Goal: Answer question/provide support: Share knowledge or assist other users

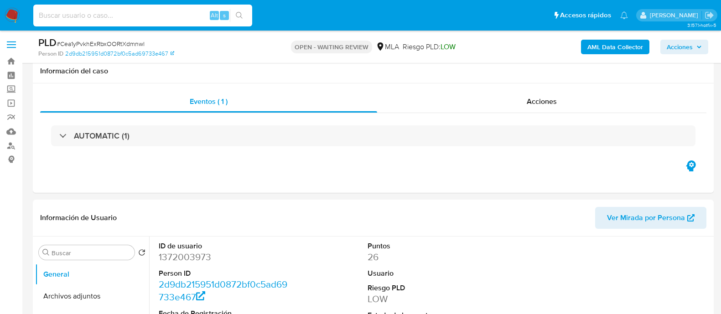
select select "10"
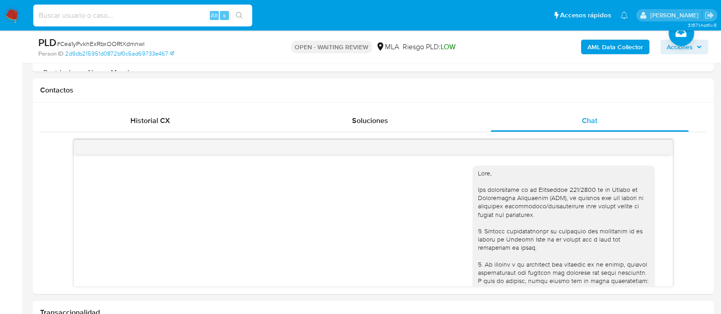
scroll to position [406, 0]
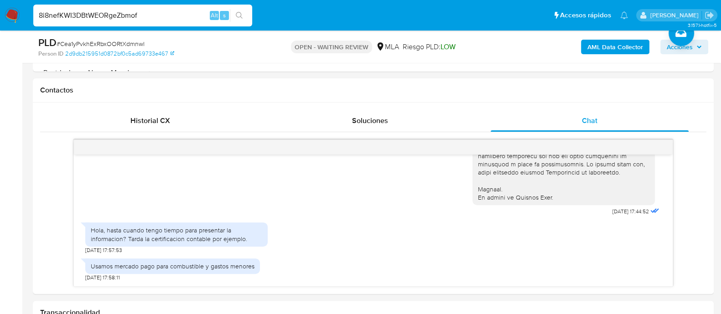
type input "8i8nefKWI3DBtWEORgeZbmof"
click at [240, 19] on icon "search-icon" at bounding box center [239, 15] width 7 height 7
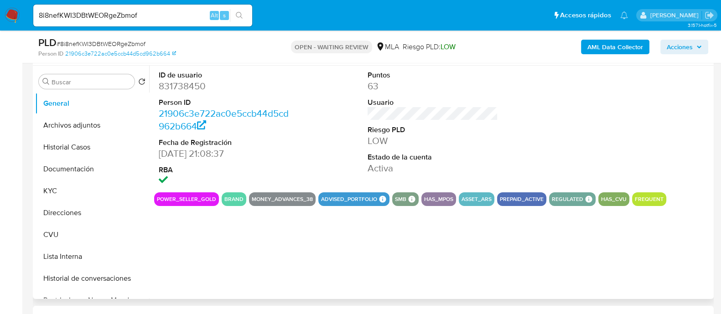
select select "10"
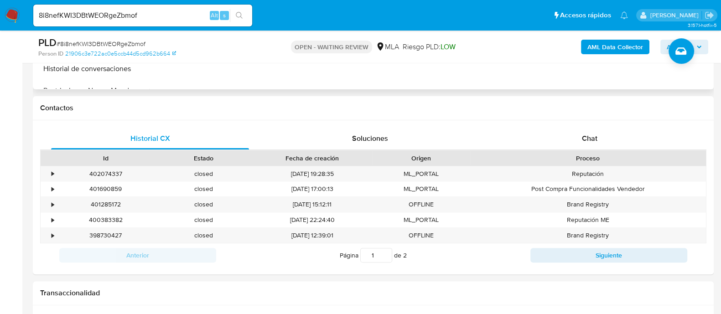
scroll to position [399, 0]
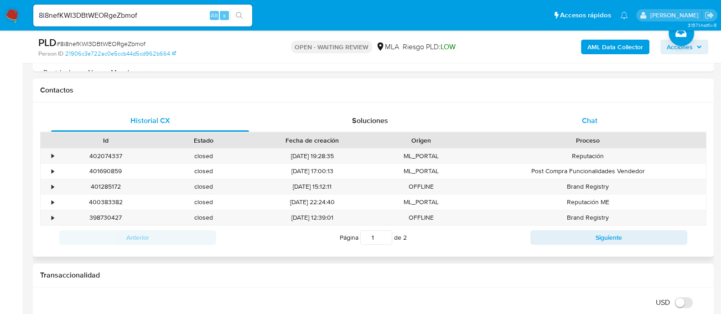
click at [568, 125] on div "Chat" at bounding box center [590, 121] width 198 height 22
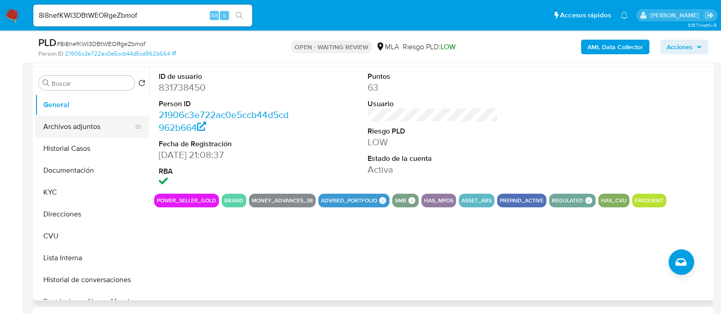
scroll to position [114, 0]
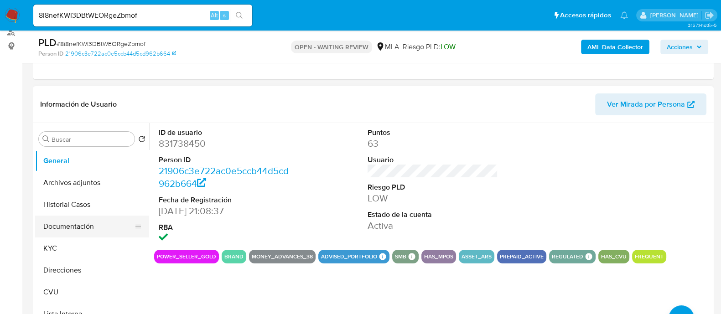
click at [64, 224] on button "Documentación" at bounding box center [88, 227] width 107 height 22
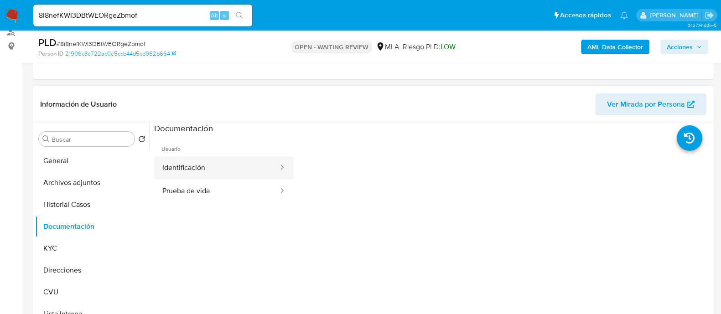
click at [193, 161] on button "Identificación" at bounding box center [216, 167] width 125 height 23
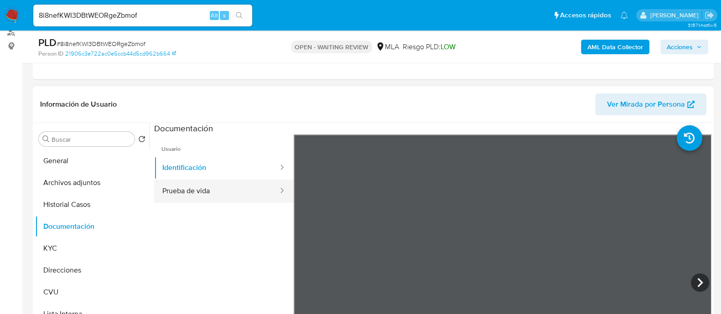
click at [210, 197] on button "Prueba de vida" at bounding box center [216, 191] width 125 height 23
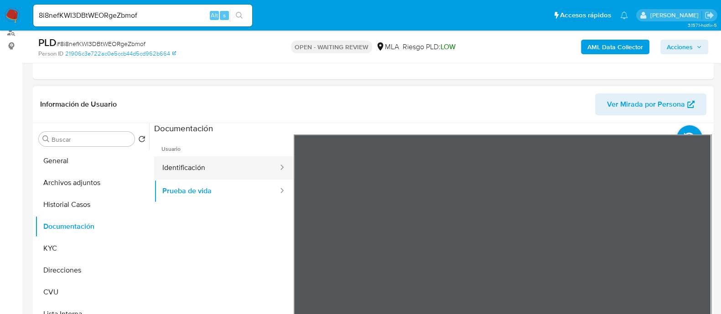
click at [214, 161] on button "Identificación" at bounding box center [216, 167] width 125 height 23
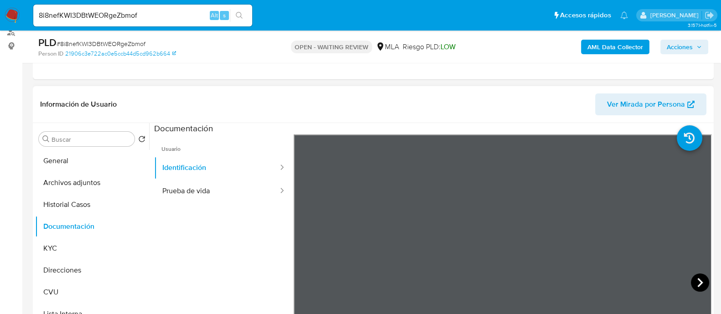
click at [698, 279] on icon at bounding box center [700, 282] width 5 height 9
click at [303, 285] on icon at bounding box center [305, 283] width 18 height 18
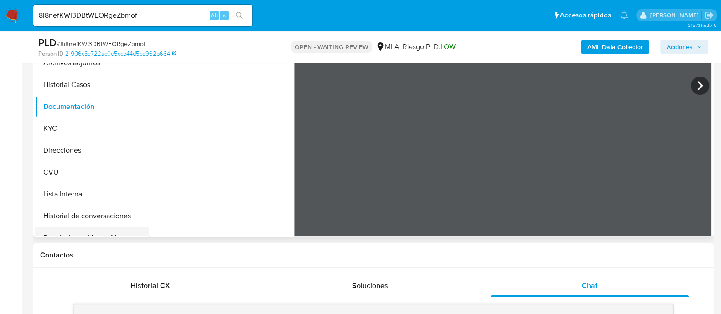
scroll to position [171, 0]
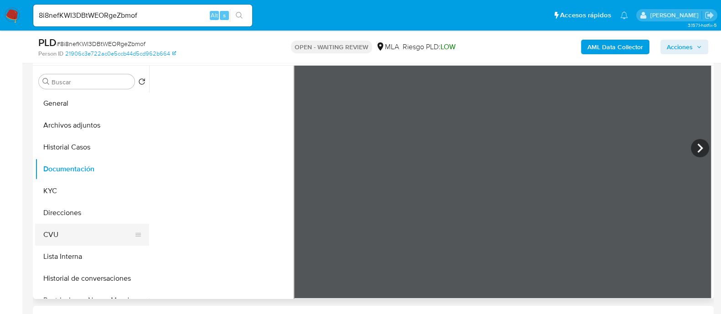
click at [58, 234] on button "CVU" at bounding box center [88, 235] width 107 height 22
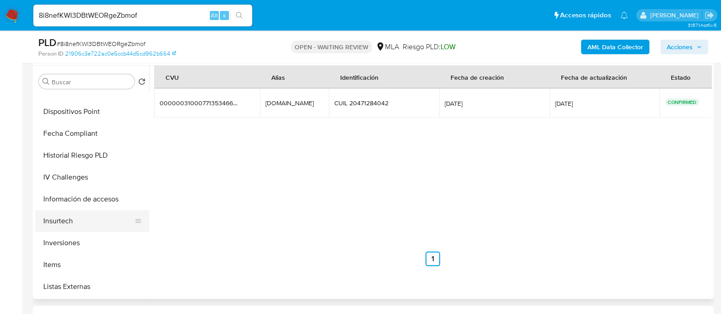
scroll to position [399, 0]
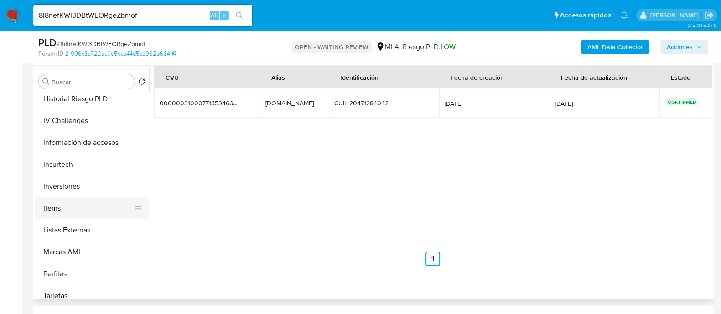
click at [53, 207] on button "Items" at bounding box center [88, 209] width 107 height 22
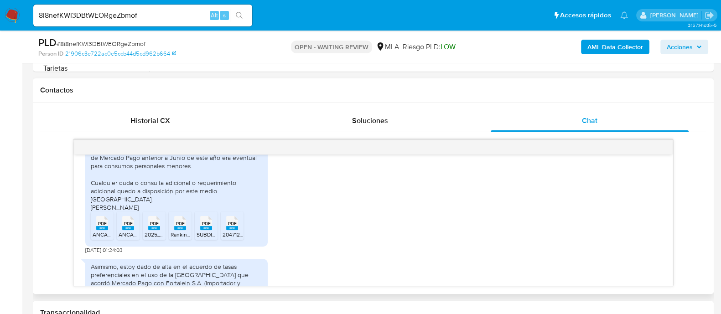
scroll to position [631, 0]
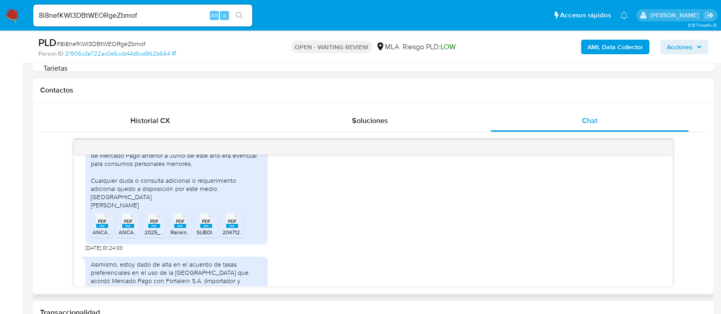
click at [103, 224] on span "PDF" at bounding box center [102, 222] width 9 height 6
click at [128, 224] on span "PDF" at bounding box center [128, 222] width 9 height 6
click at [157, 224] on span "PDF" at bounding box center [154, 222] width 9 height 6
click at [180, 224] on span "PDF" at bounding box center [180, 222] width 9 height 6
click at [205, 224] on span "PDF" at bounding box center [206, 222] width 9 height 6
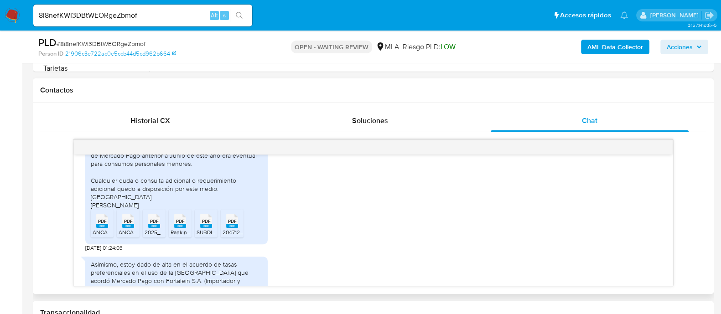
click at [235, 224] on span "PDF" at bounding box center [232, 222] width 9 height 6
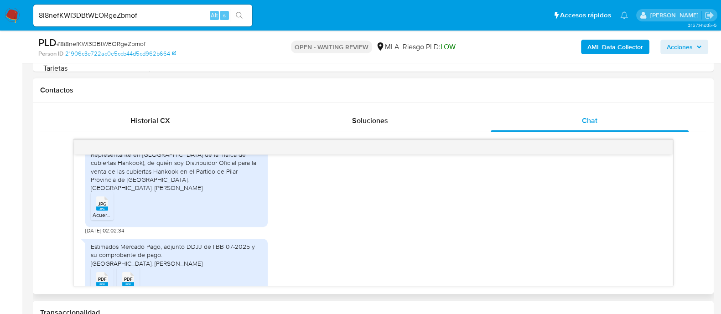
scroll to position [802, 0]
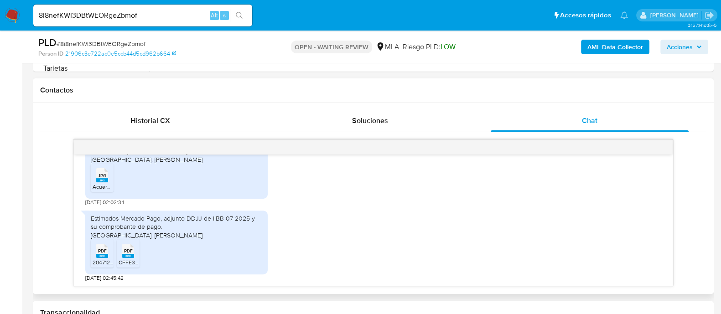
click at [105, 176] on span "JPG" at bounding box center [102, 176] width 8 height 6
click at [103, 248] on span "PDF" at bounding box center [102, 251] width 9 height 6
click at [129, 251] on span "PDF" at bounding box center [128, 251] width 9 height 6
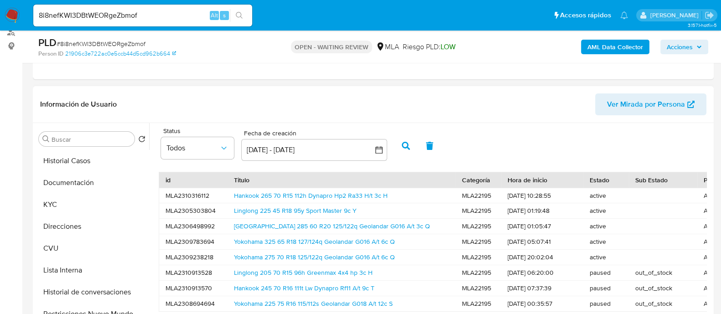
scroll to position [0, 0]
click at [62, 291] on button "CVU" at bounding box center [88, 292] width 107 height 22
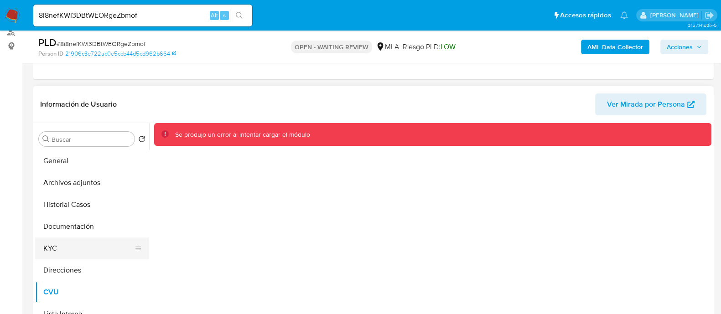
click at [71, 239] on button "KYC" at bounding box center [88, 249] width 107 height 22
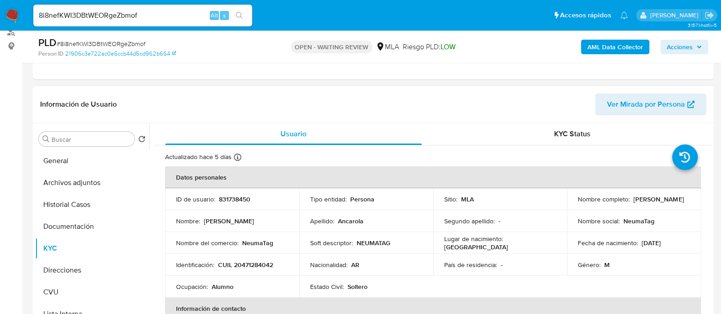
scroll to position [57, 0]
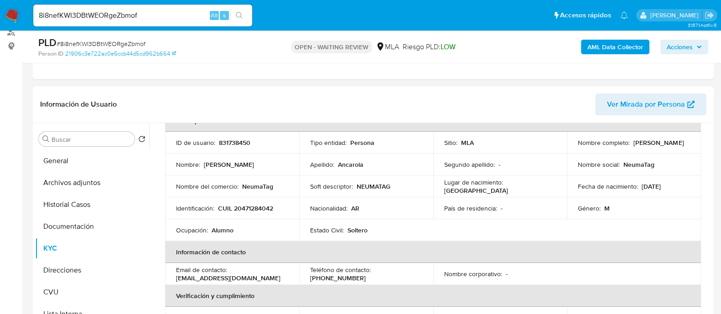
click at [235, 143] on p "831738450" at bounding box center [234, 143] width 31 height 8
copy p "831738450"
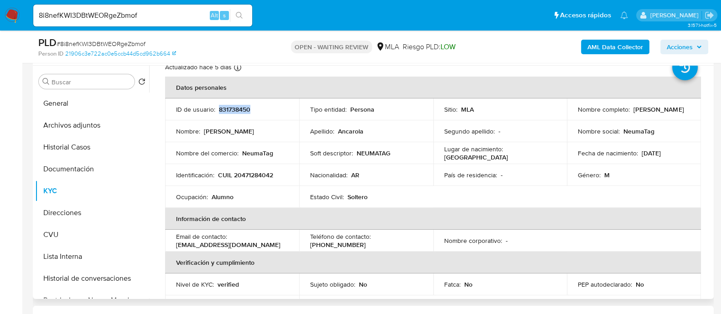
scroll to position [0, 0]
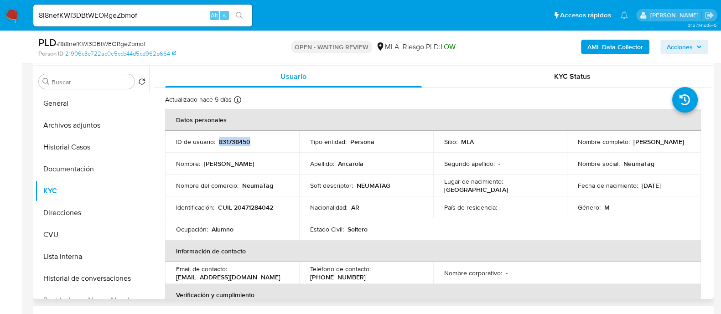
click at [239, 138] on p "831738450" at bounding box center [234, 142] width 31 height 8
click at [231, 141] on p "831738450" at bounding box center [234, 142] width 31 height 8
copy p "831738450"
click at [75, 215] on button "Direcciones" at bounding box center [88, 213] width 107 height 22
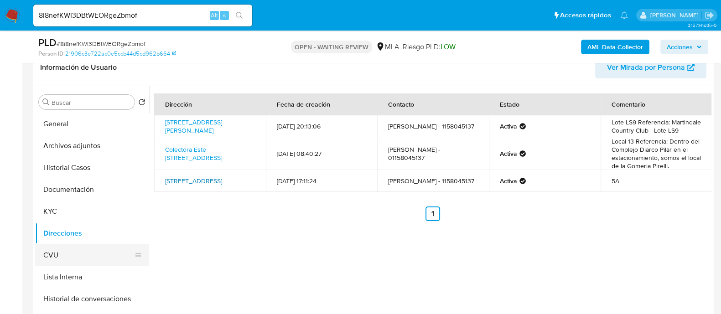
scroll to position [171, 0]
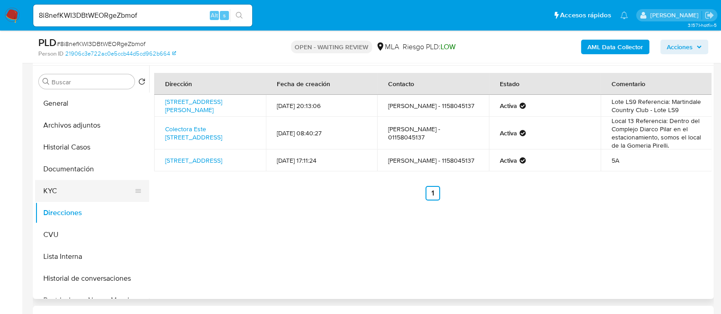
click at [76, 193] on button "KYC" at bounding box center [88, 191] width 107 height 22
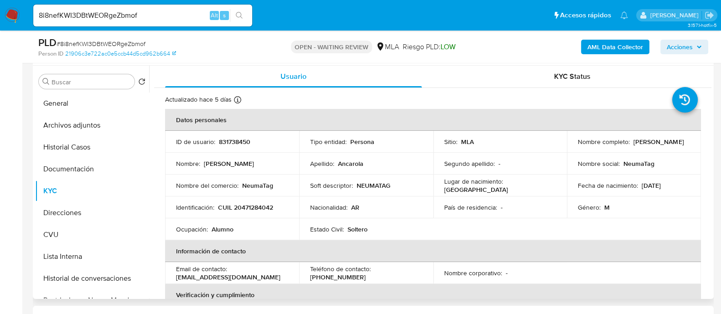
click at [229, 141] on p "831738450" at bounding box center [234, 142] width 31 height 8
click at [228, 141] on p "831738450" at bounding box center [234, 142] width 31 height 8
copy p "831738450"
click at [240, 142] on p "831738450" at bounding box center [234, 142] width 31 height 8
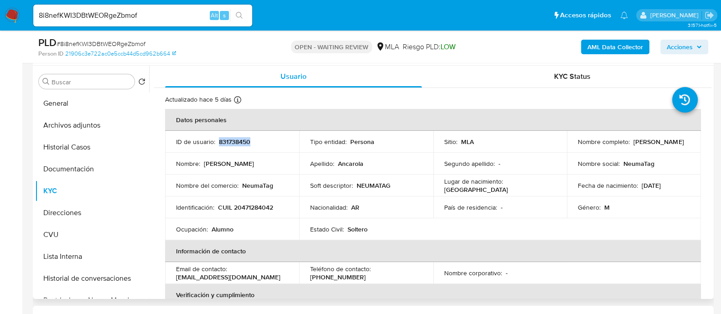
click at [231, 144] on p "831738450" at bounding box center [234, 142] width 31 height 8
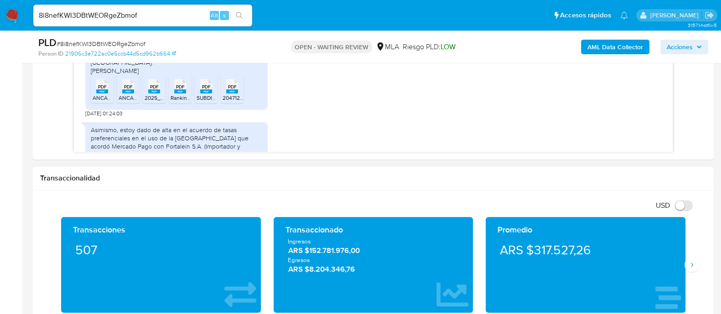
scroll to position [570, 0]
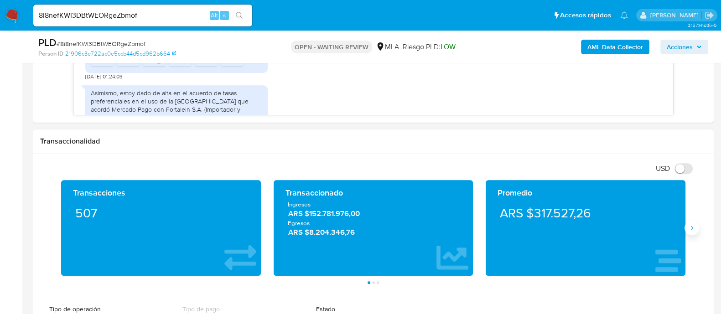
click at [693, 229] on icon "Siguiente" at bounding box center [691, 227] width 7 height 7
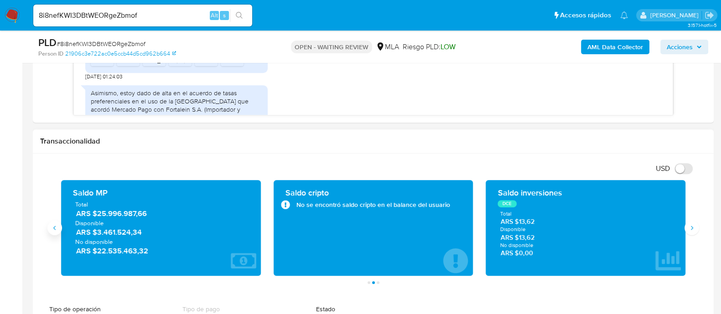
click at [58, 231] on button "Anterior" at bounding box center [54, 228] width 15 height 15
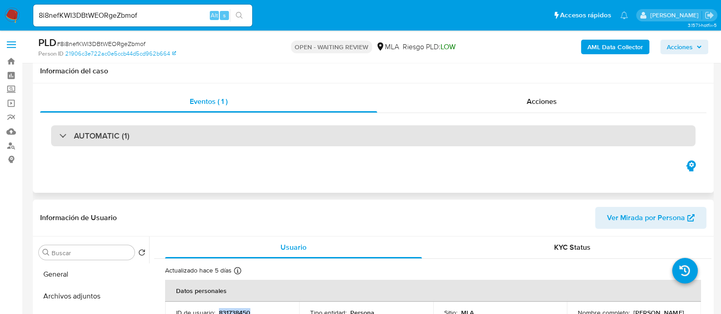
scroll to position [114, 0]
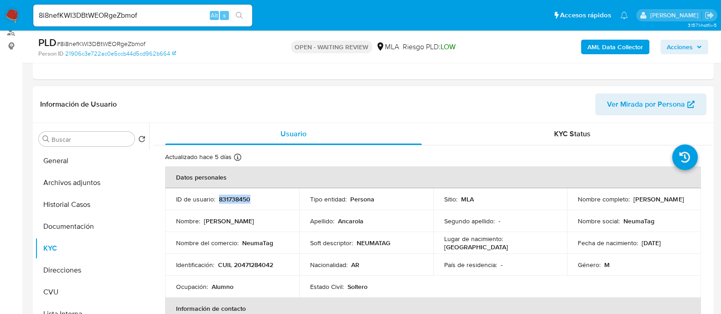
click at [235, 200] on p "831738450" at bounding box center [234, 199] width 31 height 8
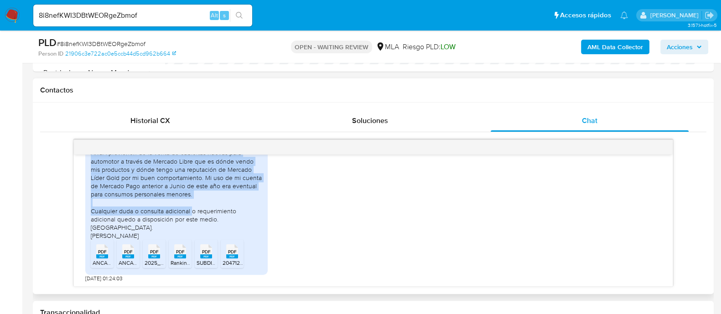
scroll to position [627, 0]
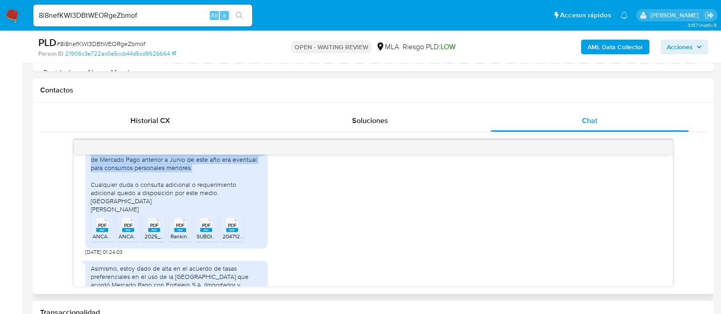
drag, startPoint x: 107, startPoint y: 187, endPoint x: 212, endPoint y: 181, distance: 105.6
click at [212, 181] on div "Estimado Equipo Mercado Pago. Mi actividad comercial arranca en el mes de Junio…" at bounding box center [176, 142] width 182 height 213
copy div "Mi actividad comercial arranca en el mes de Junio de este año 2025 cuando me di…"
click at [132, 201] on div "Estimado Equipo Mercado Pago. Mi actividad comercial arranca en el mes de Junio…" at bounding box center [177, 126] width 172 height 174
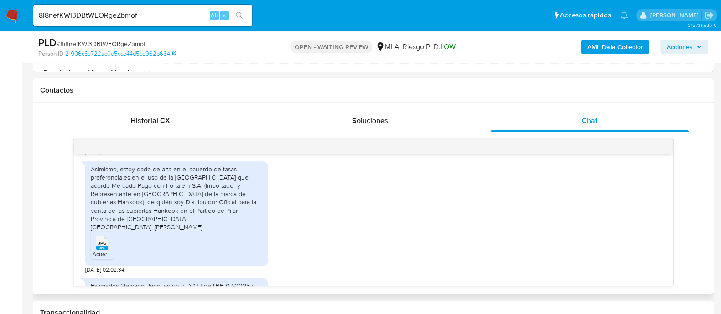
scroll to position [741, 0]
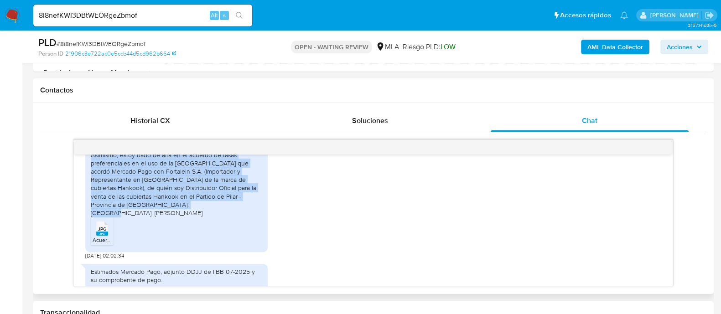
drag, startPoint x: 91, startPoint y: 170, endPoint x: 168, endPoint y: 220, distance: 92.0
click at [168, 218] on div "Asimismo, estoy dado de alta en el acuerdo de tasas preferenciales en el uso de…" at bounding box center [177, 184] width 172 height 67
copy div "Asimismo, estoy dado de alta en el acuerdo de tasas preferenciales en el uso de…"
click at [183, 213] on div "Asimismo, estoy dado de alta en el acuerdo de tasas preferenciales en el uso de…" at bounding box center [177, 184] width 172 height 67
drag, startPoint x: 213, startPoint y: 213, endPoint x: 87, endPoint y: 173, distance: 131.6
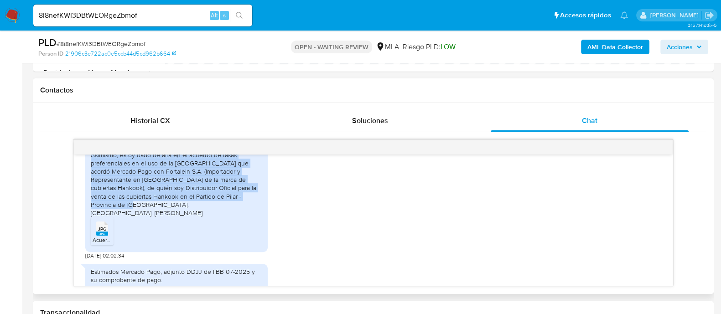
click at [87, 173] on div "Asimismo, estoy dado de alta en el acuerdo de tasas preferenciales en el uso de…" at bounding box center [176, 199] width 182 height 105
copy div "Asimismo, estoy dado de alta en el acuerdo de tasas preferenciales en el uso de…"
click at [164, 213] on div "Asimismo, estoy dado de alta en el acuerdo de tasas preferenciales en el uso de…" at bounding box center [177, 184] width 172 height 67
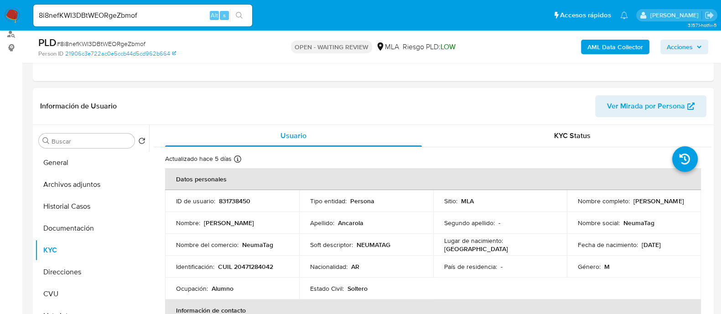
scroll to position [114, 0]
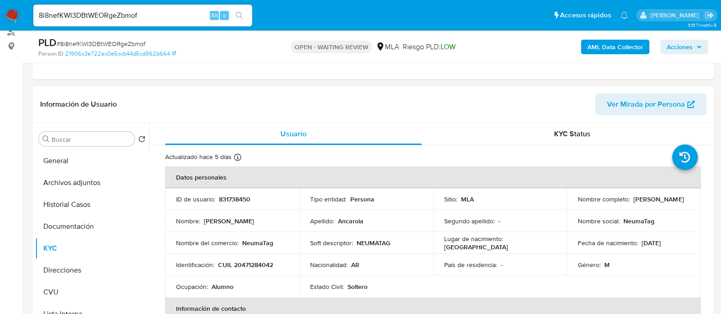
click at [250, 263] on p "CUIL 20471284042" at bounding box center [245, 265] width 55 height 8
copy p "20471284042"
click at [262, 262] on p "CUIL 20471284042" at bounding box center [245, 265] width 55 height 8
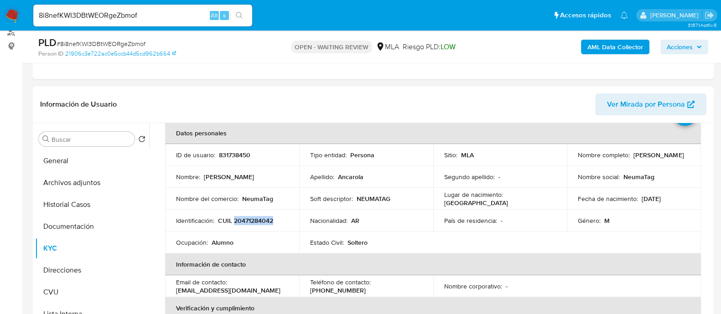
scroll to position [57, 0]
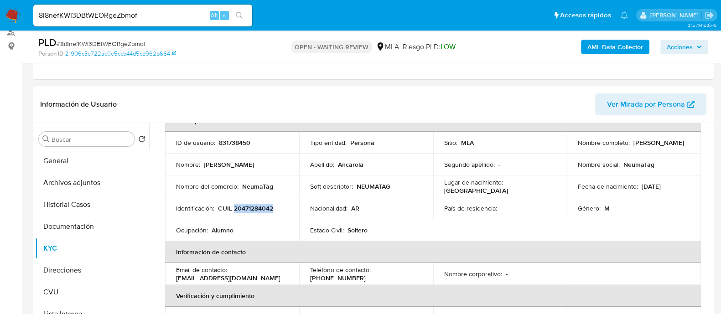
click at [302, 210] on td "Nacionalidad : AR" at bounding box center [366, 209] width 134 height 22
click at [115, 17] on input "8i8nefKWI3DBtWEORgeZbmof" at bounding box center [142, 16] width 219 height 12
paste input "yFZdo2Uk95CXZ4OVKb5d9ZAu"
type input "yFZdo2Uk95CXZ4OVKb5d9ZAu"
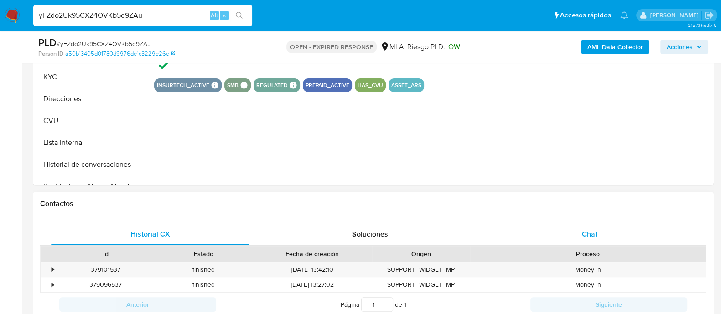
click at [567, 224] on div "Chat" at bounding box center [590, 235] width 198 height 22
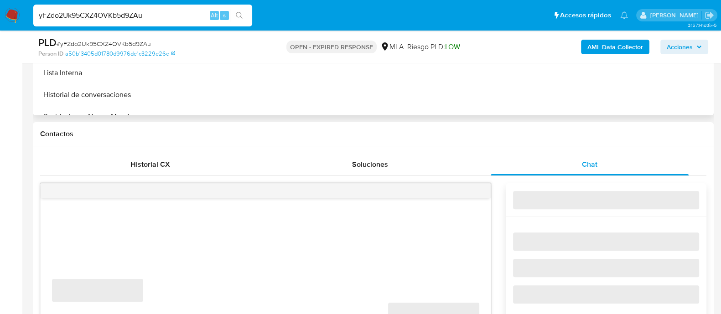
select select "10"
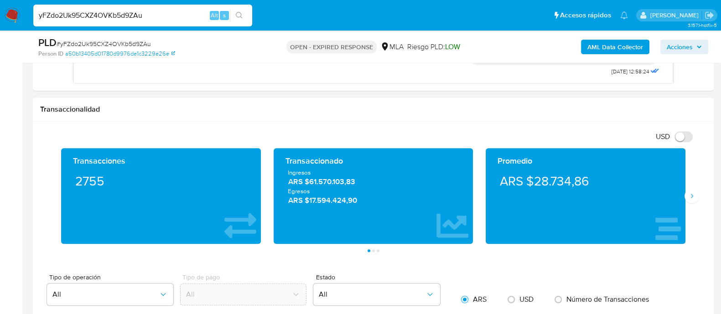
scroll to position [570, 0]
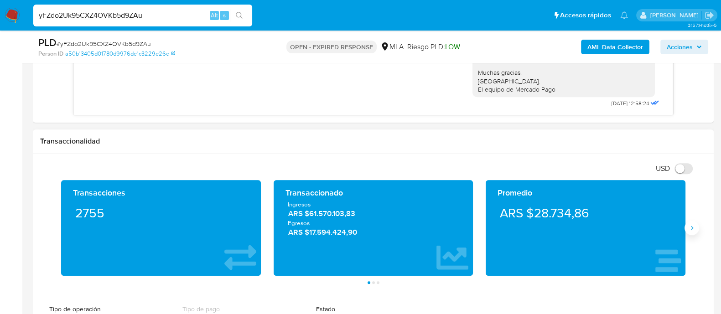
click at [695, 226] on icon "Siguiente" at bounding box center [691, 227] width 7 height 7
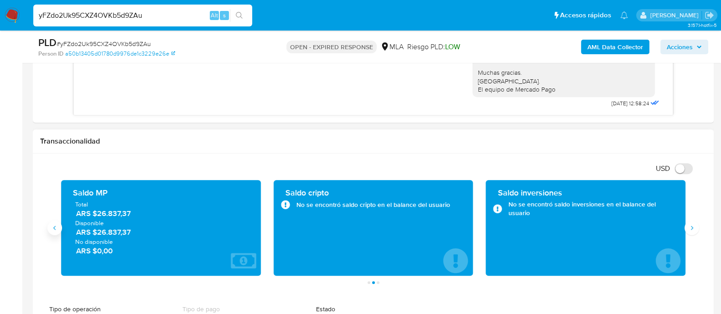
click at [57, 232] on button "Anterior" at bounding box center [54, 228] width 15 height 15
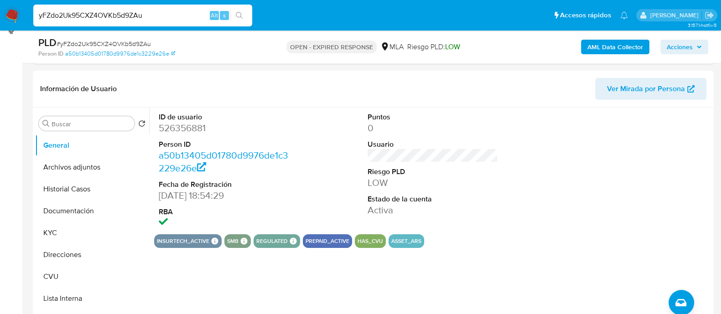
scroll to position [114, 0]
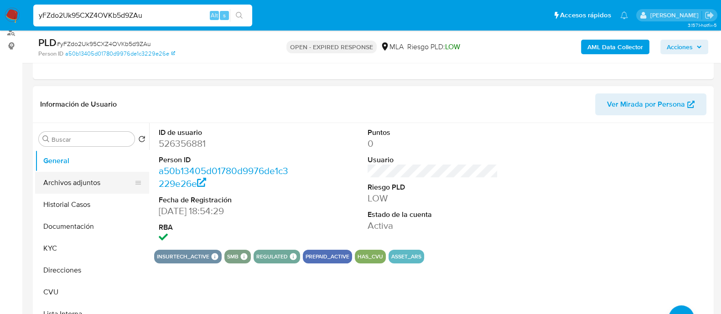
click at [83, 184] on button "Archivos adjuntos" at bounding box center [88, 183] width 107 height 22
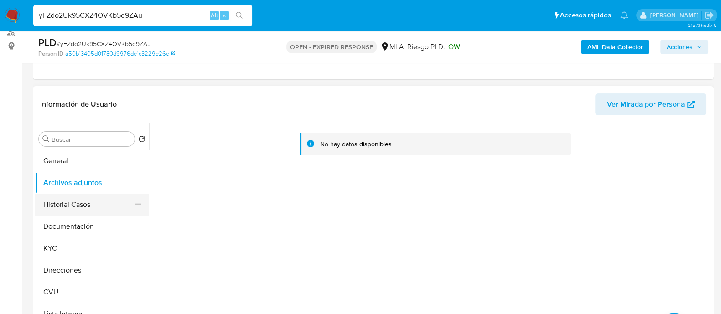
click at [68, 198] on button "Historial Casos" at bounding box center [88, 205] width 107 height 22
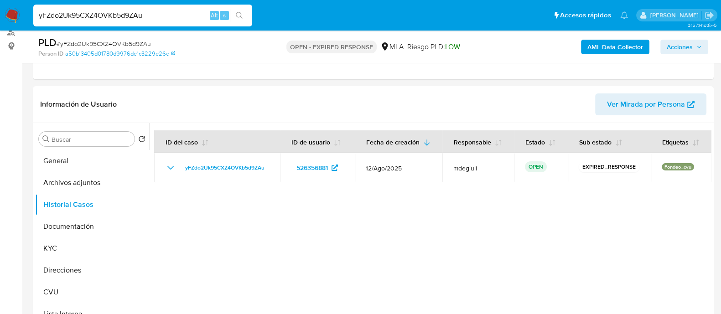
click at [109, 14] on input "yFZdo2Uk95CXZ4OVKb5d9ZAu" at bounding box center [142, 16] width 219 height 12
paste input "8i8nefKWI3DBtWEORgeZbmof"
type input "8i8nefKWI3DBtWEORgeZbmof"
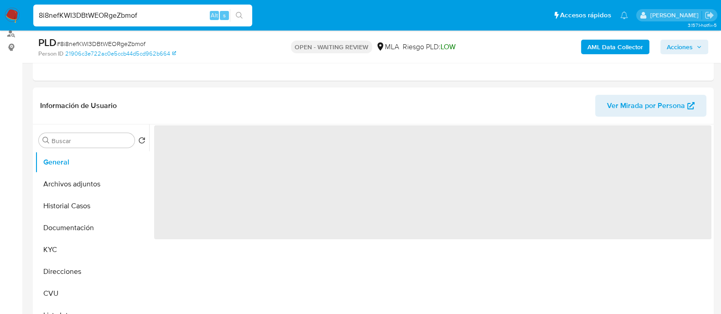
scroll to position [114, 0]
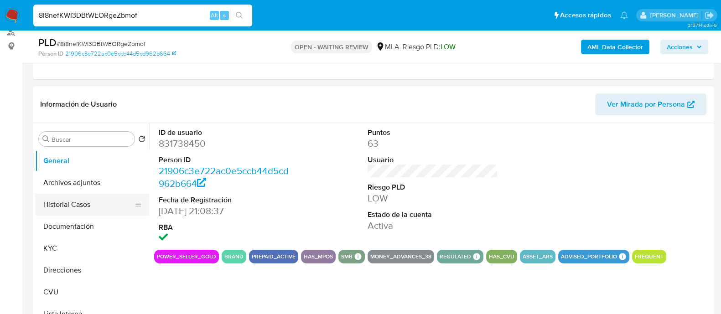
click at [81, 196] on button "Historial Casos" at bounding box center [88, 205] width 107 height 22
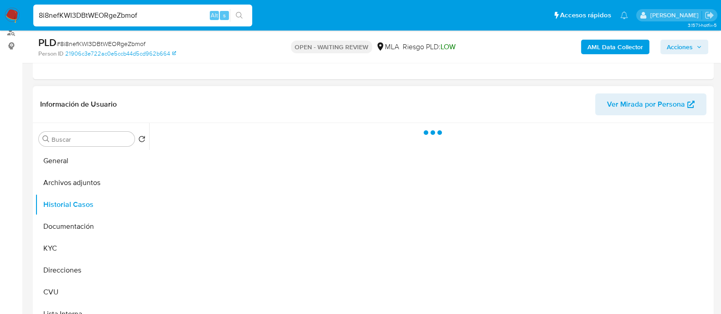
select select "10"
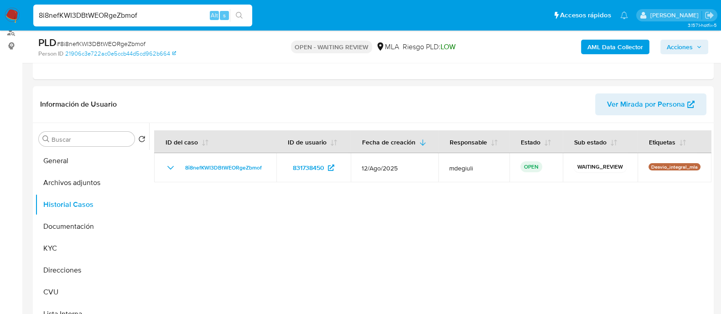
click at [114, 15] on input "8i8nefKWI3DBtWEORgeZbmof" at bounding box center [142, 16] width 219 height 12
paste input "yFZdo2Uk95CXZ4OVKb5d9ZAu"
type input "yFZdo2Uk95CXZ4OVKb5d9ZAu"
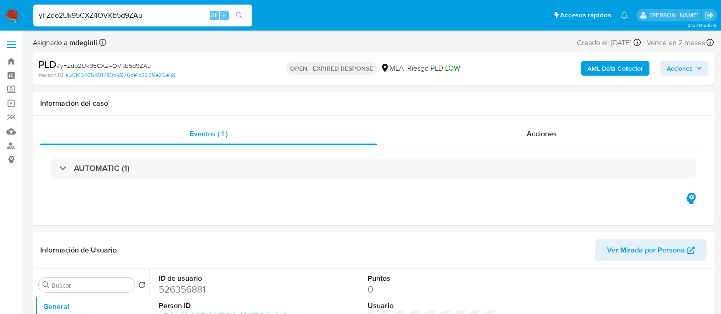
select select "10"
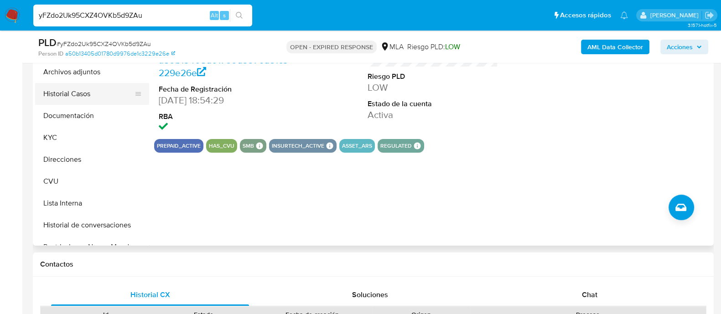
scroll to position [114, 0]
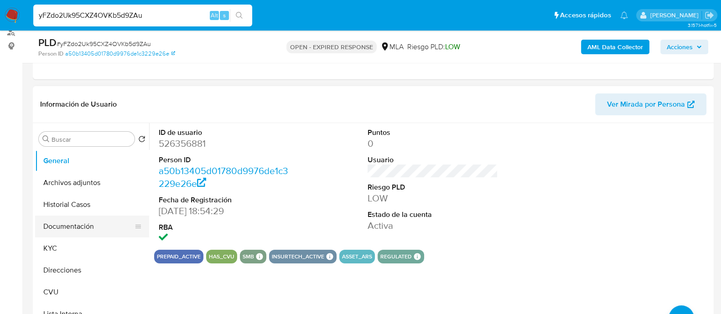
click at [82, 227] on button "Documentación" at bounding box center [88, 227] width 107 height 22
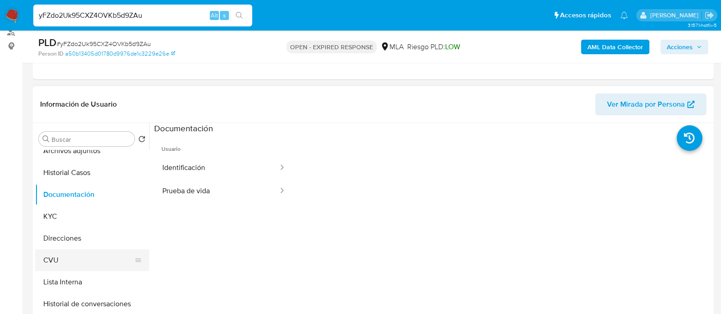
scroll to position [57, 0]
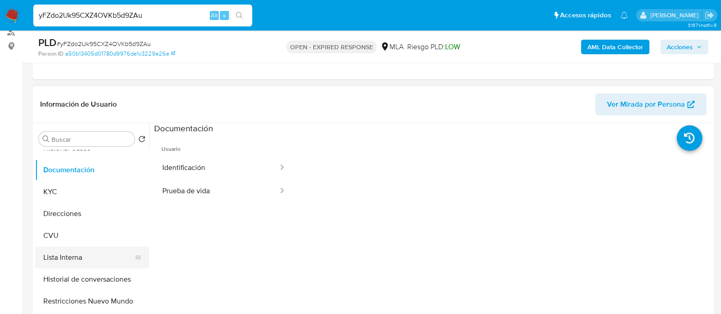
click at [84, 258] on button "Lista Interna" at bounding box center [88, 258] width 107 height 22
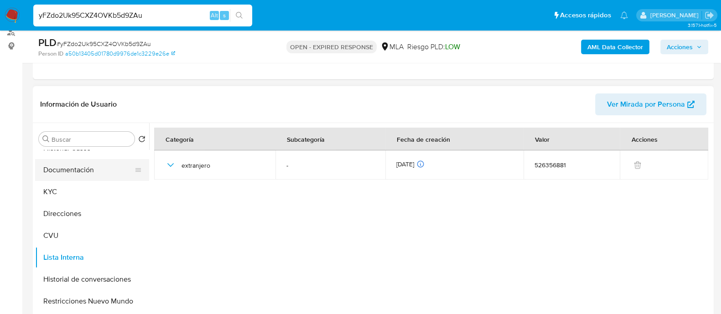
click at [70, 175] on button "Documentación" at bounding box center [88, 170] width 107 height 22
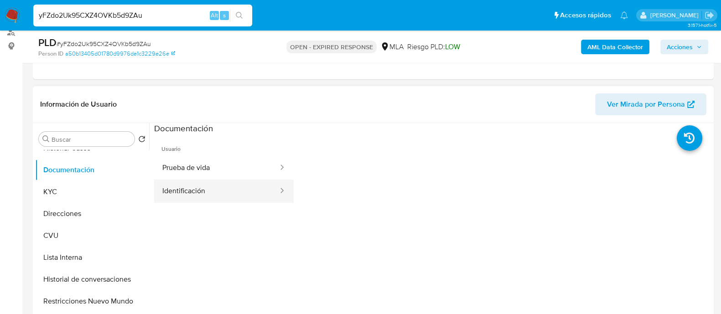
click at [240, 193] on button "Identificación" at bounding box center [216, 191] width 125 height 23
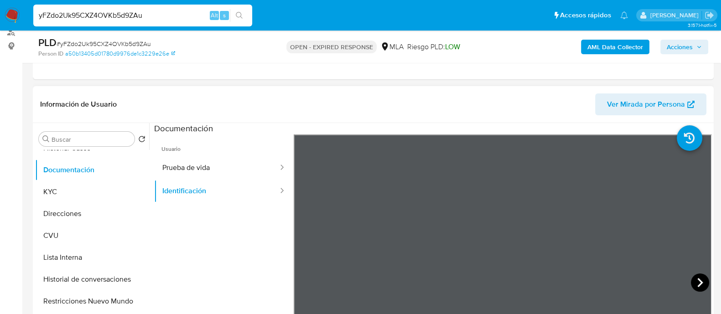
click at [691, 279] on icon at bounding box center [700, 283] width 18 height 18
click at [310, 280] on icon at bounding box center [305, 283] width 18 height 18
click at [703, 286] on icon at bounding box center [700, 283] width 18 height 18
click at [304, 284] on icon at bounding box center [304, 282] width 5 height 9
click at [188, 163] on button "Prueba de vida" at bounding box center [216, 167] width 125 height 23
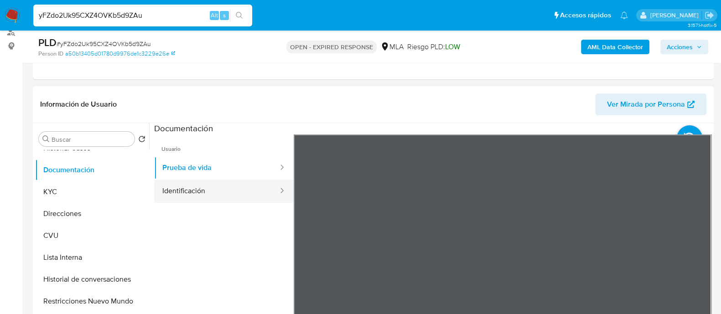
click at [192, 185] on button "Identificación" at bounding box center [216, 191] width 125 height 23
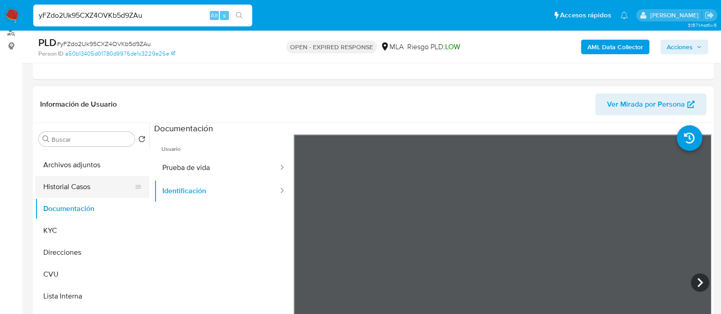
scroll to position [0, 0]
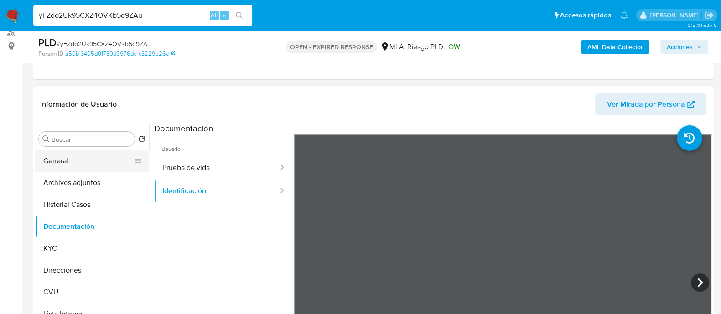
click at [69, 167] on button "General" at bounding box center [88, 161] width 107 height 22
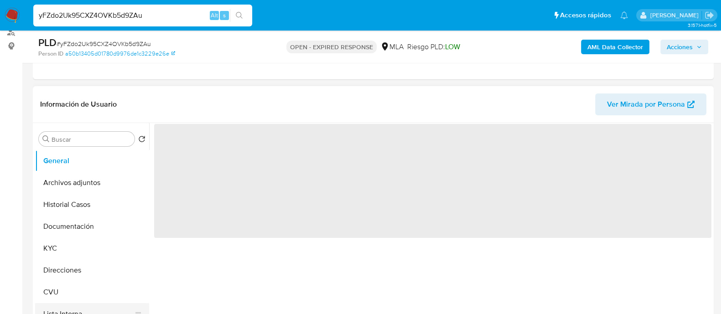
scroll to position [57, 0]
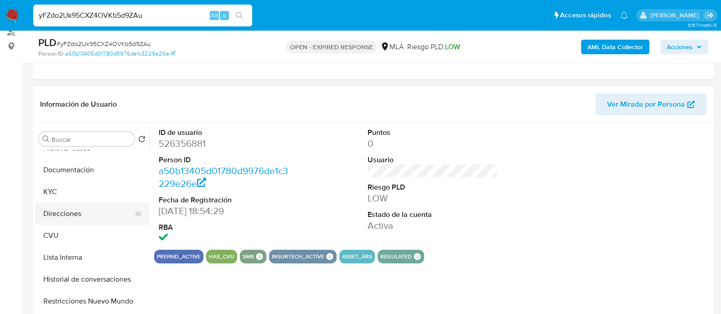
click at [82, 215] on button "Direcciones" at bounding box center [88, 214] width 107 height 22
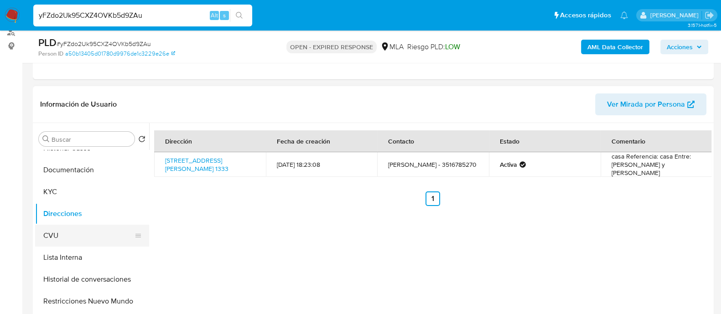
click at [78, 231] on button "CVU" at bounding box center [88, 236] width 107 height 22
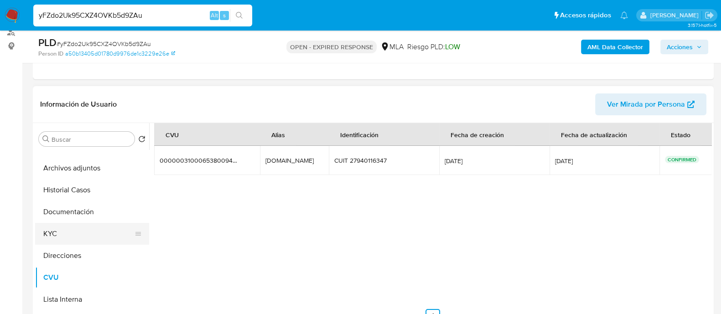
scroll to position [0, 0]
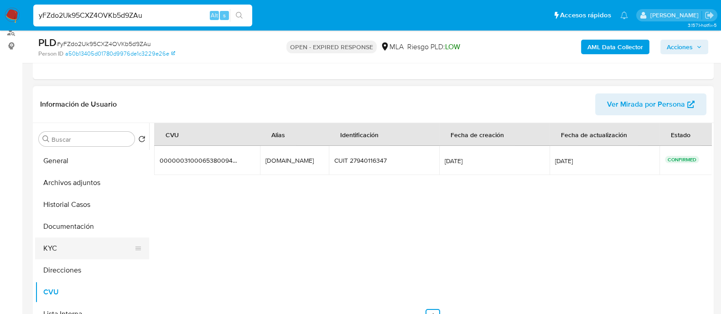
click at [69, 251] on button "KYC" at bounding box center [88, 249] width 107 height 22
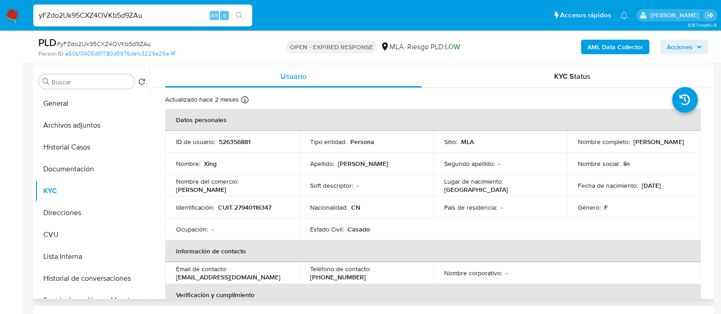
click at [232, 144] on p "526356881" at bounding box center [234, 142] width 31 height 8
copy p "526356881"
click at [258, 207] on p "CUIT 27940116347" at bounding box center [244, 207] width 53 height 8
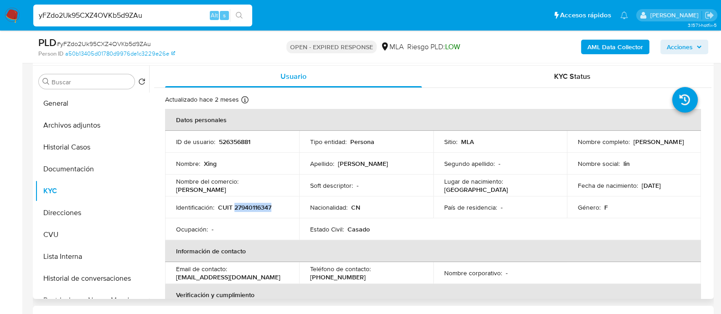
copy p "27940116347"
click at [258, 203] on p "CUIT 27940116347" at bounding box center [244, 207] width 53 height 8
click at [251, 209] on p "CUIT 27940116347" at bounding box center [244, 207] width 53 height 8
copy p "27940116347"
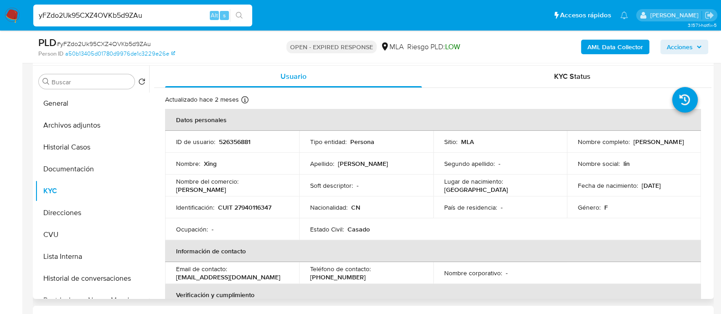
click at [234, 141] on p "526356881" at bounding box center [234, 142] width 31 height 8
click at [234, 145] on p "526356881" at bounding box center [234, 142] width 31 height 8
drag, startPoint x: 79, startPoint y: 173, endPoint x: 100, endPoint y: 154, distance: 28.7
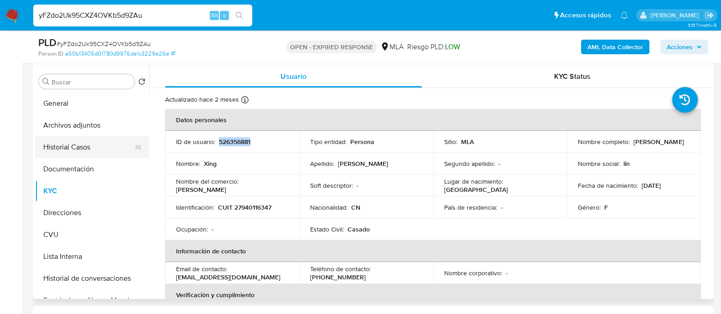
click at [79, 173] on button "Documentación" at bounding box center [92, 169] width 114 height 22
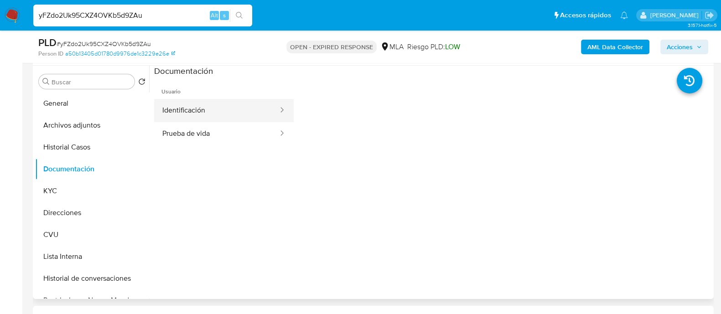
click at [202, 106] on button "Identificación" at bounding box center [216, 110] width 125 height 23
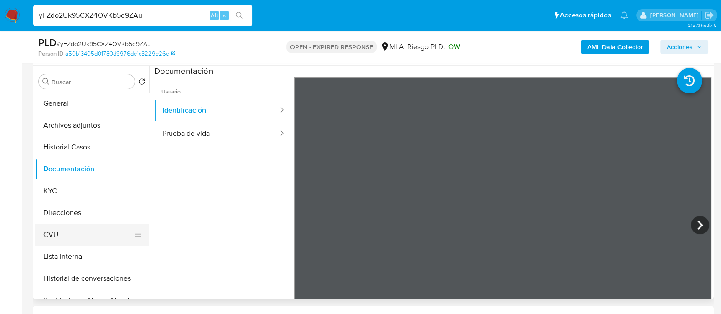
click at [57, 234] on button "CVU" at bounding box center [88, 235] width 107 height 22
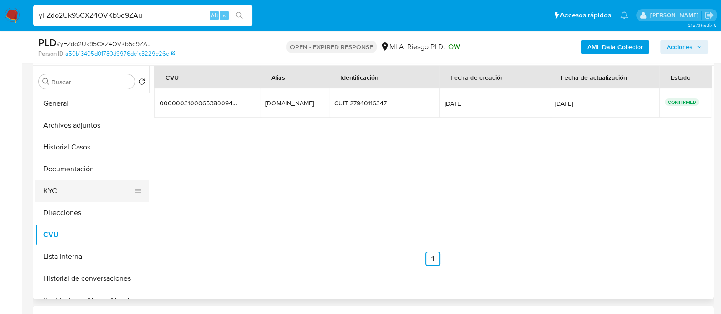
click at [68, 183] on button "KYC" at bounding box center [88, 191] width 107 height 22
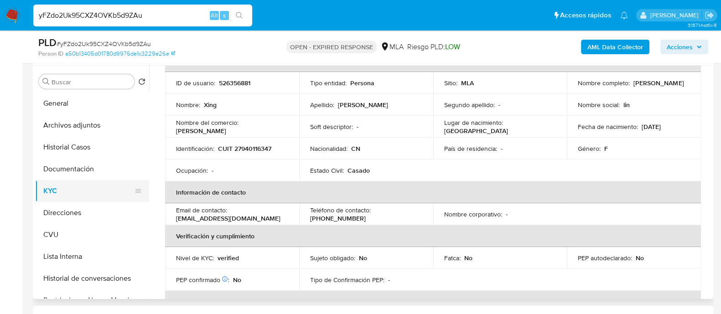
scroll to position [57, 0]
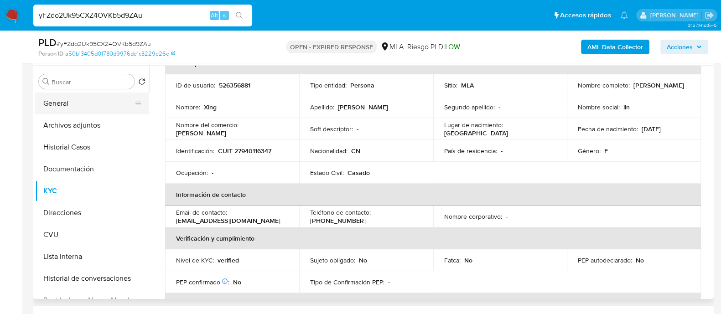
click at [52, 106] on button "General" at bounding box center [88, 104] width 107 height 22
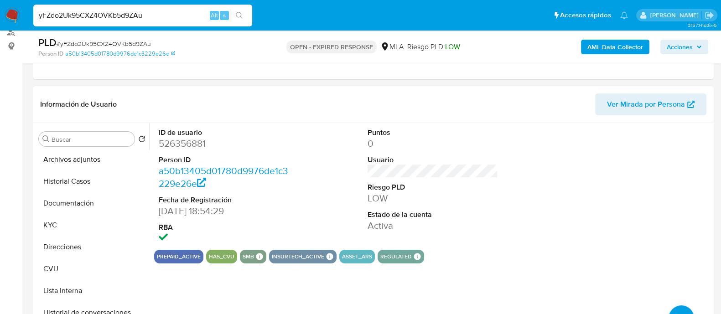
scroll to position [0, 0]
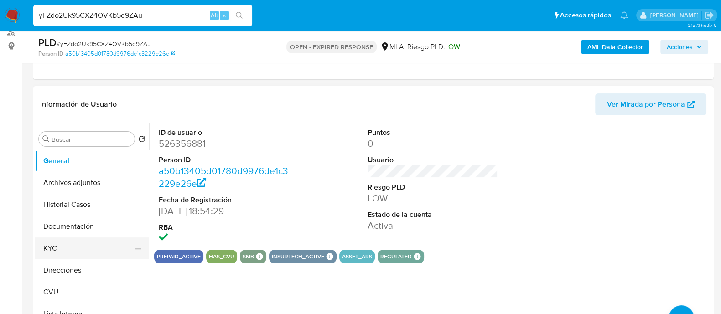
click at [66, 244] on button "KYC" at bounding box center [88, 249] width 107 height 22
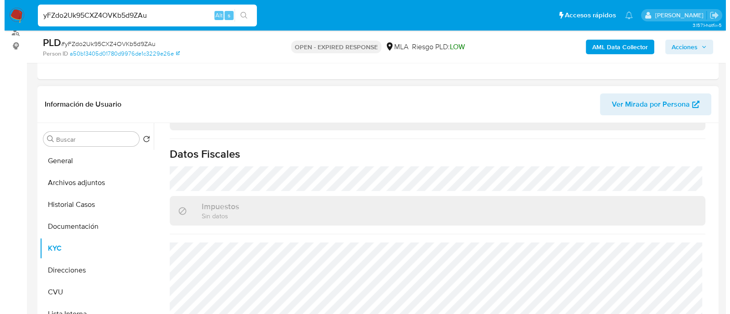
scroll to position [506, 0]
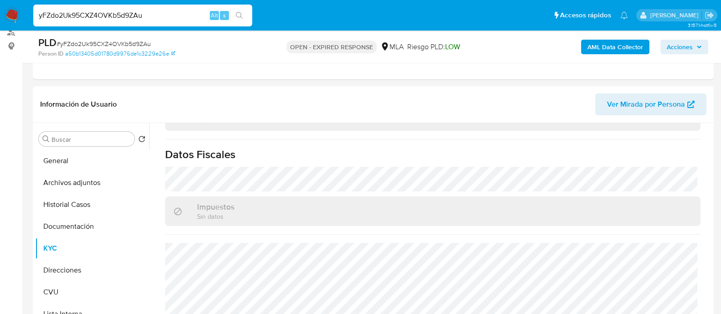
click at [604, 48] on b "AML Data Collector" at bounding box center [616, 47] width 56 height 15
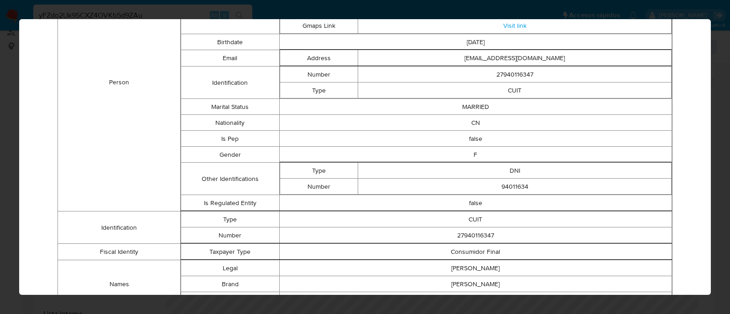
scroll to position [0, 0]
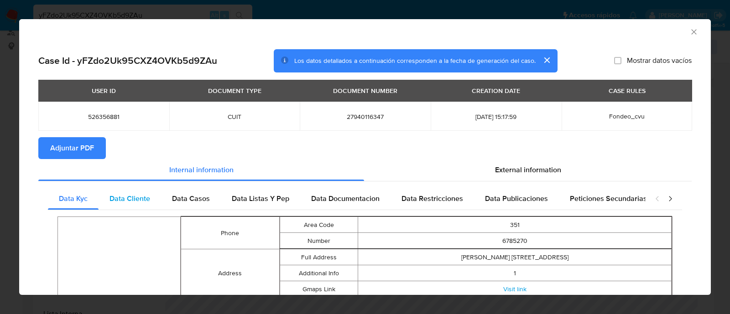
click at [123, 203] on span "Data Cliente" at bounding box center [129, 198] width 41 height 10
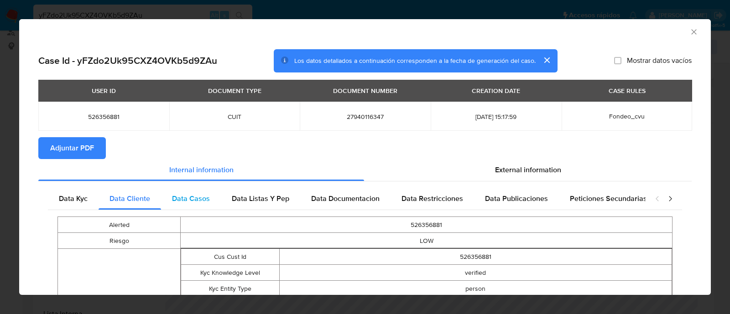
click at [189, 193] on div "Data Casos" at bounding box center [191, 199] width 60 height 22
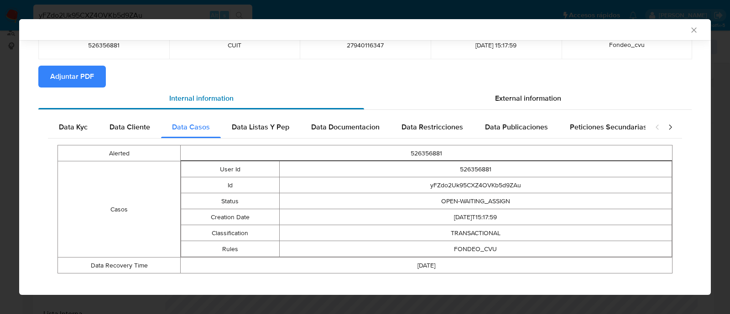
scroll to position [80, 0]
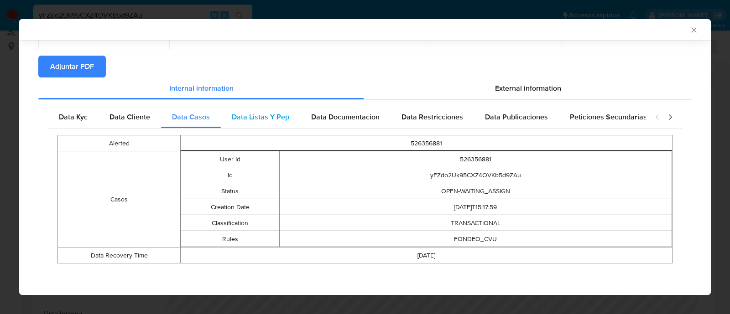
click at [234, 116] on span "Data Listas Y Pep" at bounding box center [260, 117] width 57 height 10
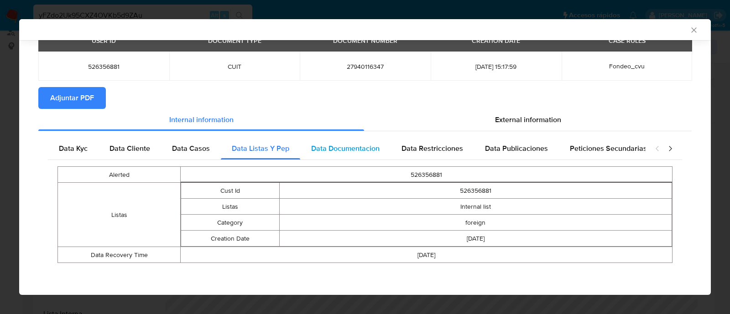
click at [338, 151] on span "Data Documentacion" at bounding box center [345, 148] width 68 height 10
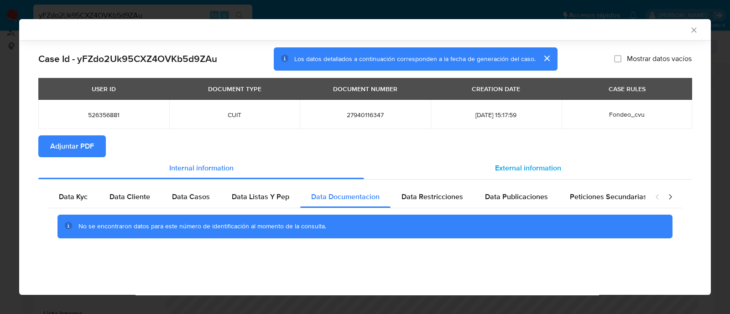
scroll to position [0, 0]
click at [460, 206] on div "Data Restricciones" at bounding box center [432, 197] width 83 height 22
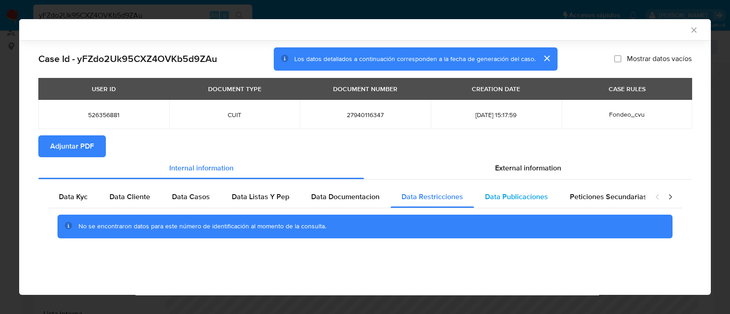
click at [514, 197] on span "Data Publicaciones" at bounding box center [516, 197] width 63 height 10
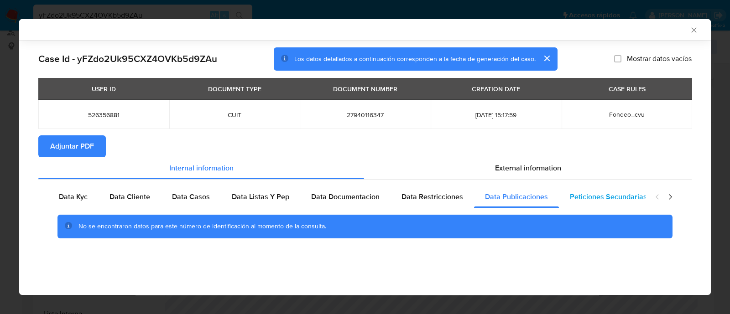
click at [612, 194] on span "Peticiones Secundarias" at bounding box center [608, 197] width 77 height 10
click at [668, 195] on icon "closure-recommendation-modal" at bounding box center [670, 197] width 9 height 9
click at [618, 204] on div "Data Minoridad" at bounding box center [614, 197] width 72 height 22
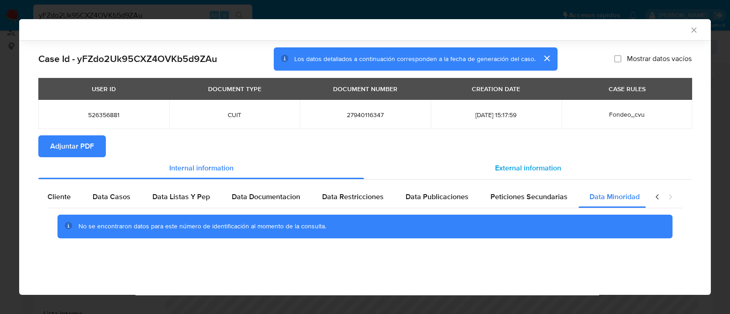
click at [526, 163] on span "External information" at bounding box center [528, 168] width 66 height 10
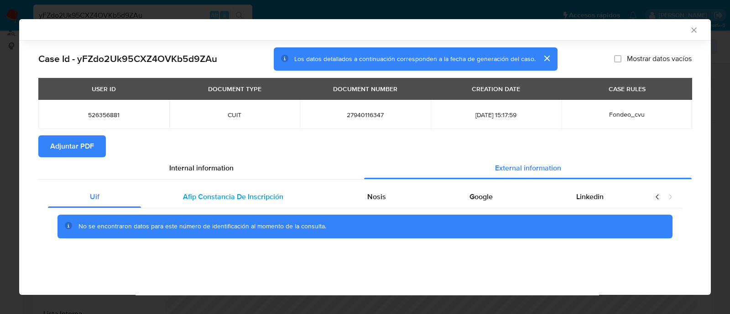
click at [236, 192] on span "Afip Constancia De Inscripción" at bounding box center [233, 197] width 100 height 10
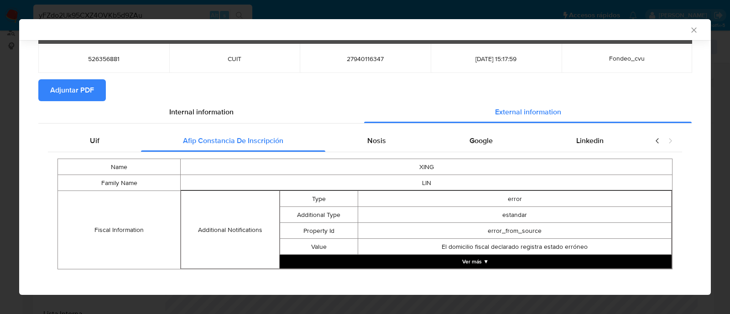
scroll to position [63, 0]
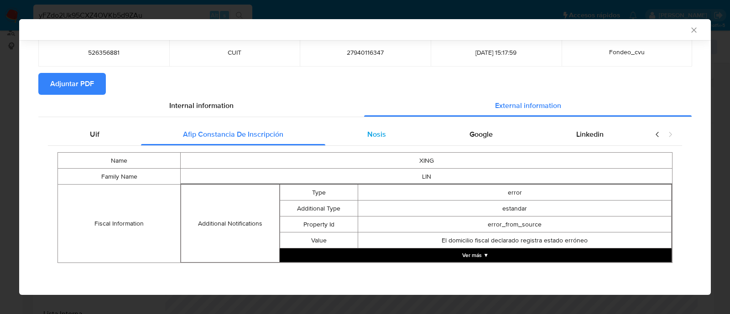
click at [367, 132] on span "Nosis" at bounding box center [376, 134] width 19 height 10
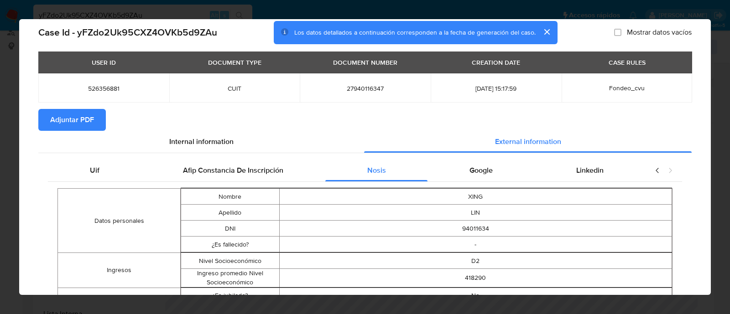
scroll to position [0, 0]
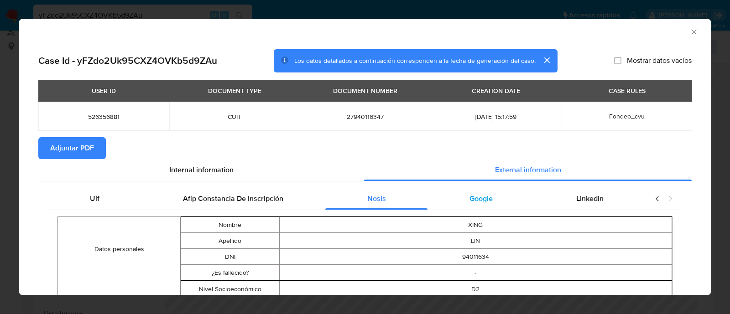
click at [499, 193] on div "Google" at bounding box center [480, 199] width 107 height 22
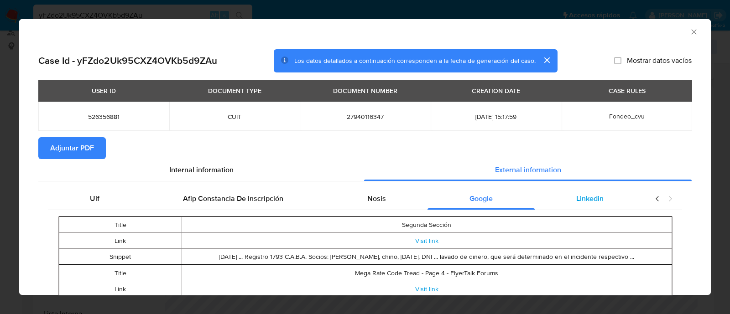
click at [592, 202] on span "Linkedin" at bounding box center [589, 198] width 27 height 10
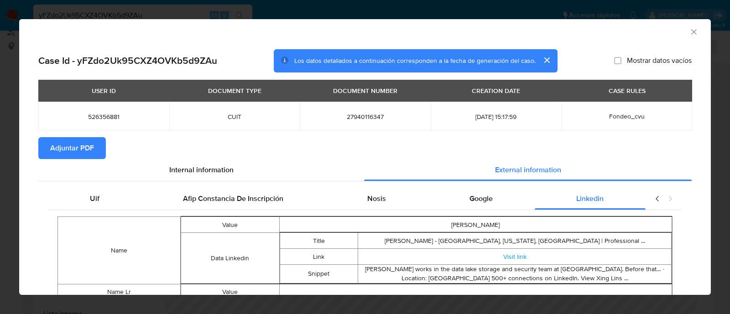
click at [689, 31] on icon "Cerrar ventana" at bounding box center [693, 31] width 9 height 9
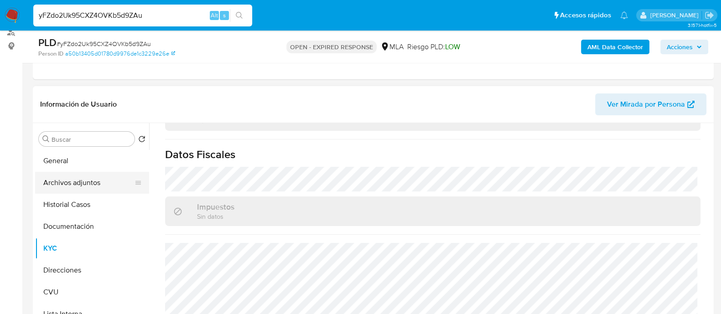
click at [68, 187] on button "Archivos adjuntos" at bounding box center [88, 183] width 107 height 22
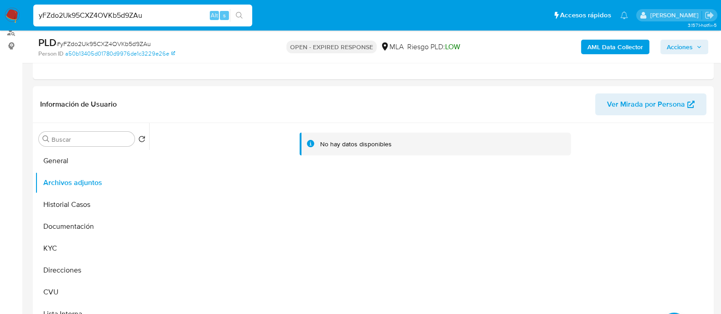
click at [618, 44] on b "AML Data Collector" at bounding box center [616, 47] width 56 height 15
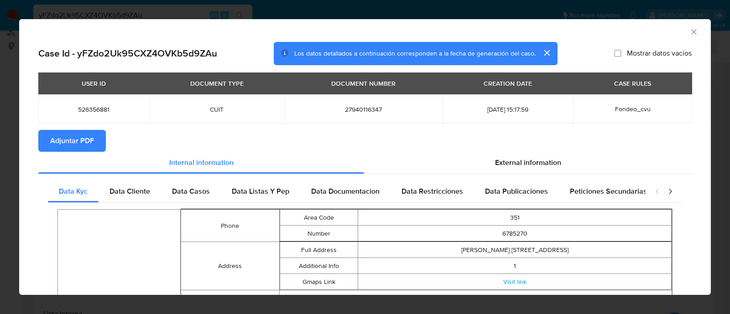
click at [82, 138] on span "Adjuntar PDF" at bounding box center [72, 141] width 44 height 20
click at [689, 29] on icon "Cerrar ventana" at bounding box center [693, 31] width 9 height 9
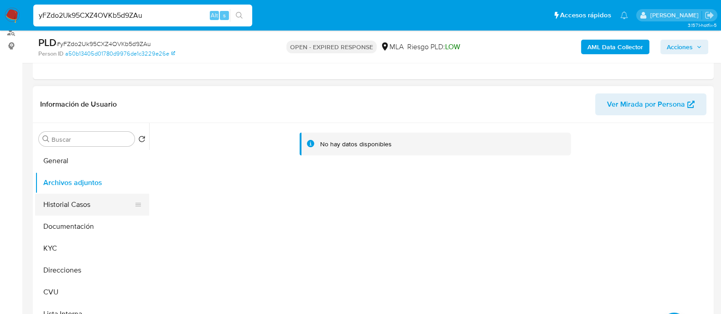
click at [75, 204] on button "Historial Casos" at bounding box center [88, 205] width 107 height 22
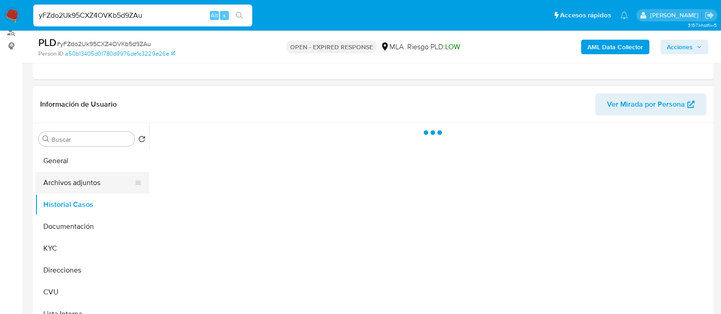
click at [79, 188] on button "Archivos adjuntos" at bounding box center [88, 183] width 107 height 22
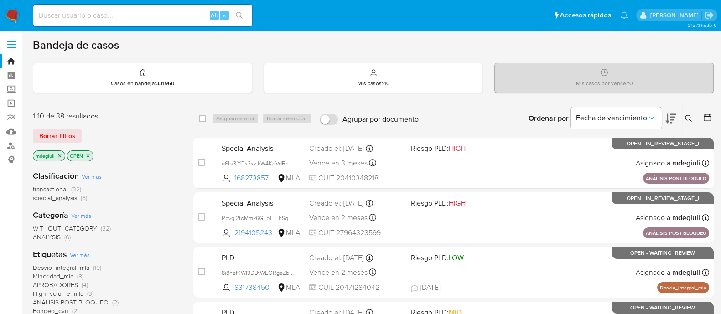
click at [10, 11] on img at bounding box center [13, 16] width 16 height 16
click at [690, 115] on icon at bounding box center [688, 118] width 7 height 7
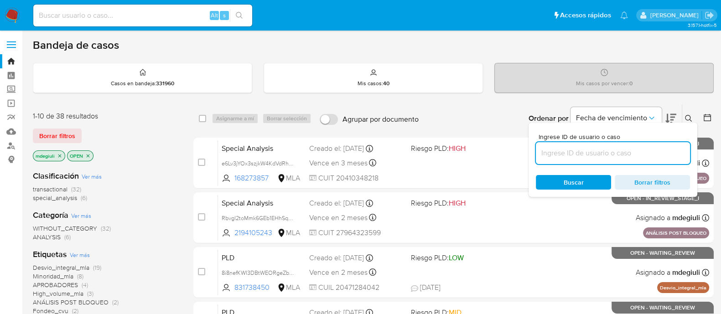
click at [596, 153] on input at bounding box center [613, 153] width 154 height 12
type input "Cea1yPvkhExRbxOORtXdmnwl"
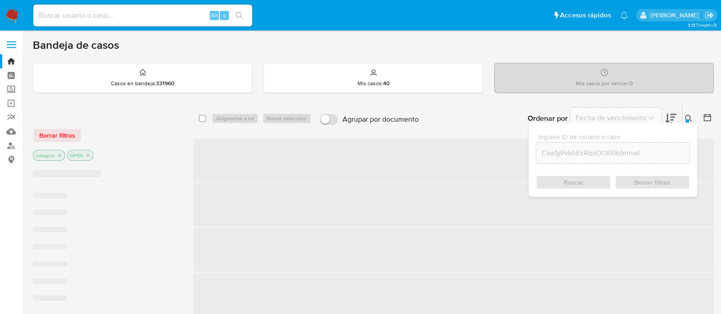
click at [582, 182] on div "Buscar Borrar filtros" at bounding box center [613, 182] width 154 height 15
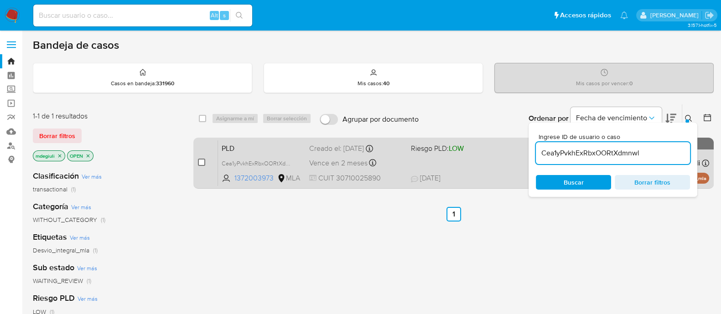
click at [201, 161] on input "checkbox" at bounding box center [201, 162] width 7 height 7
checkbox input "true"
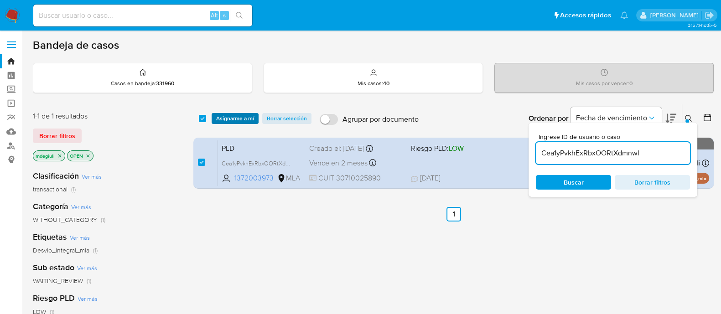
click at [227, 115] on span "Asignarme a mí" at bounding box center [235, 118] width 38 height 9
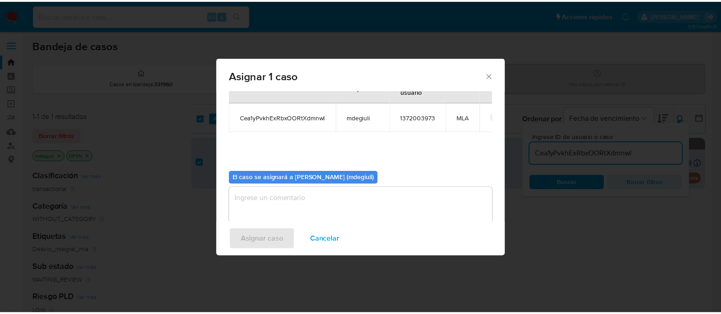
scroll to position [47, 0]
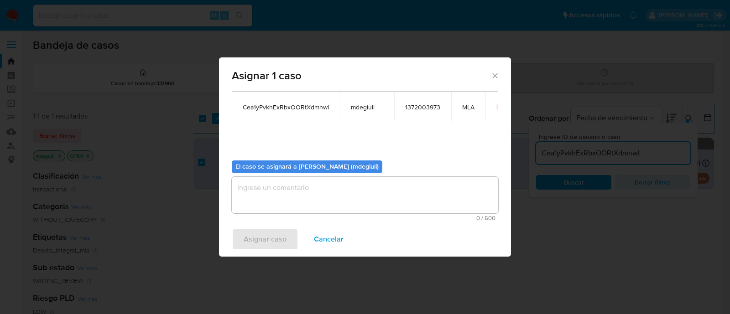
click at [286, 203] on textarea "assign-modal" at bounding box center [365, 195] width 266 height 36
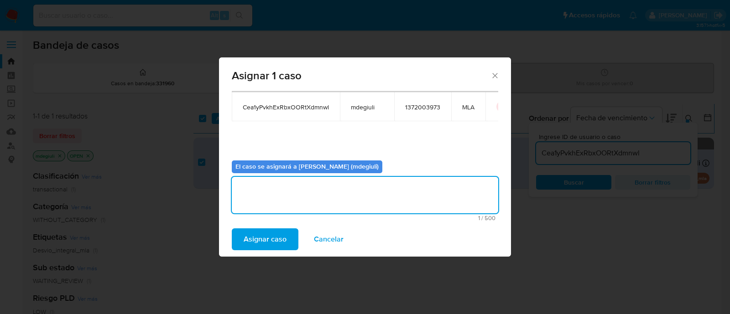
click at [273, 240] on span "Asignar caso" at bounding box center [265, 239] width 43 height 20
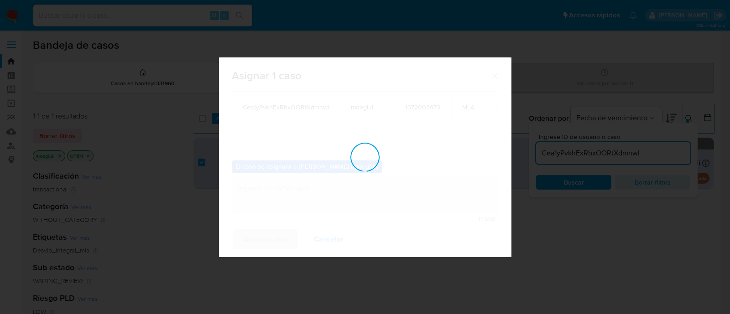
checkbox input "false"
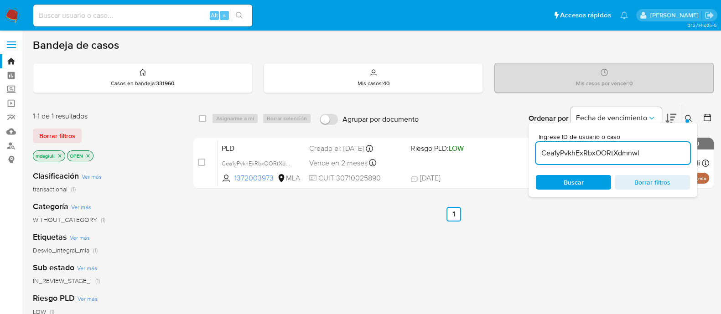
click at [121, 10] on input at bounding box center [142, 16] width 219 height 12
paste input "Cea1yPvkhExRbxOORtXdmnwl"
type input "Cea1yPvkhExRbxOORtXdmnwl"
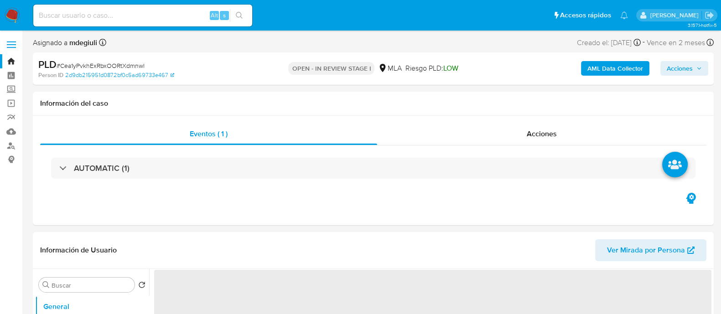
select select "10"
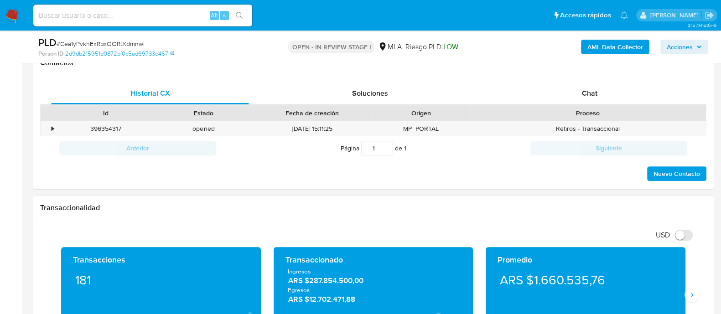
scroll to position [399, 0]
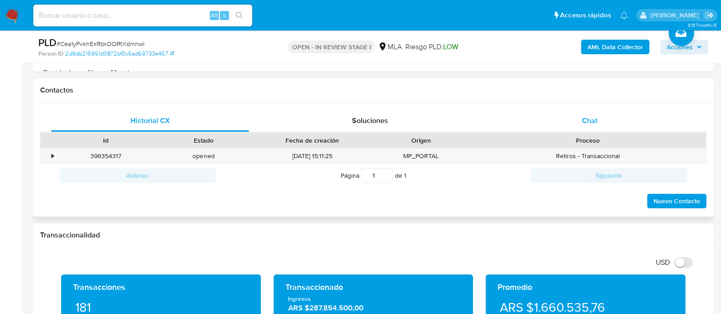
click at [528, 120] on div "Chat" at bounding box center [590, 121] width 198 height 22
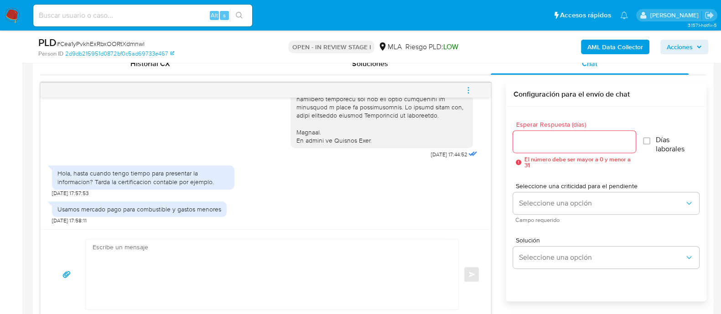
scroll to position [406, 0]
click at [238, 260] on textarea at bounding box center [270, 275] width 354 height 70
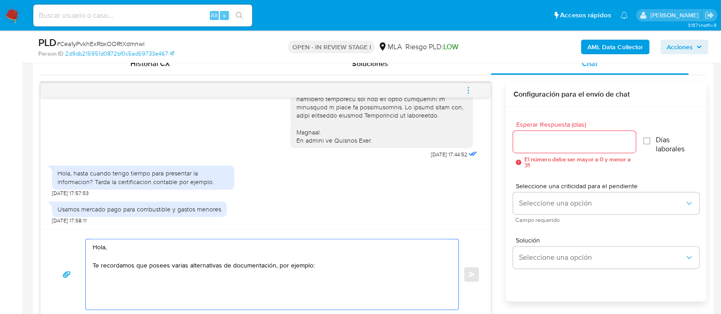
paste textarea "Últimas 6 Declaraciones Juradas de Ingresos Brutos (donde se visualice la base …"
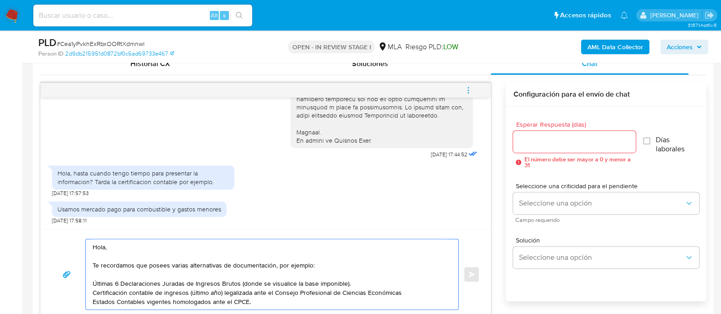
scroll to position [513, 0]
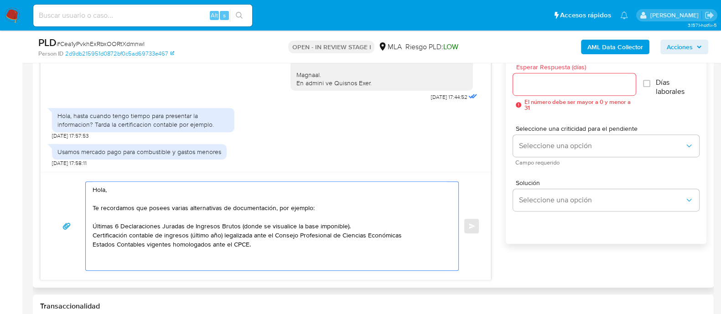
click at [91, 224] on div "Hola, Te recordamos que posees varias alternativas de documentación, por ejempl…" at bounding box center [270, 226] width 368 height 89
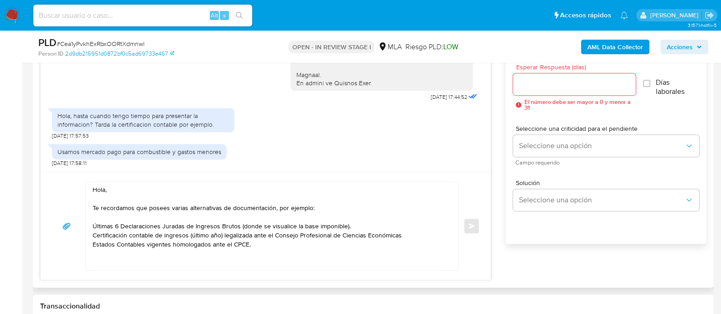
click at [96, 222] on textarea "Hola, Te recordamos que posees varias alternativas de documentación, por ejempl…" at bounding box center [270, 226] width 354 height 89
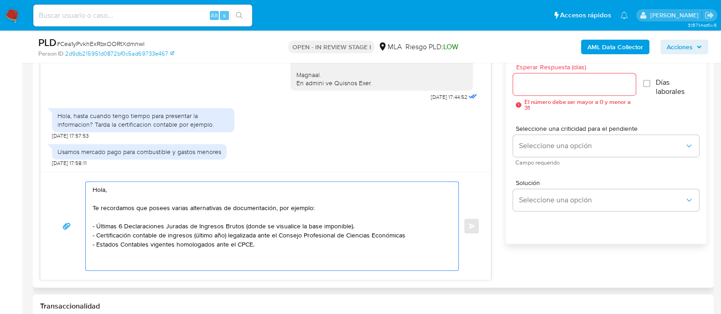
click at [203, 262] on textarea "Hola, Te recordamos que posees varias alternativas de documentación, por ejempl…" at bounding box center [270, 226] width 354 height 89
paste textarea "Tené en cuenta que, además de los ejemplos mencionados, podés adjuntar voluntar…"
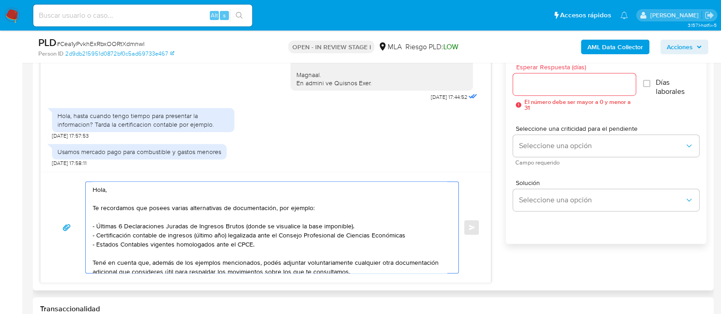
scroll to position [12, 0]
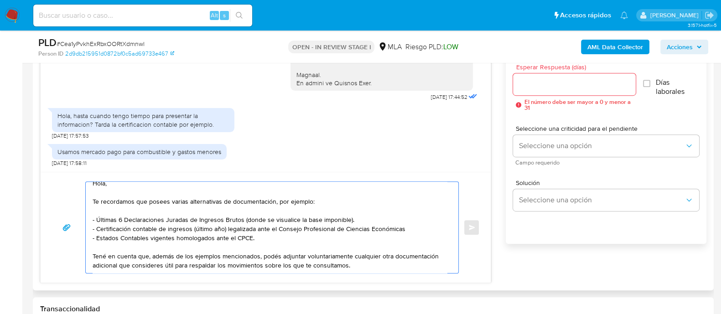
paste textarea "Formatos admitidos: PDF, JPG, JPEG, TXT, DOC, DOCX, XLS, PNG, XLSX, con un tama…"
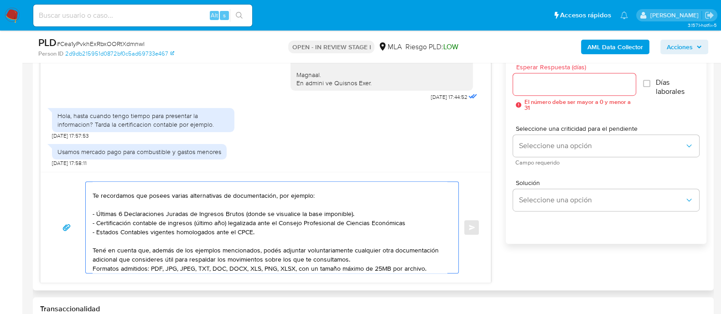
scroll to position [49, 0]
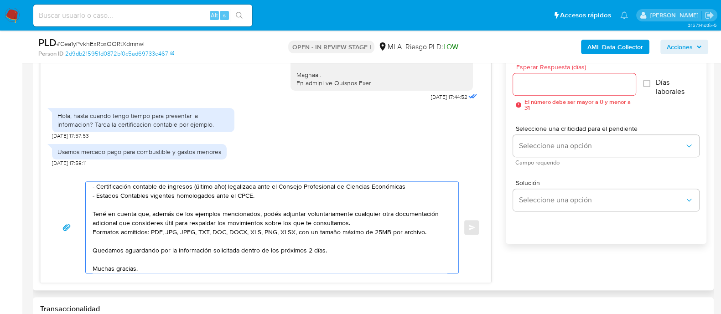
click at [354, 220] on textarea "Hola, Te recordamos que posees varias alternativas de documentación, por ejempl…" at bounding box center [270, 227] width 354 height 91
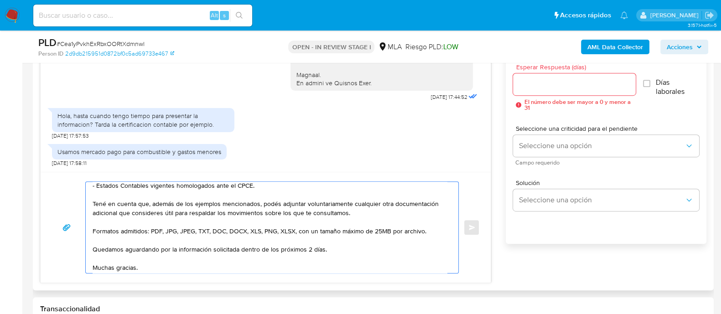
scroll to position [61, 0]
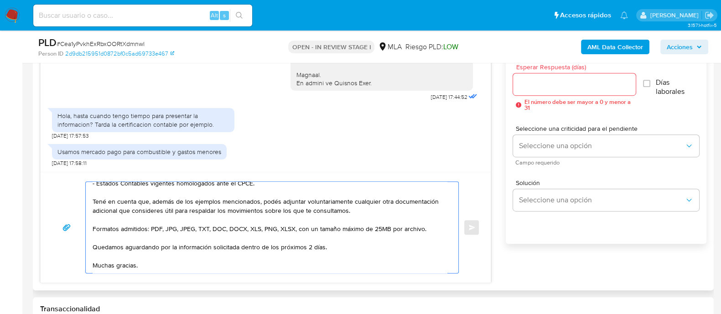
drag, startPoint x: 240, startPoint y: 246, endPoint x: 339, endPoint y: 244, distance: 98.1
click at [339, 244] on textarea "Hola, Te recordamos que posees varias alternativas de documentación, por ejempl…" at bounding box center [270, 227] width 354 height 91
type textarea "Hola, Te recordamos que posees varias alternativas de documentación, por ejempl…"
click at [545, 89] on input "Esperar Respuesta (días)" at bounding box center [574, 84] width 122 height 12
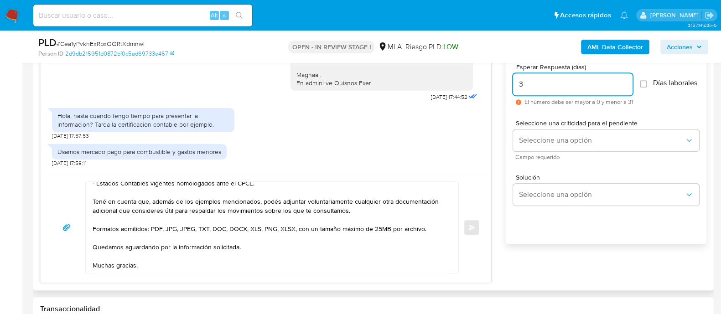
type input "3"
click at [527, 120] on div "Seleccione una criticidad para el pendiente Seleccione una opción Campo requeri…" at bounding box center [606, 140] width 186 height 54
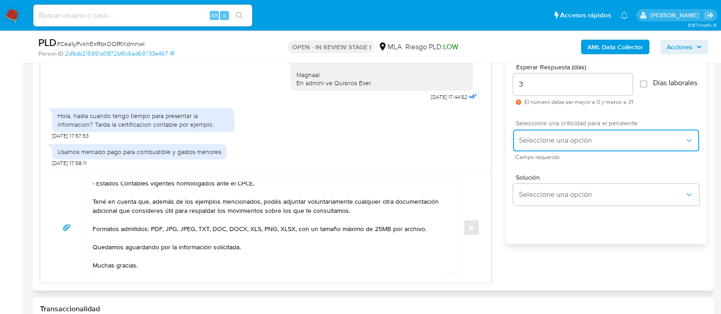
click at [530, 145] on span "Seleccione una opción" at bounding box center [602, 140] width 166 height 9
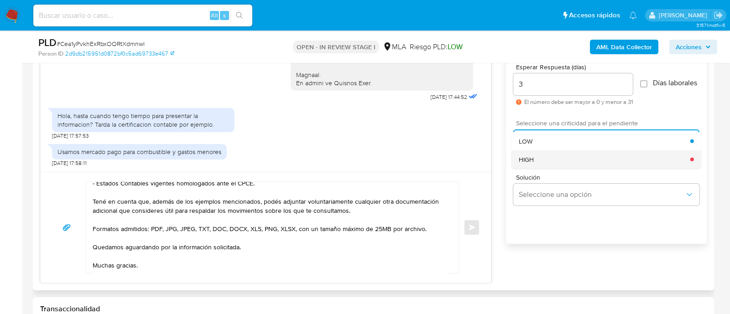
click at [534, 168] on div "HIGH" at bounding box center [605, 159] width 172 height 18
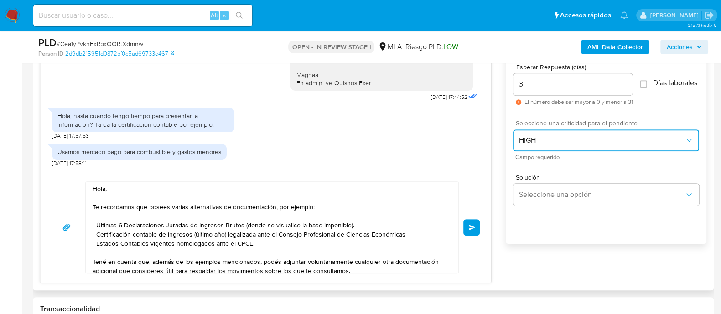
scroll to position [0, 0]
click at [475, 232] on button "Enviar" at bounding box center [471, 227] width 16 height 16
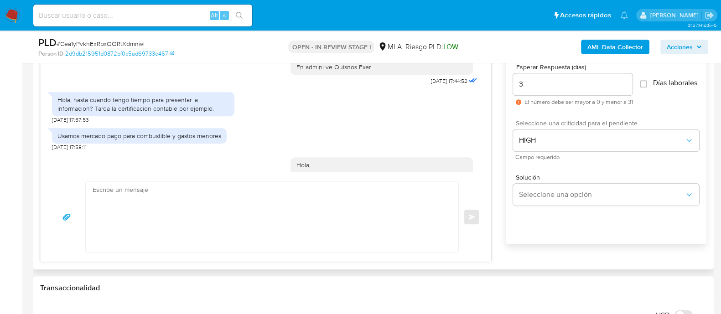
scroll to position [615, 0]
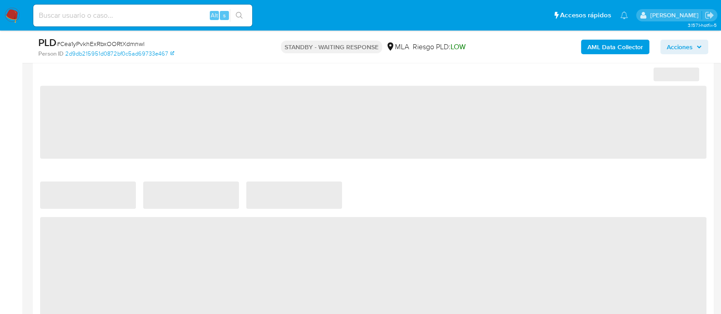
scroll to position [342, 0]
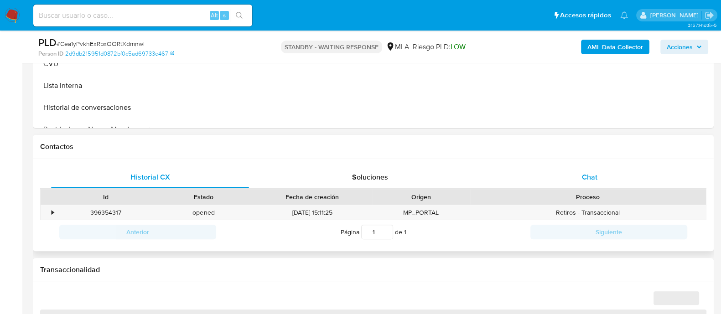
select select "10"
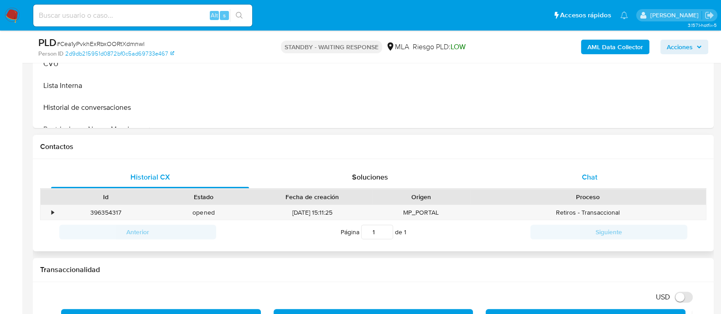
click at [553, 174] on div "Chat" at bounding box center [590, 178] width 198 height 22
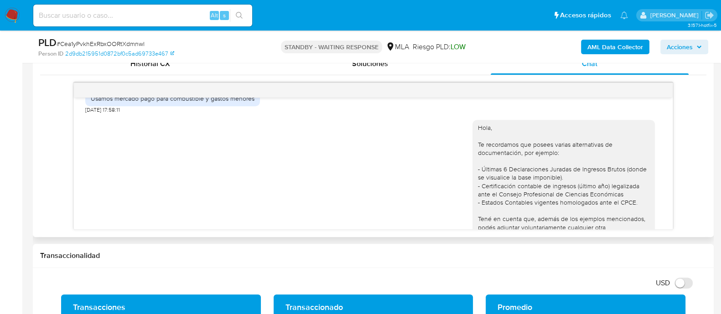
scroll to position [615, 0]
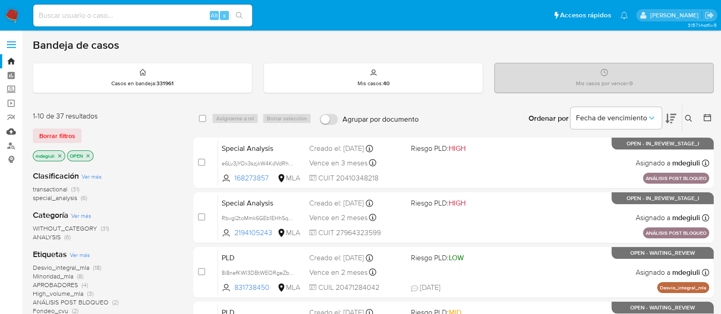
click at [11, 131] on link "Mulan" at bounding box center [54, 132] width 109 height 14
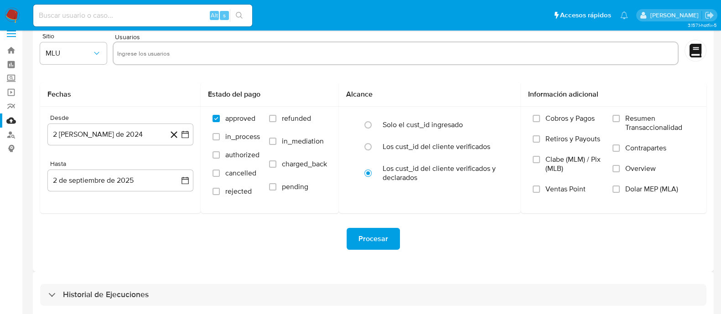
scroll to position [21, 0]
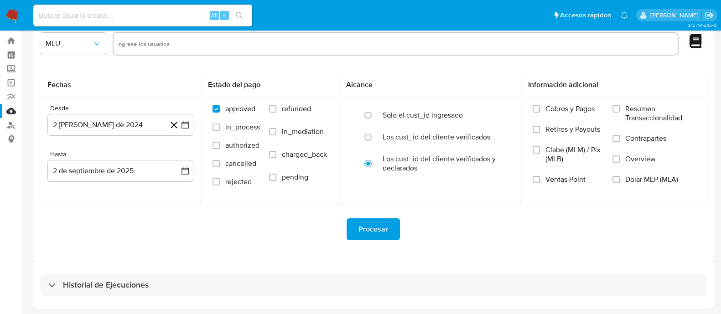
drag, startPoint x: 94, startPoint y: 293, endPoint x: 105, endPoint y: 257, distance: 37.5
click at [93, 293] on div "Historial de Ejecuciones" at bounding box center [373, 286] width 667 height 22
select select "10"
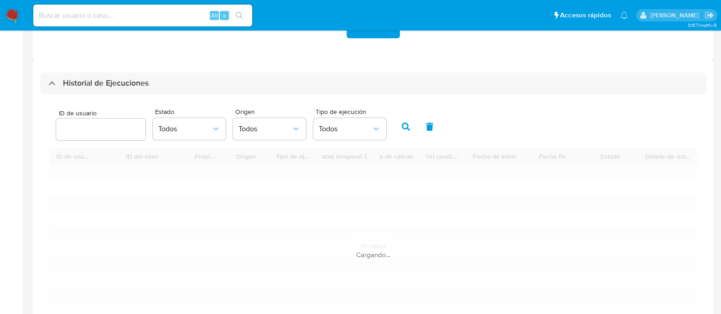
scroll to position [249, 0]
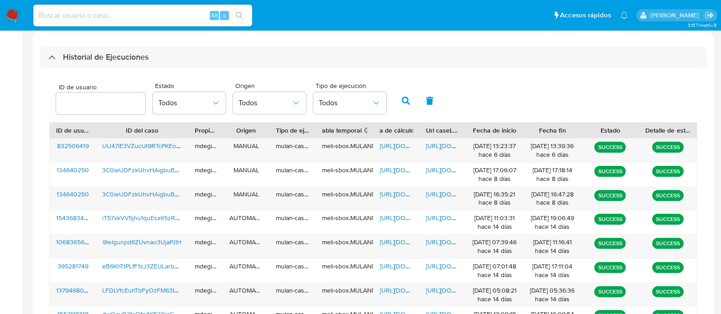
click at [90, 94] on div at bounding box center [100, 104] width 89 height 22
click at [87, 102] on input "number" at bounding box center [100, 104] width 89 height 12
paste input "831738450"
type input "831738450"
click at [402, 99] on icon "button" at bounding box center [406, 101] width 8 height 8
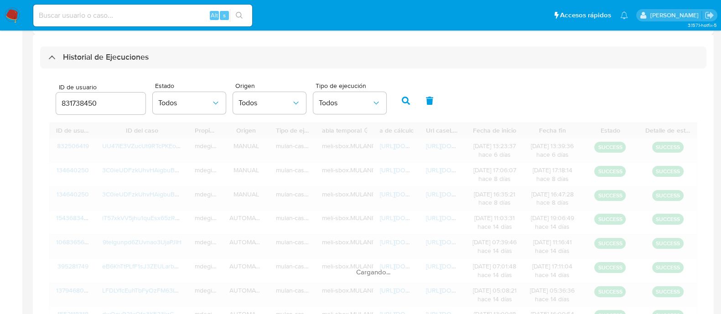
scroll to position [148, 0]
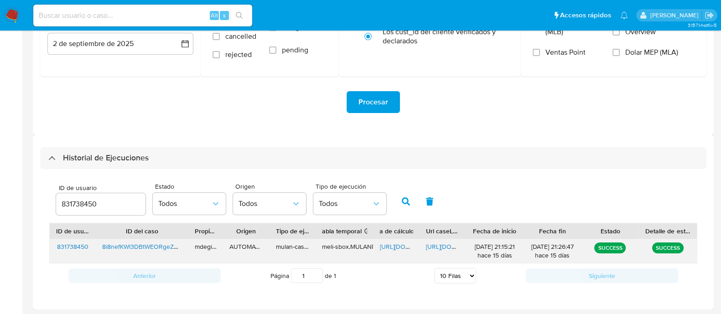
click at [397, 244] on span "https://docs.google.com/spreadsheets/d/186uksjf7yIFCM0sdHUP4j0rPi0ZhA08E5pZE1jK…" at bounding box center [411, 246] width 63 height 9
click at [442, 243] on span "https://docs.google.com/document/d/1g3KC1jQ3bKALf7wm_VwmR3qJAFS8zQa2iAbaNOH6al4…" at bounding box center [457, 246] width 63 height 9
click at [9, 15] on img at bounding box center [13, 16] width 16 height 16
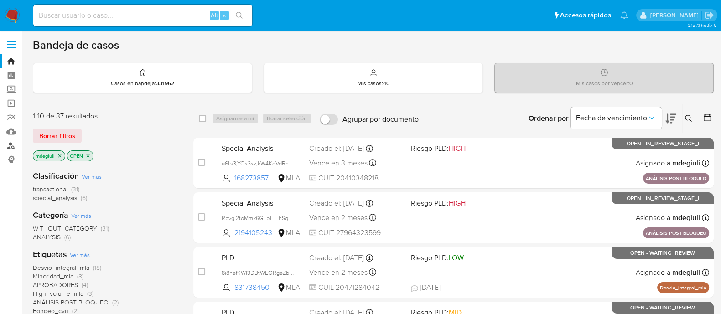
click at [11, 149] on link "Buscador de personas" at bounding box center [54, 146] width 109 height 14
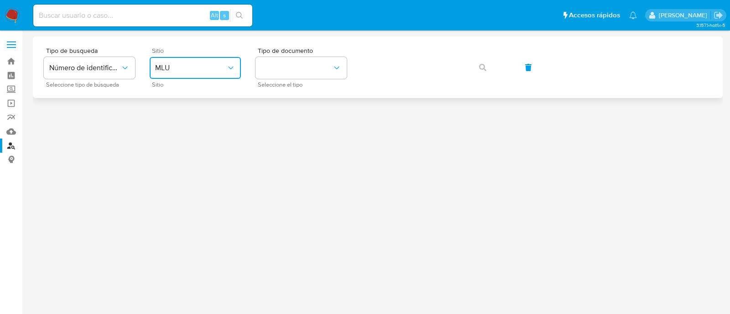
click at [169, 65] on span "MLU" at bounding box center [190, 67] width 71 height 9
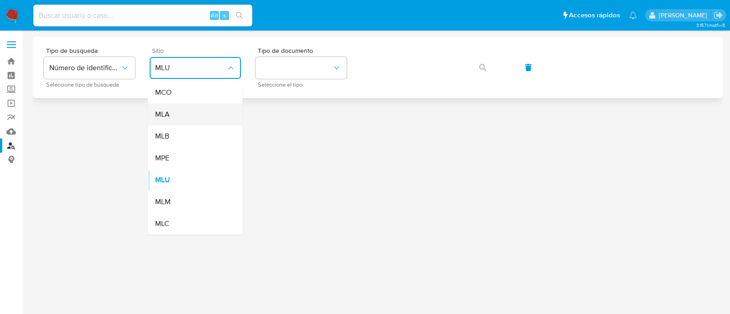
click at [180, 113] on div "MLA" at bounding box center [192, 115] width 75 height 22
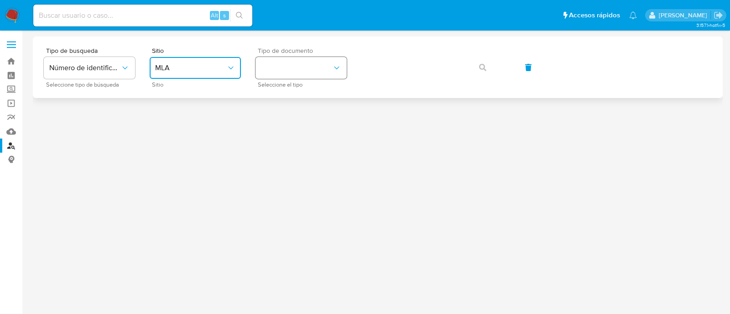
click at [306, 62] on button "identificationType" at bounding box center [300, 68] width 91 height 22
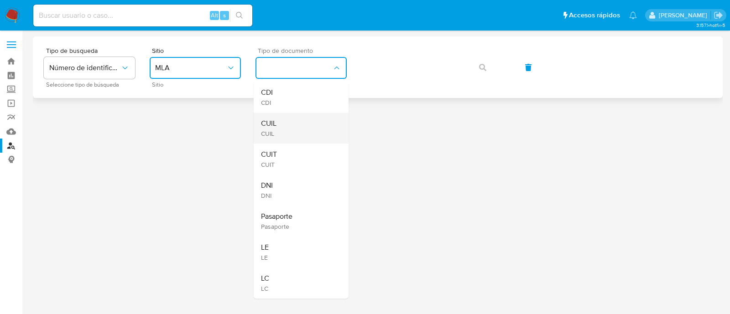
click at [292, 130] on div "CUIL CUIL" at bounding box center [298, 128] width 75 height 31
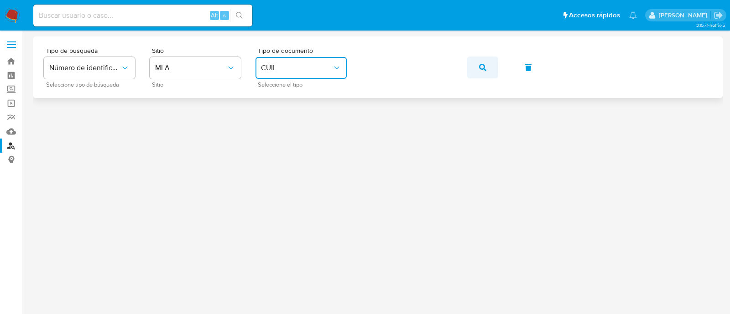
click at [488, 67] on button "button" at bounding box center [482, 68] width 31 height 22
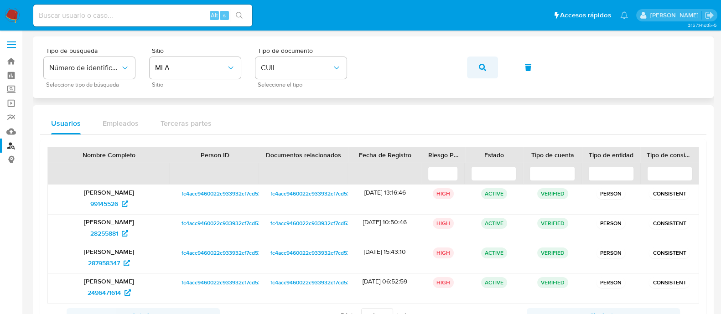
click at [477, 72] on button "button" at bounding box center [482, 68] width 31 height 22
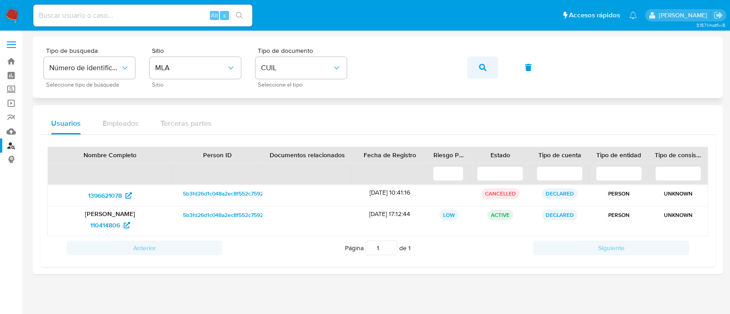
click at [488, 68] on button "button" at bounding box center [482, 68] width 31 height 22
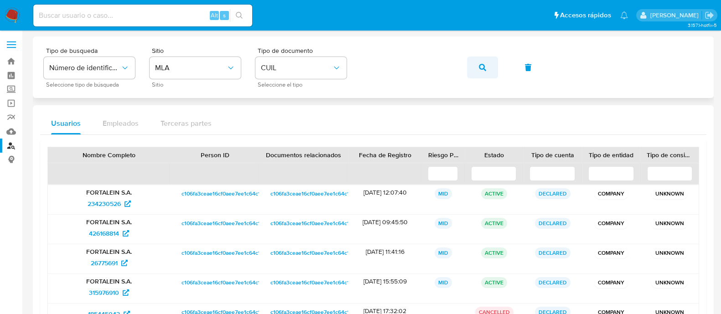
click at [481, 66] on icon "button" at bounding box center [482, 67] width 7 height 7
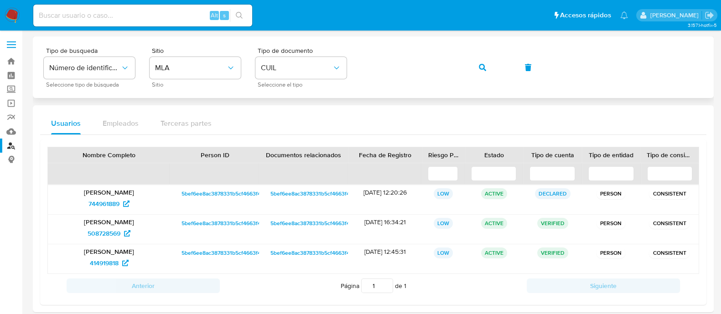
click at [483, 68] on icon "button" at bounding box center [482, 67] width 7 height 7
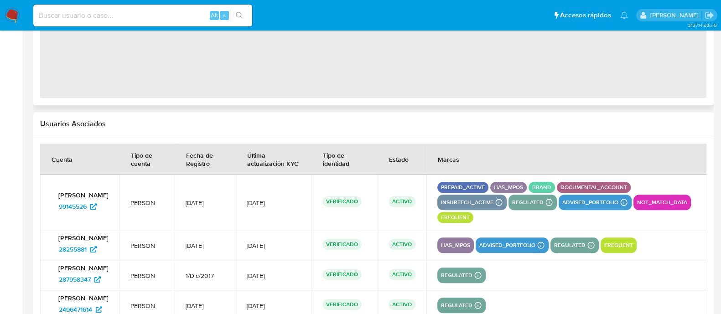
select select "10"
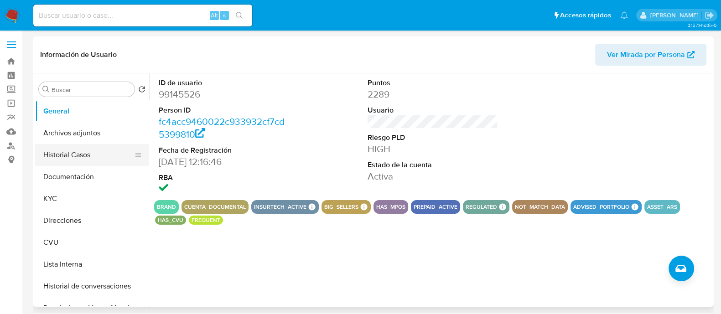
click at [71, 154] on button "Historial Casos" at bounding box center [88, 155] width 107 height 22
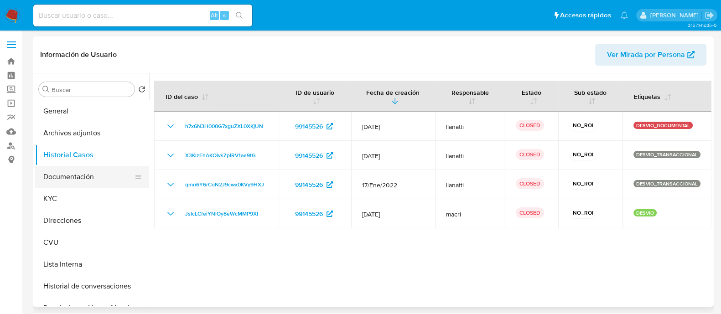
click at [93, 179] on button "Documentación" at bounding box center [88, 177] width 107 height 22
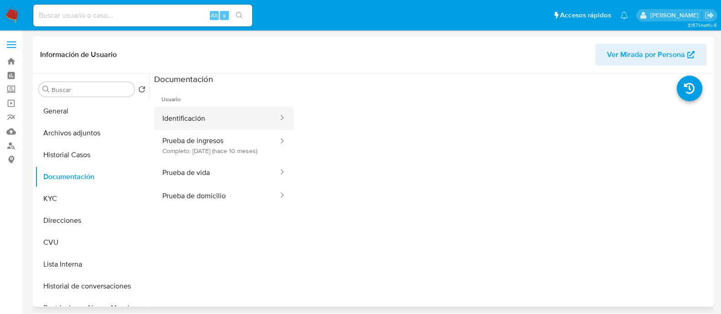
click at [202, 115] on button "Identificación" at bounding box center [216, 118] width 125 height 23
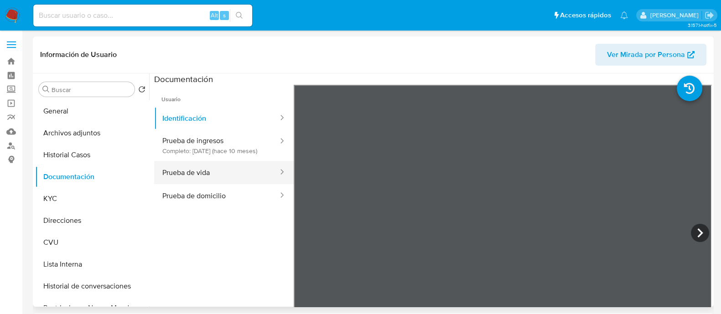
click at [219, 181] on button "Prueba de vida" at bounding box center [216, 172] width 125 height 23
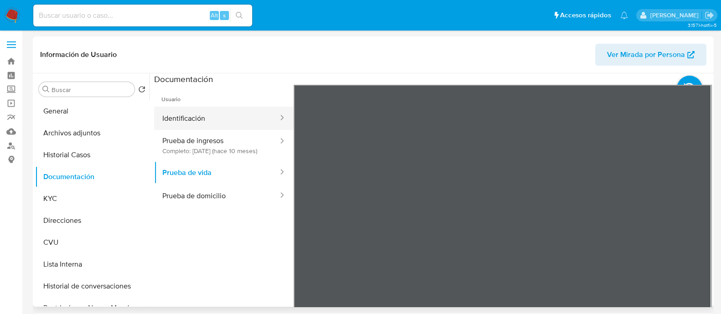
click at [189, 116] on button "Identificación" at bounding box center [216, 118] width 125 height 23
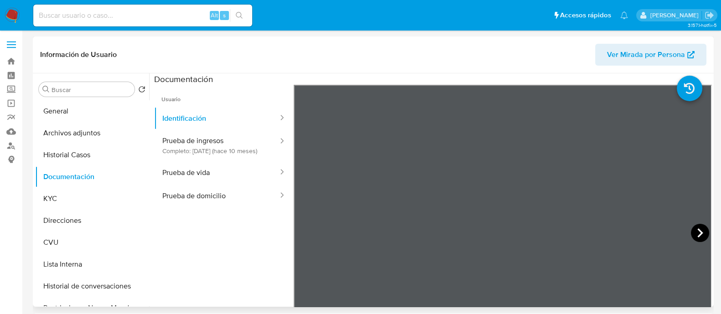
click at [691, 229] on icon at bounding box center [700, 233] width 18 height 18
click at [303, 230] on icon at bounding box center [305, 233] width 18 height 18
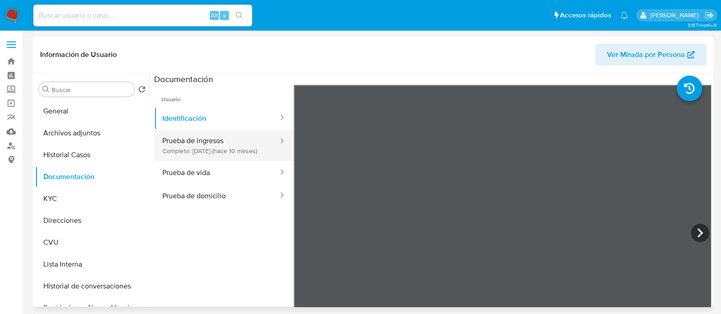
click at [205, 147] on button "Prueba de ingresos Completo: 28/10/2024 (hace 10 meses)" at bounding box center [216, 145] width 125 height 31
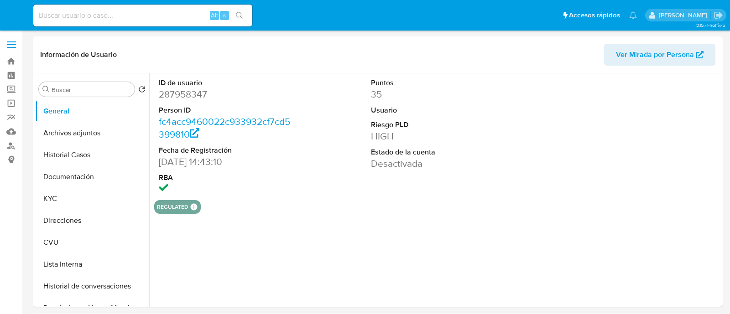
select select "10"
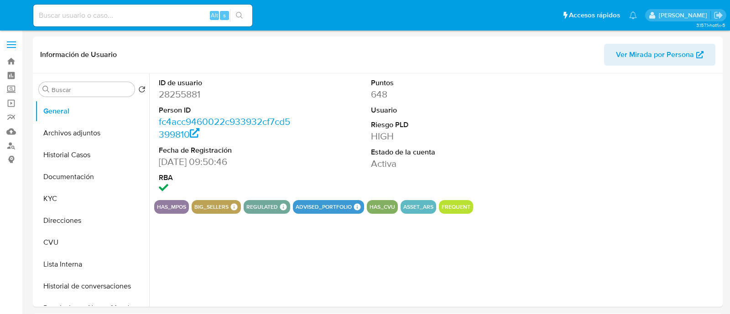
select select "10"
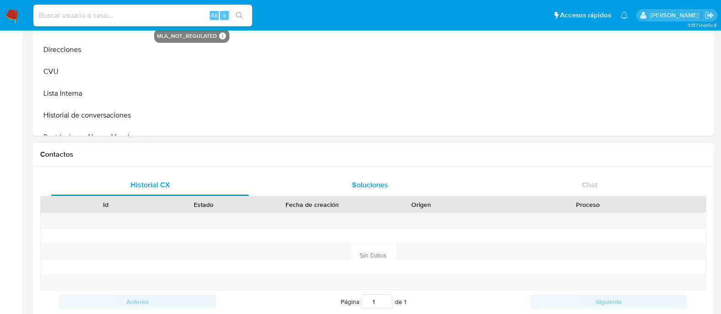
select select "10"
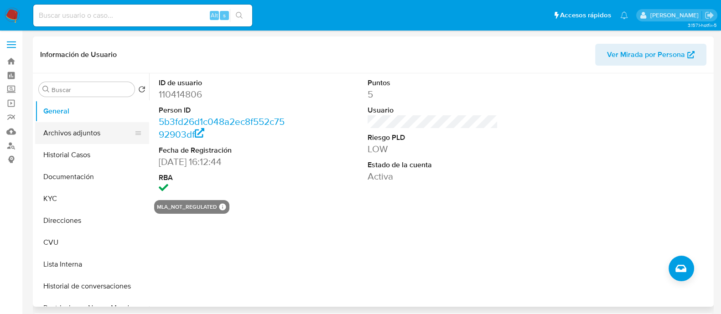
click at [53, 136] on button "Archivos adjuntos" at bounding box center [88, 133] width 107 height 22
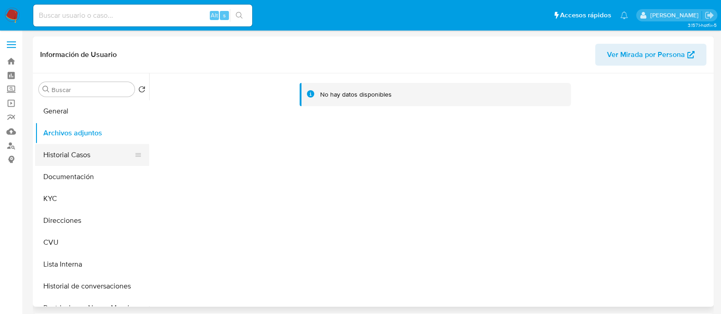
click at [87, 154] on button "Historial Casos" at bounding box center [88, 155] width 107 height 22
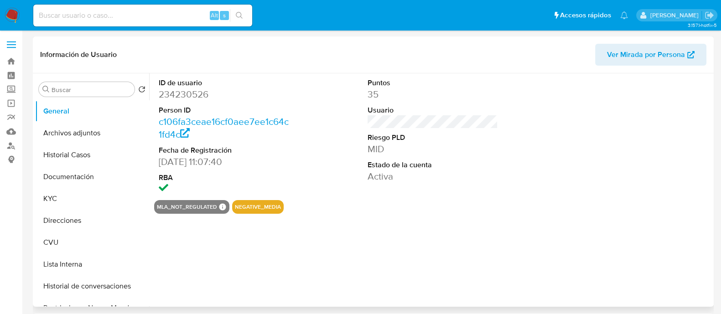
select select "10"
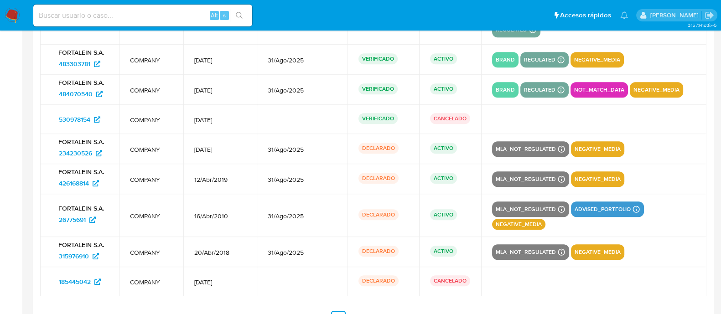
scroll to position [1313, 0]
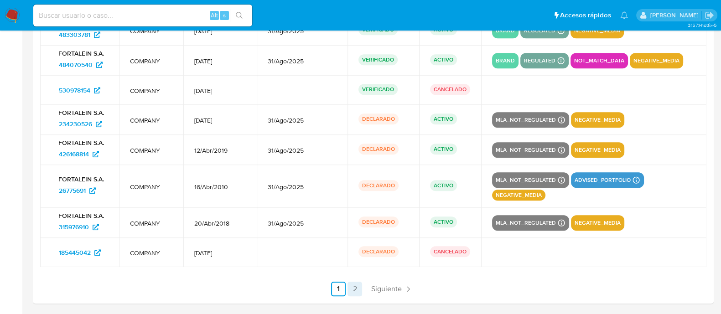
click at [352, 282] on link "2" at bounding box center [355, 289] width 15 height 15
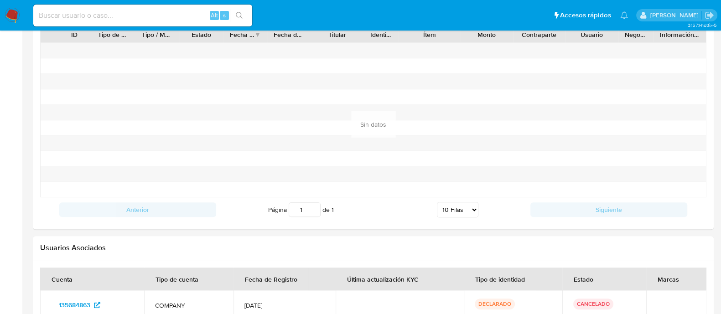
scroll to position [992, 0]
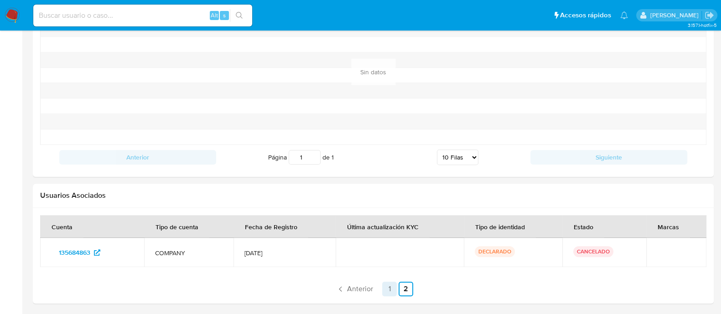
click at [389, 282] on link "1" at bounding box center [389, 289] width 15 height 15
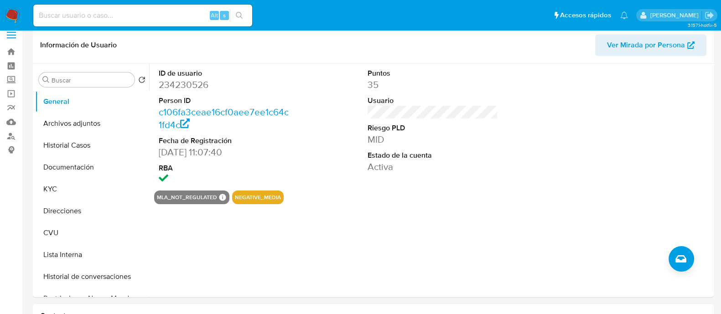
scroll to position [0, 0]
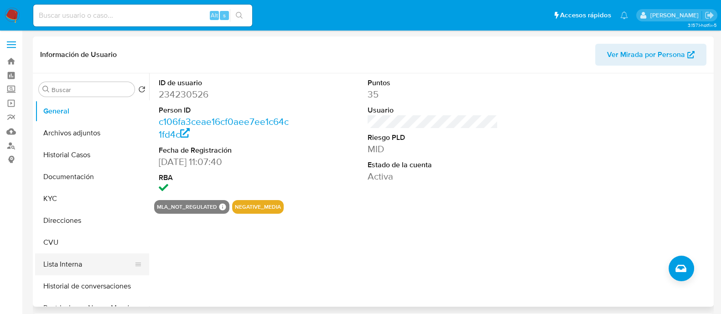
click at [65, 266] on button "Lista Interna" at bounding box center [88, 265] width 107 height 22
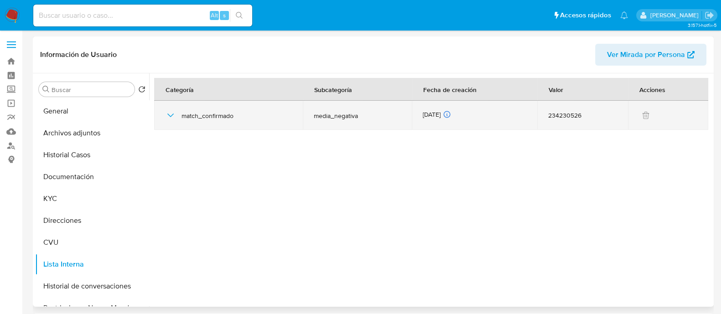
click at [173, 122] on div "match_confirmado" at bounding box center [228, 115] width 127 height 29
click at [170, 119] on icon "button" at bounding box center [170, 115] width 11 height 11
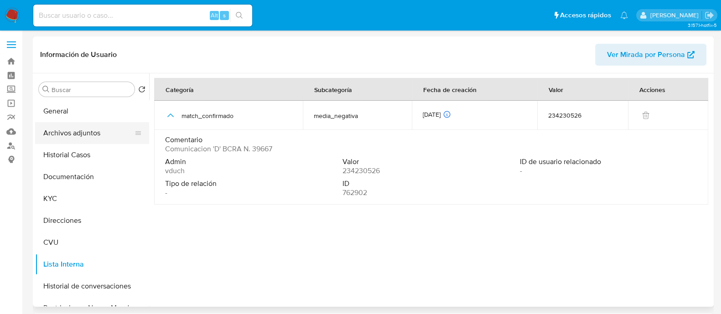
click at [94, 133] on button "Archivos adjuntos" at bounding box center [88, 133] width 107 height 22
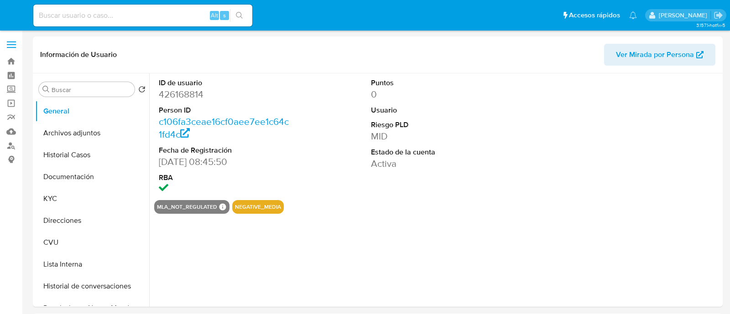
select select "10"
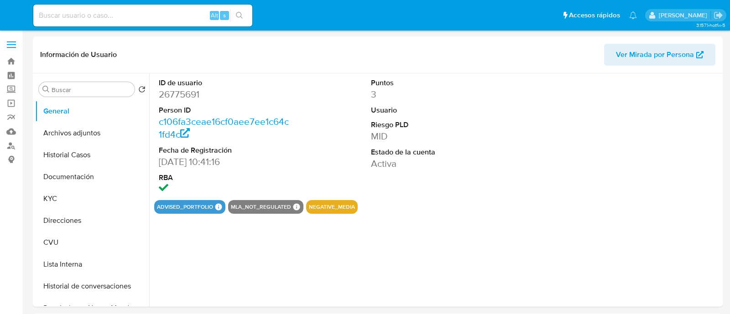
select select "10"
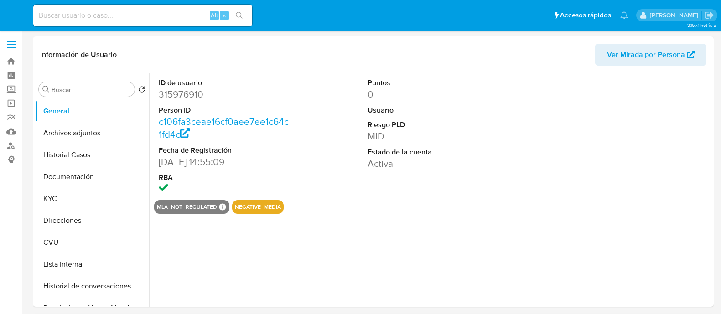
select select "10"
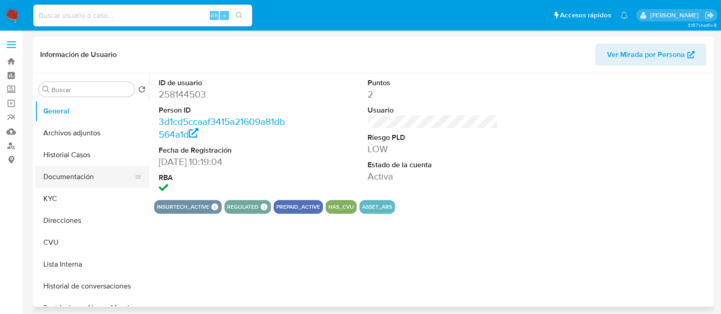
click at [75, 177] on button "Documentación" at bounding box center [88, 177] width 107 height 22
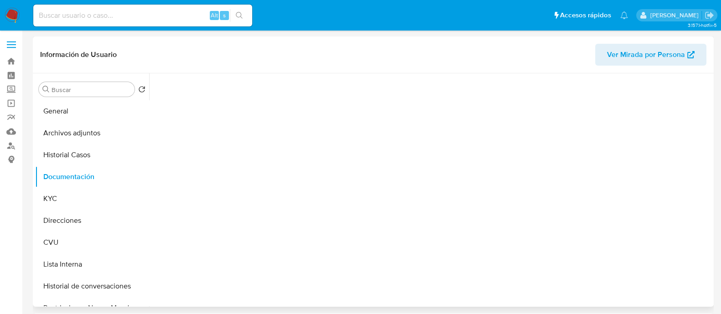
select select "10"
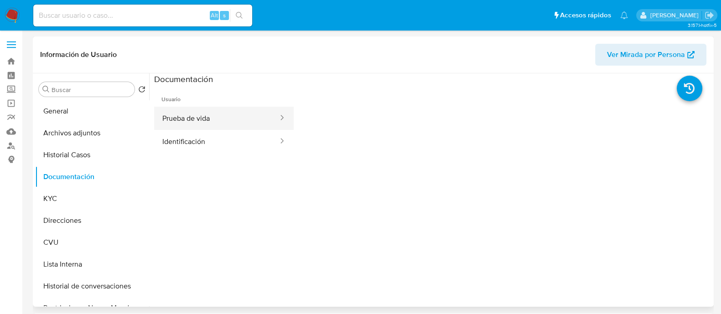
click at [219, 117] on button "Prueba de vida" at bounding box center [216, 118] width 125 height 23
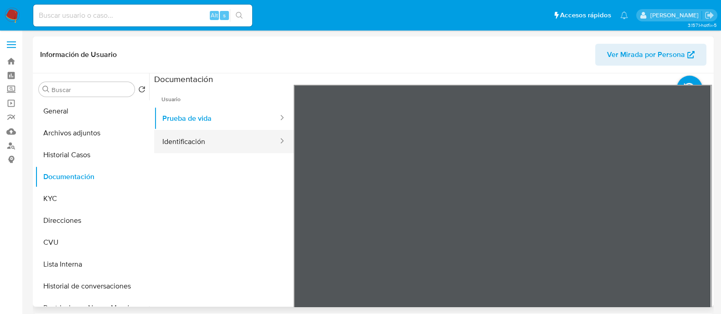
click at [242, 142] on button "Identificación" at bounding box center [216, 141] width 125 height 23
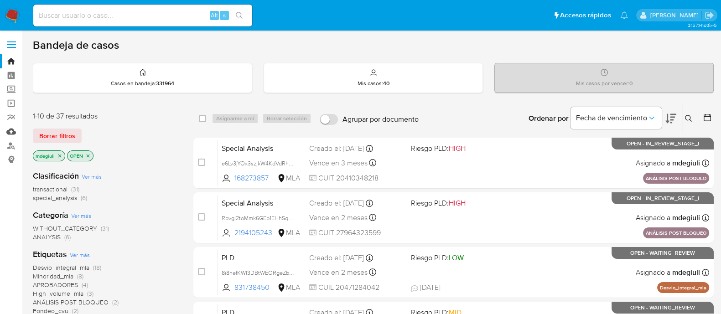
click at [10, 133] on link "Mulan" at bounding box center [54, 132] width 109 height 14
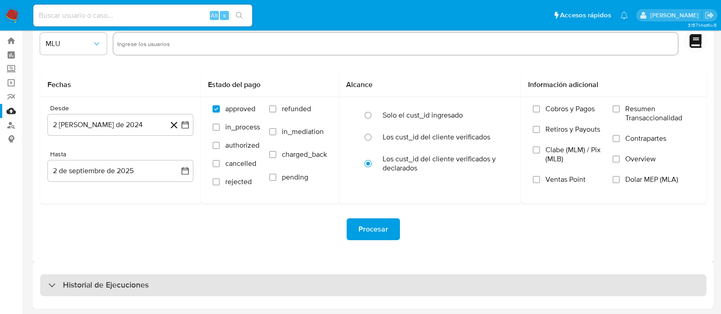
click at [125, 288] on h3 "Historial de Ejecuciones" at bounding box center [106, 285] width 86 height 11
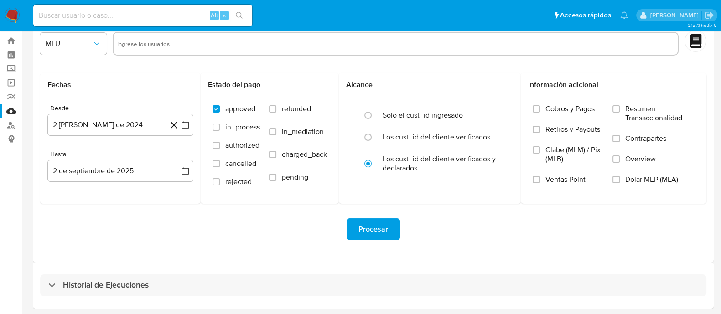
select select "10"
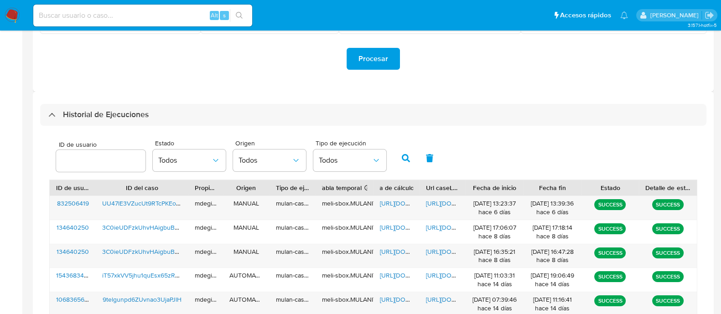
click at [105, 161] on input "number" at bounding box center [100, 161] width 89 height 12
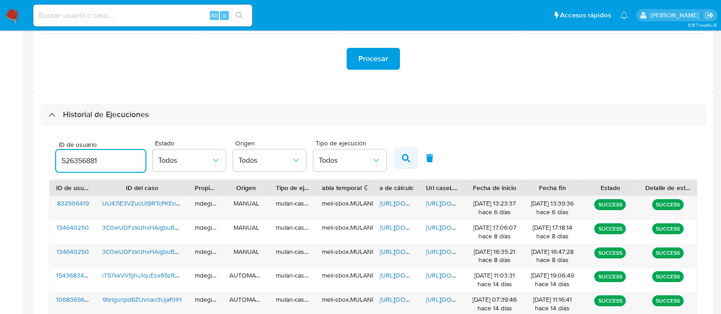
type input "526356881"
click at [403, 156] on icon "button" at bounding box center [406, 158] width 8 height 8
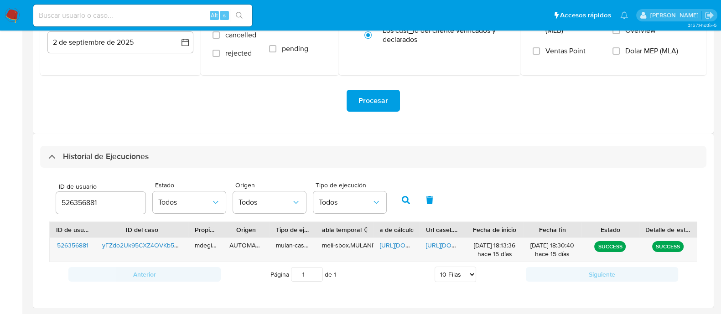
scroll to position [148, 0]
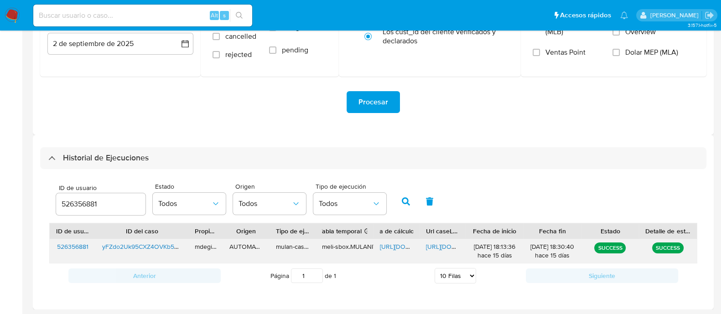
click at [398, 245] on span "https://docs.google.com/spreadsheets/d/1HB6mmPoNLH-QFQeYkNpdx_qBUZFWQ7SpB48jqn3…" at bounding box center [411, 246] width 63 height 9
click at [448, 246] on span "https://docs.google.com/document/d/1iZQXTVz2fuJdVX6J7t6wAHvRJ5qeYjm64q9u_DChSbc…" at bounding box center [457, 246] width 63 height 9
click at [15, 15] on img at bounding box center [13, 16] width 16 height 16
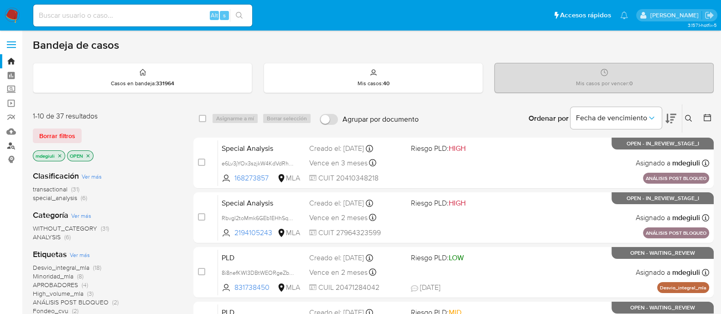
click at [12, 143] on link "Buscador de personas" at bounding box center [54, 146] width 109 height 14
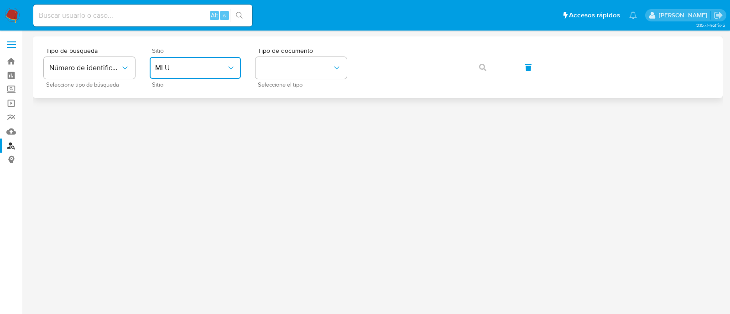
click at [204, 74] on button "MLU" at bounding box center [195, 68] width 91 height 22
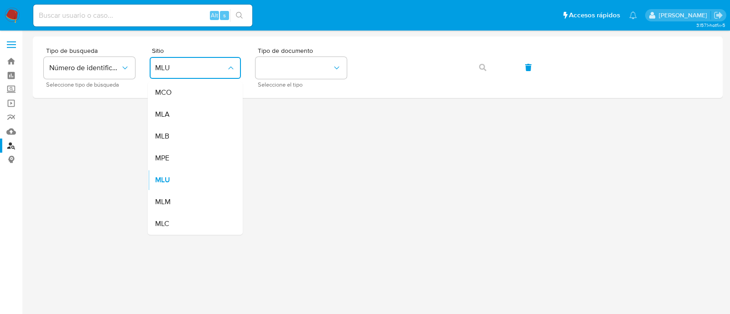
click at [195, 117] on div "MLA" at bounding box center [192, 115] width 75 height 22
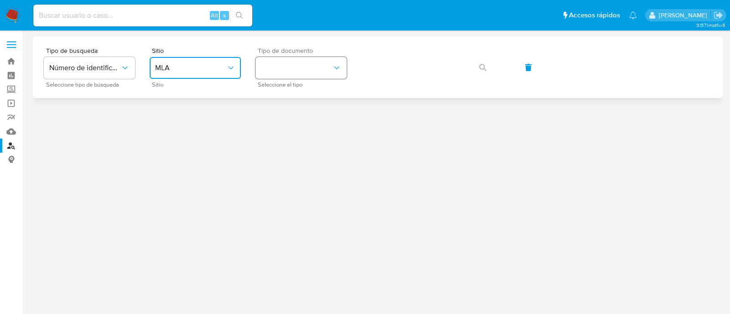
click at [300, 57] on button "identificationType" at bounding box center [300, 68] width 91 height 22
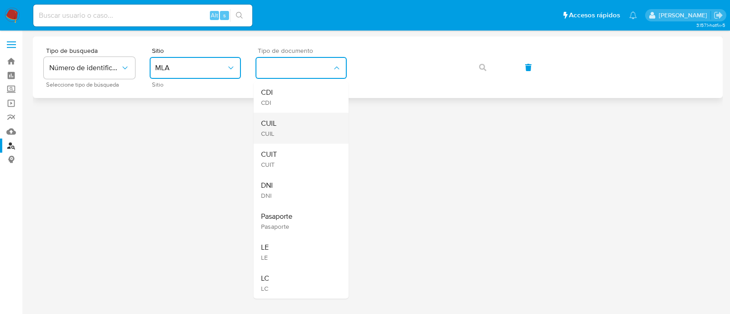
click at [271, 120] on span "CUIL" at bounding box center [269, 123] width 16 height 9
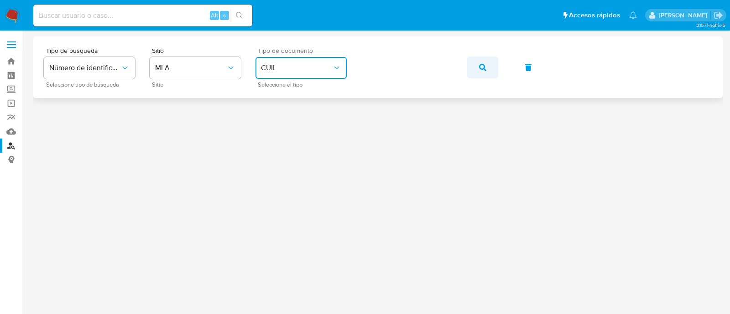
click at [478, 69] on button "button" at bounding box center [482, 68] width 31 height 22
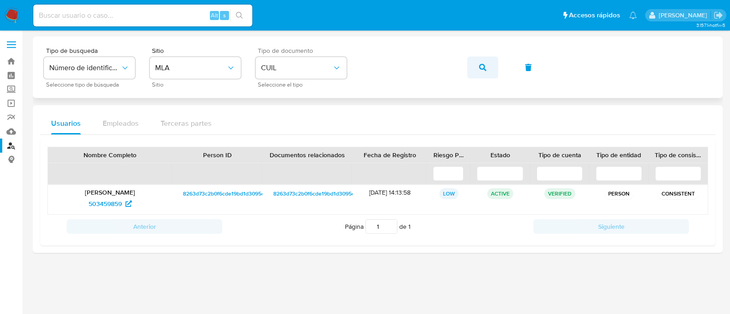
click at [481, 73] on span "button" at bounding box center [482, 67] width 7 height 20
click at [470, 68] on button "button" at bounding box center [482, 68] width 31 height 22
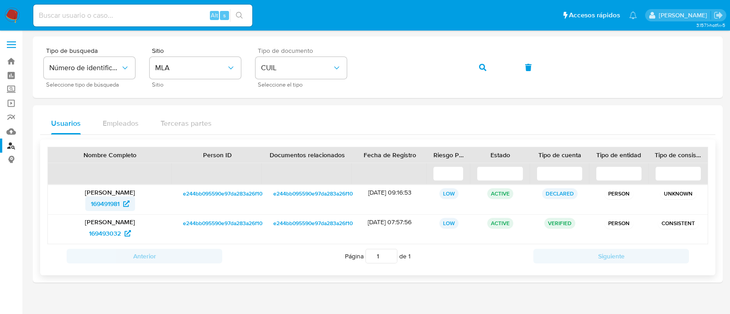
click at [99, 204] on span "169491981" at bounding box center [105, 204] width 29 height 15
click at [477, 61] on button "button" at bounding box center [482, 68] width 31 height 22
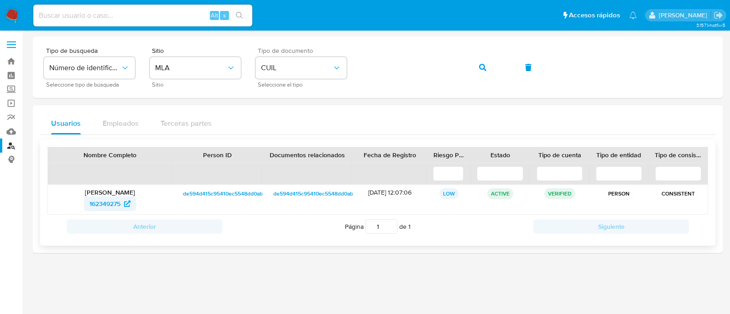
click at [119, 202] on span "162349275" at bounding box center [104, 204] width 31 height 15
click at [475, 62] on button "button" at bounding box center [482, 68] width 31 height 22
click at [112, 198] on span "534601220" at bounding box center [105, 204] width 32 height 15
click at [484, 68] on icon "button" at bounding box center [482, 67] width 7 height 7
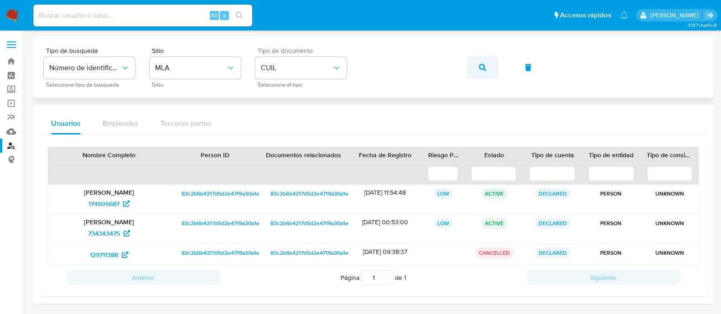
click at [482, 66] on icon "button" at bounding box center [482, 67] width 7 height 7
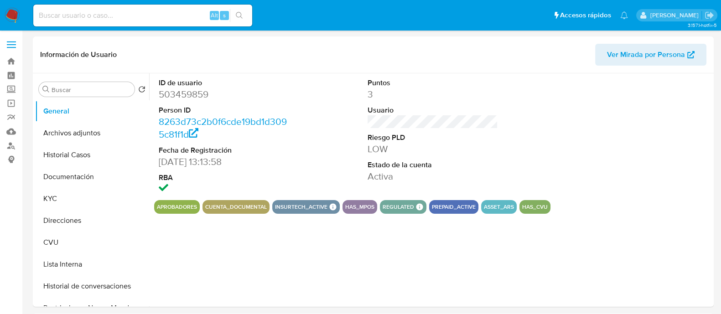
select select "10"
click at [58, 163] on button "Historial Casos" at bounding box center [88, 155] width 107 height 22
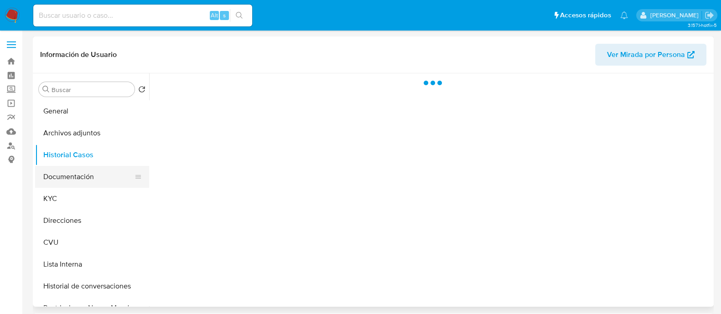
click at [64, 179] on button "Documentación" at bounding box center [88, 177] width 107 height 22
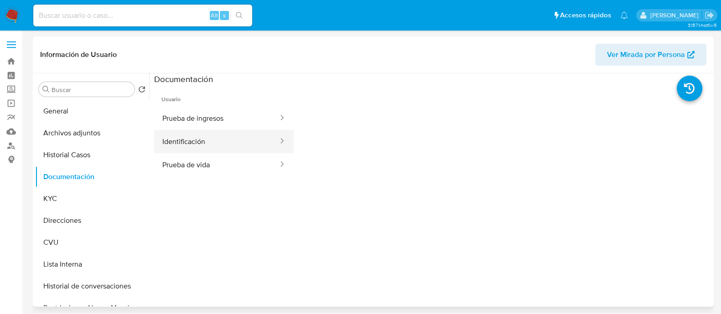
click at [253, 134] on button "Identificación" at bounding box center [216, 141] width 125 height 23
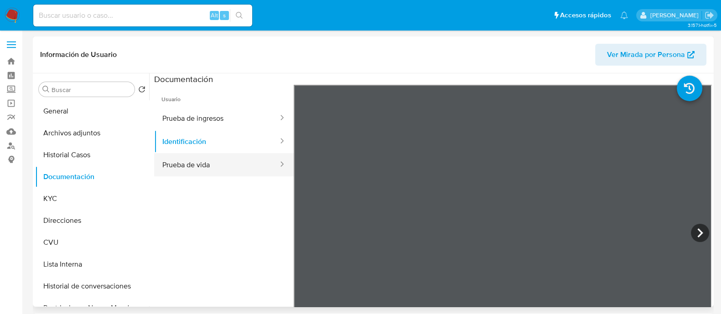
click at [236, 161] on button "Prueba de vida" at bounding box center [216, 164] width 125 height 23
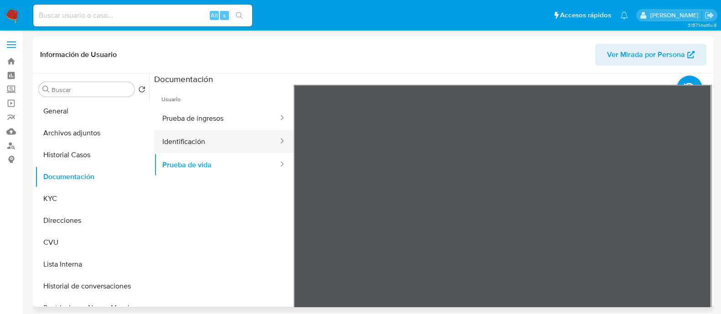
click at [217, 133] on button "Identificación" at bounding box center [216, 141] width 125 height 23
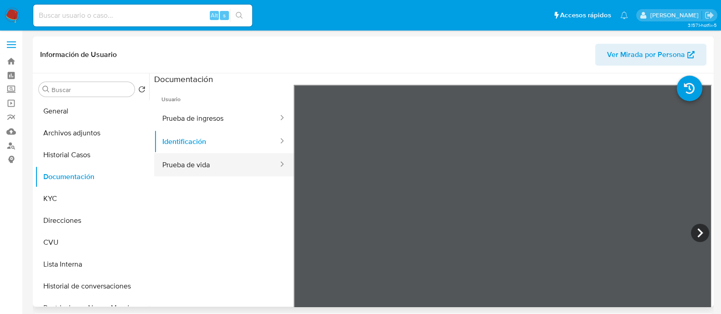
click at [230, 163] on button "Prueba de vida" at bounding box center [216, 164] width 125 height 23
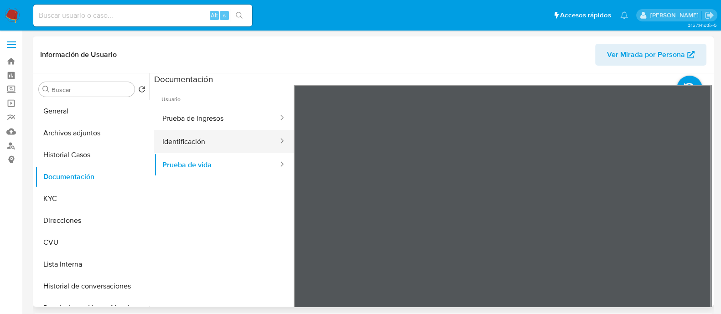
click at [190, 138] on button "Identificación" at bounding box center [216, 141] width 125 height 23
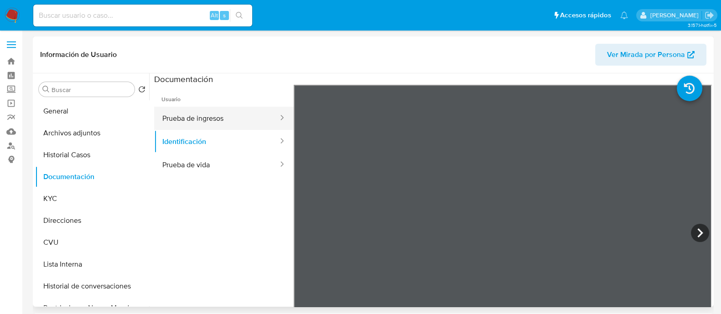
click at [219, 117] on button "Prueba de ingresos" at bounding box center [216, 118] width 125 height 23
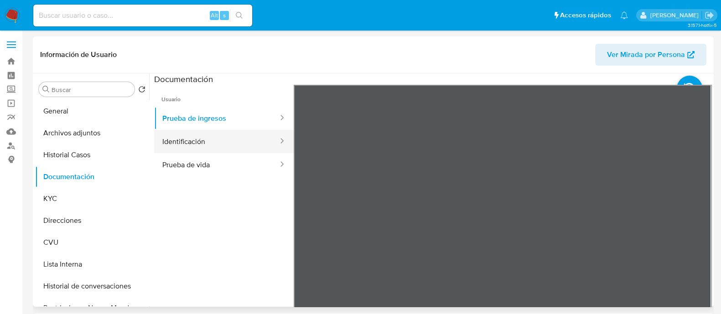
click at [204, 142] on button "Identificación" at bounding box center [216, 141] width 125 height 23
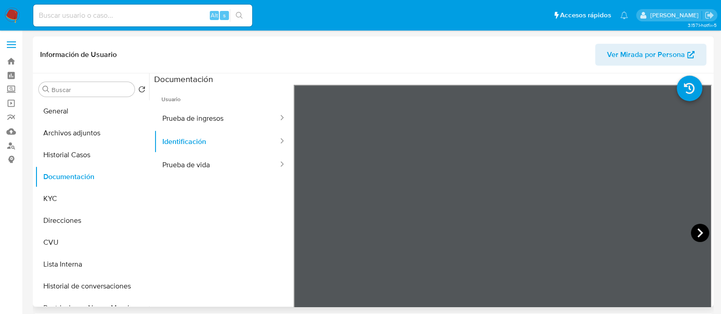
click at [693, 234] on icon at bounding box center [700, 233] width 18 height 18
click at [307, 229] on icon at bounding box center [305, 233] width 18 height 18
click at [250, 109] on button "Prueba de ingresos" at bounding box center [216, 118] width 125 height 23
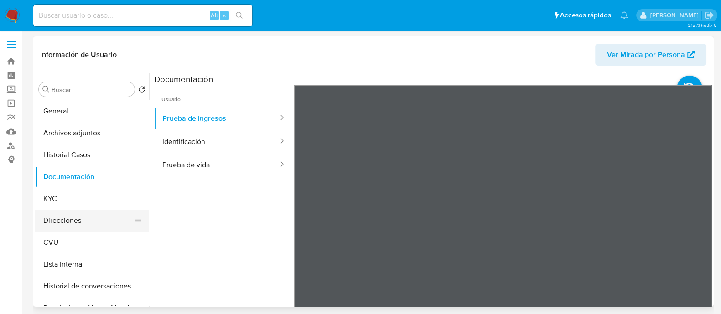
click at [49, 213] on button "Direcciones" at bounding box center [88, 221] width 107 height 22
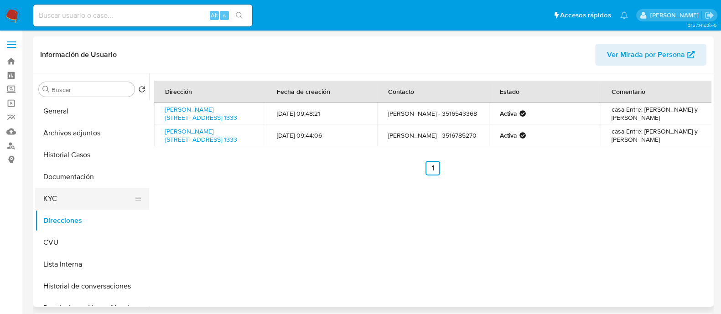
click at [67, 198] on button "KYC" at bounding box center [88, 199] width 107 height 22
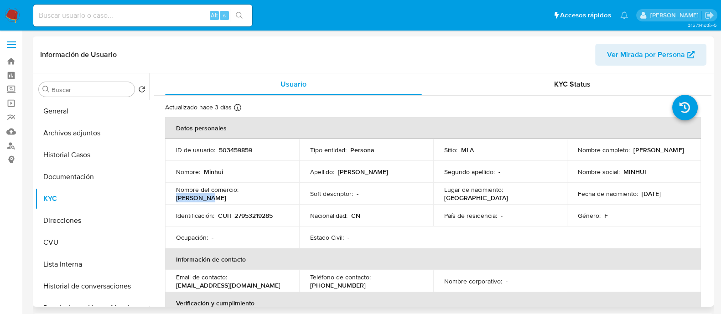
drag, startPoint x: 241, startPoint y: 195, endPoint x: 276, endPoint y: 191, distance: 35.3
click at [276, 191] on div "Nombre del comercio : lin minhui" at bounding box center [232, 194] width 112 height 16
copy p "lin minhui"
click at [87, 183] on button "Documentación" at bounding box center [88, 177] width 107 height 22
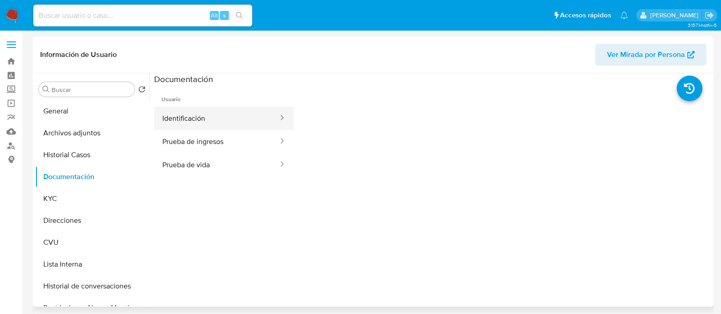
click at [187, 120] on button "Identificación" at bounding box center [216, 118] width 125 height 23
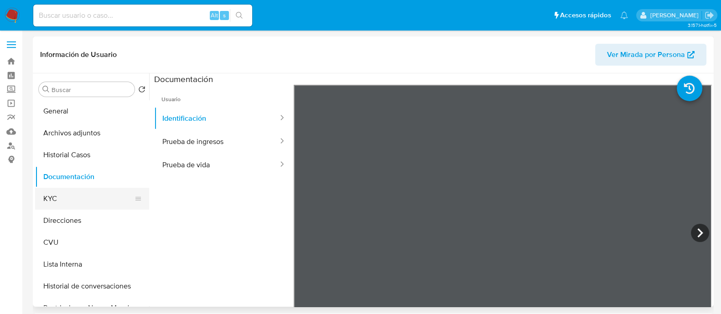
click at [88, 203] on button "KYC" at bounding box center [88, 199] width 107 height 22
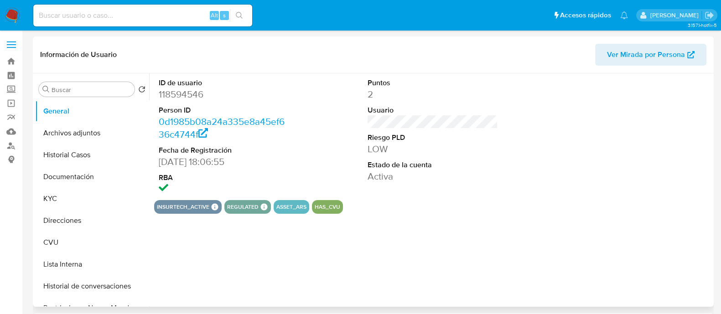
select select "10"
click at [70, 174] on button "Documentación" at bounding box center [88, 177] width 107 height 22
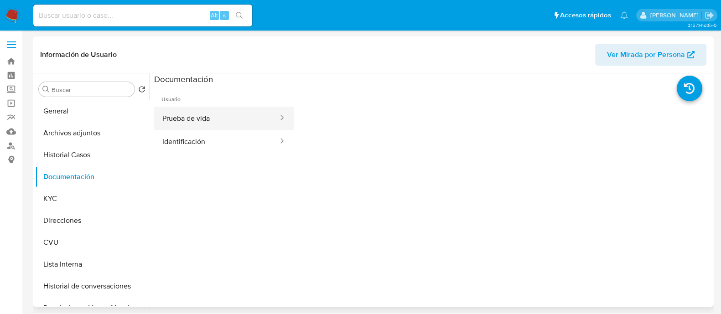
click at [212, 118] on button "Prueba de vida" at bounding box center [216, 118] width 125 height 23
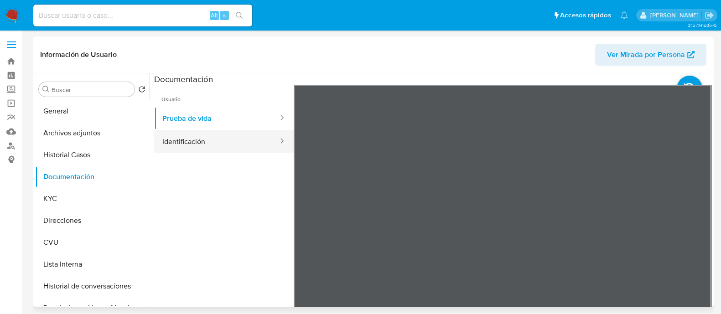
click at [224, 138] on button "Identificación" at bounding box center [216, 141] width 125 height 23
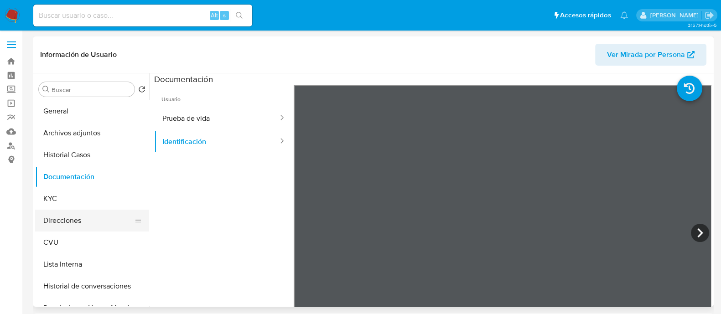
click at [72, 220] on button "Direcciones" at bounding box center [88, 221] width 107 height 22
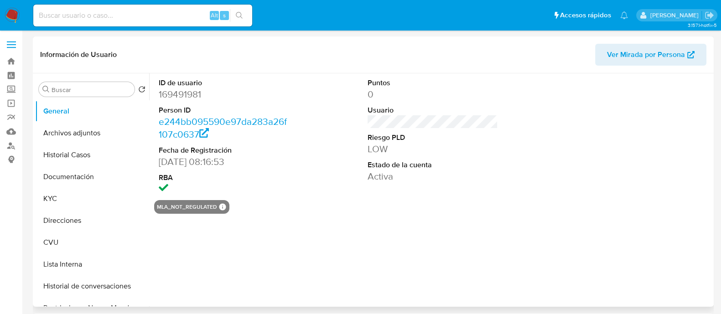
select select "10"
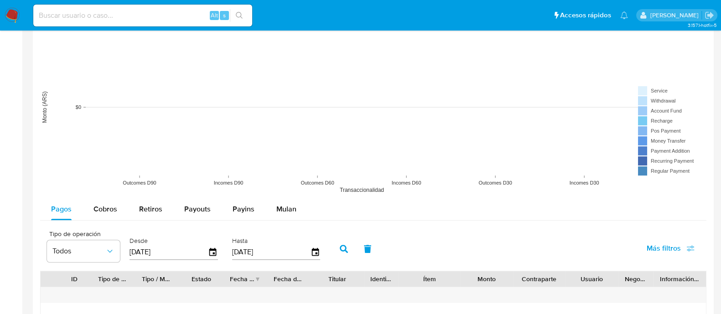
scroll to position [1023, 0]
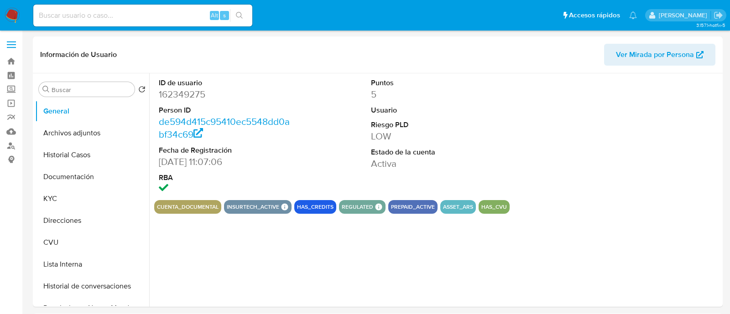
select select "10"
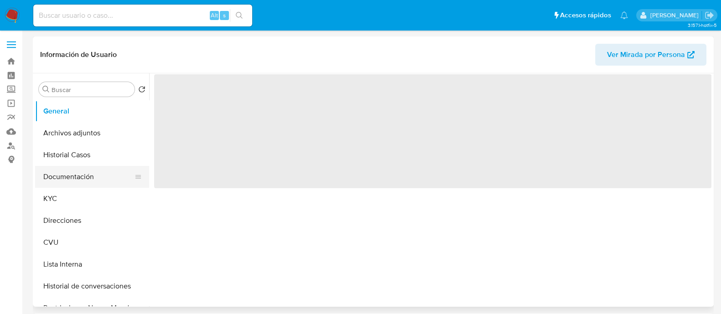
click at [89, 173] on button "Documentación" at bounding box center [88, 177] width 107 height 22
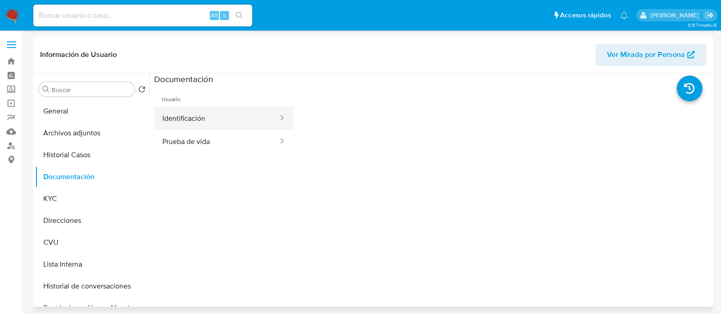
select select "10"
click at [195, 126] on button "Identificación" at bounding box center [216, 118] width 125 height 23
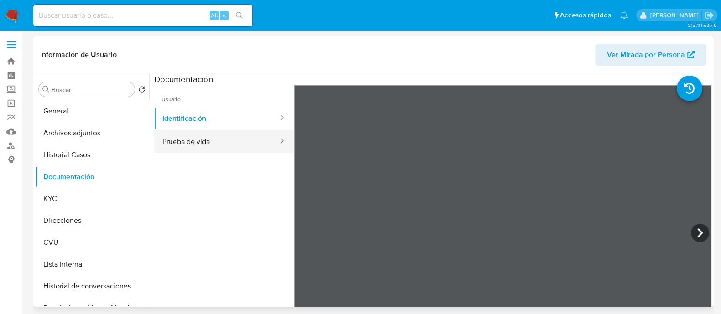
click at [244, 136] on button "Prueba de vida" at bounding box center [216, 141] width 125 height 23
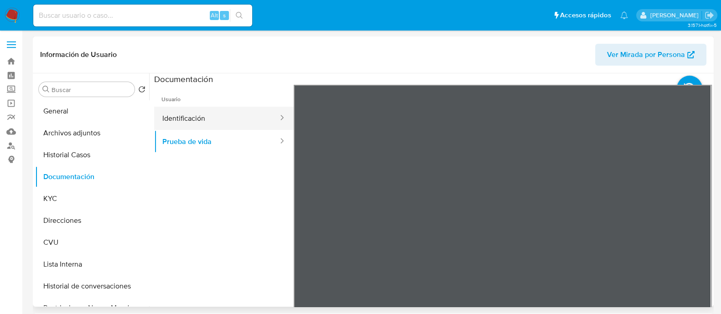
click at [237, 118] on button "Identificación" at bounding box center [216, 118] width 125 height 23
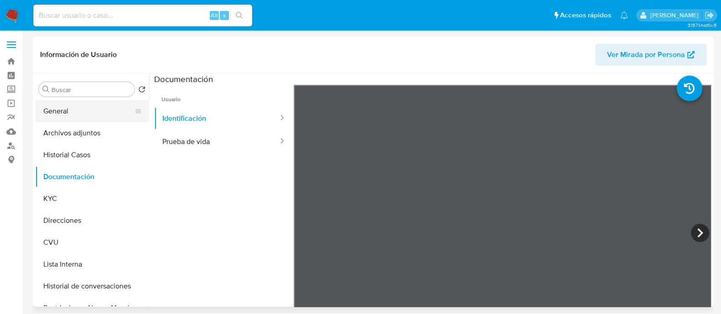
click at [63, 109] on button "General" at bounding box center [88, 111] width 107 height 22
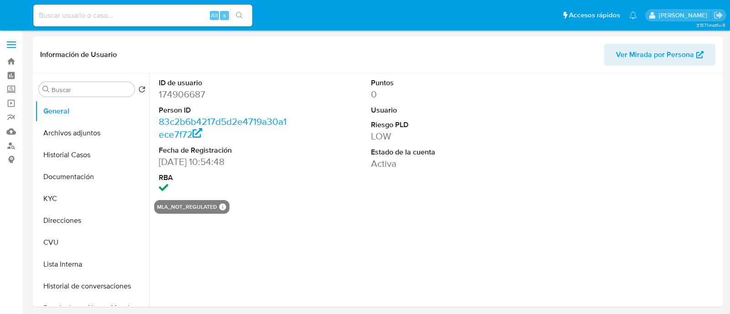
select select "10"
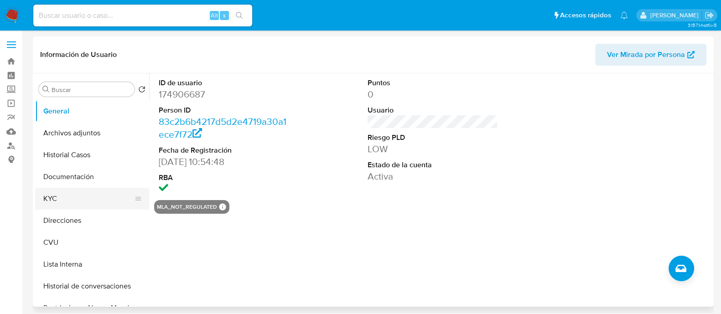
click at [79, 192] on button "KYC" at bounding box center [88, 199] width 107 height 22
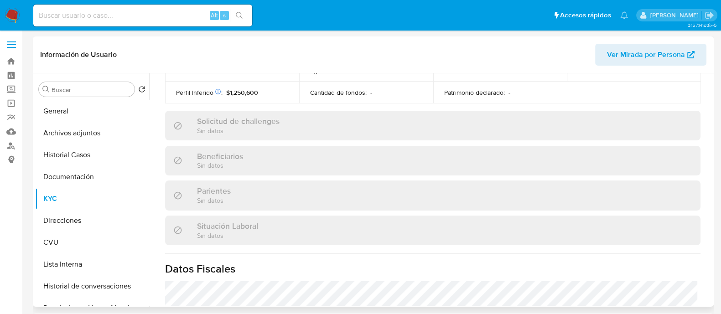
scroll to position [488, 0]
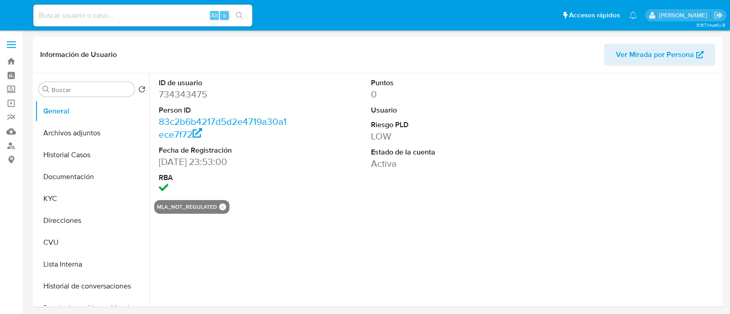
select select "10"
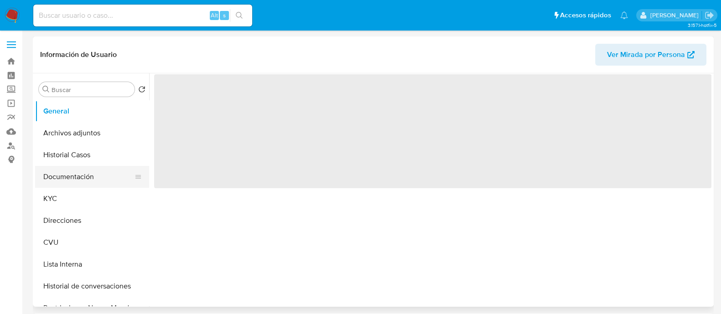
click at [89, 181] on button "Documentación" at bounding box center [88, 177] width 107 height 22
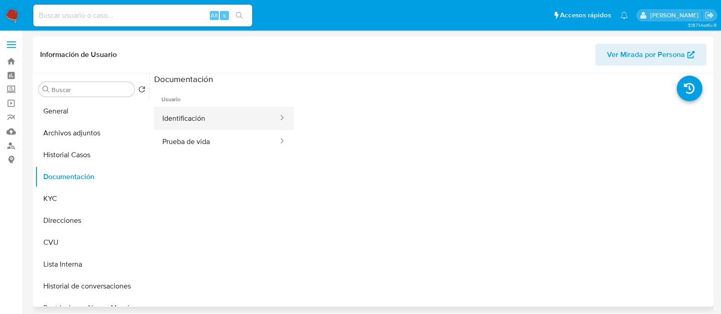
click at [196, 118] on button "Identificación" at bounding box center [216, 118] width 125 height 23
select select "10"
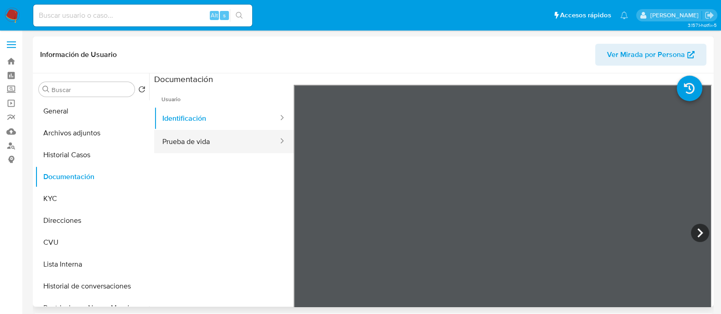
click at [251, 135] on button "Prueba de vida" at bounding box center [216, 141] width 125 height 23
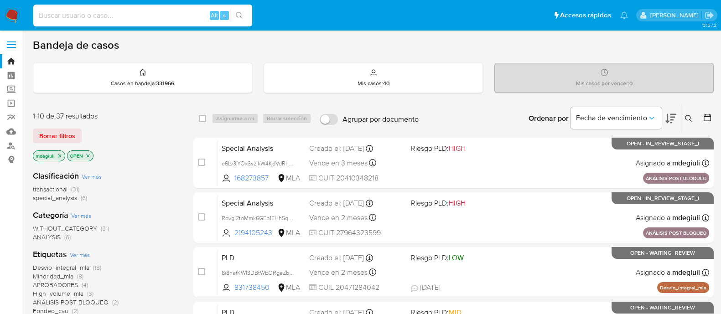
click at [139, 15] on input at bounding box center [142, 16] width 219 height 12
paste input "qisbEyxUCdRA2zXz9IeKUWrO"
type input "qisbEyxUCdRA2zXz9IeKUWrO"
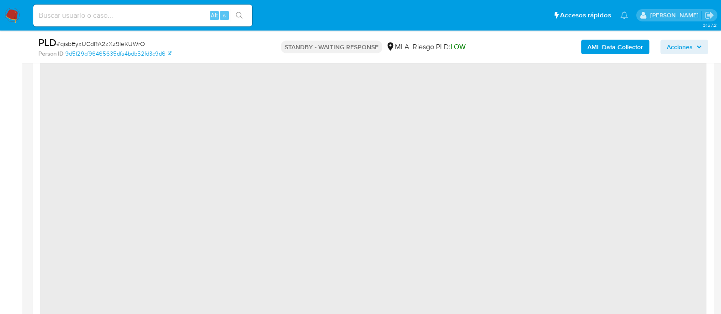
scroll to position [951, 0]
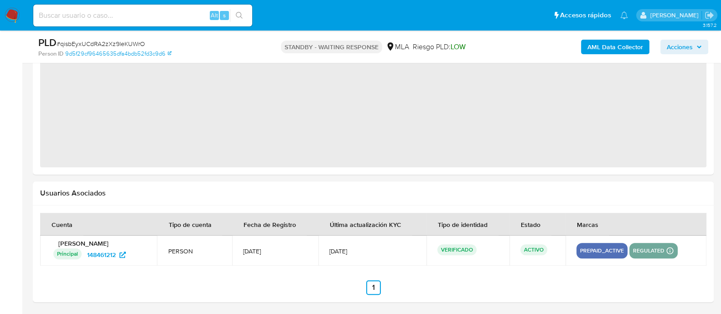
select select "10"
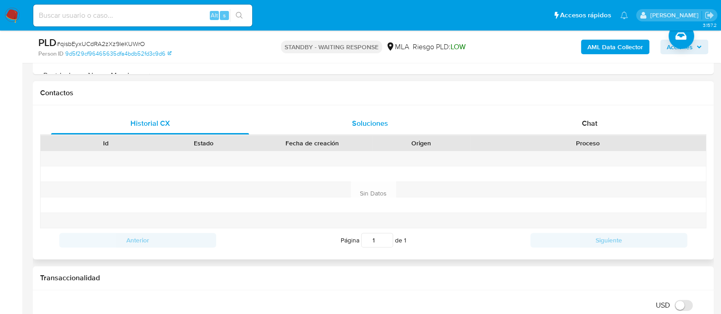
scroll to position [381, 0]
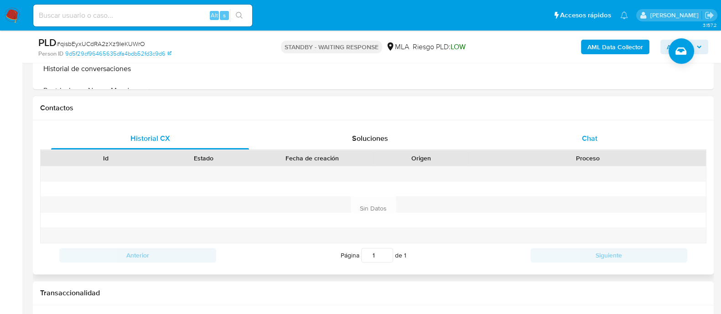
click at [567, 138] on div "Chat" at bounding box center [590, 139] width 198 height 22
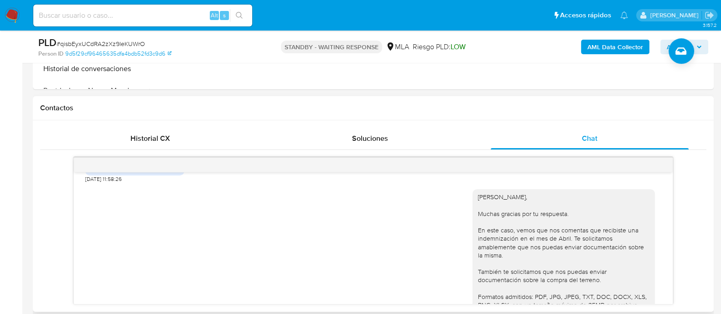
scroll to position [1181, 0]
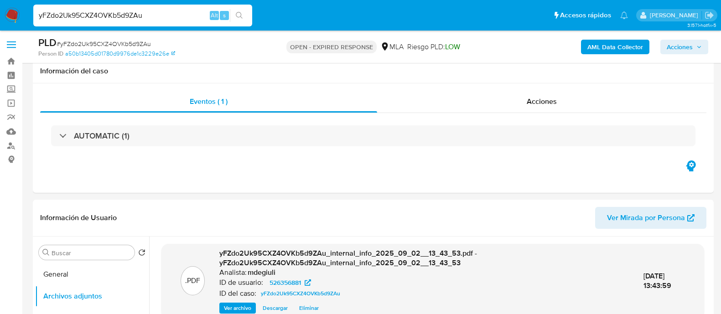
select select "10"
click at [120, 11] on input "yFZdo2Uk95CXZ4OVKb5d9ZAu" at bounding box center [142, 16] width 219 height 12
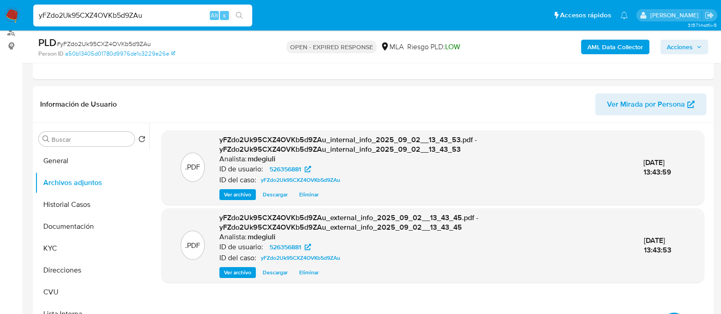
click at [120, 11] on input "yFZdo2Uk95CXZ4OVKb5d9ZAu" at bounding box center [142, 16] width 219 height 12
drag, startPoint x: 72, startPoint y: 243, endPoint x: 141, endPoint y: 243, distance: 69.3
click at [72, 243] on button "KYC" at bounding box center [88, 249] width 107 height 22
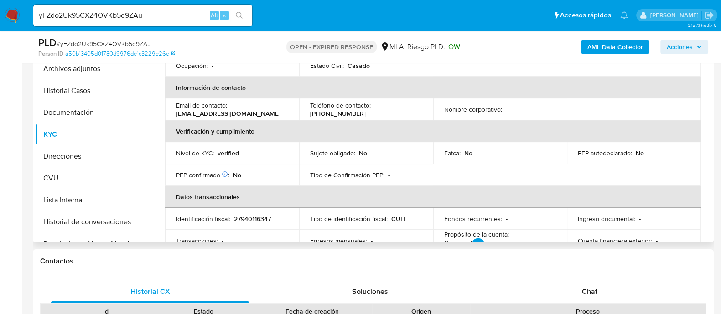
scroll to position [0, 0]
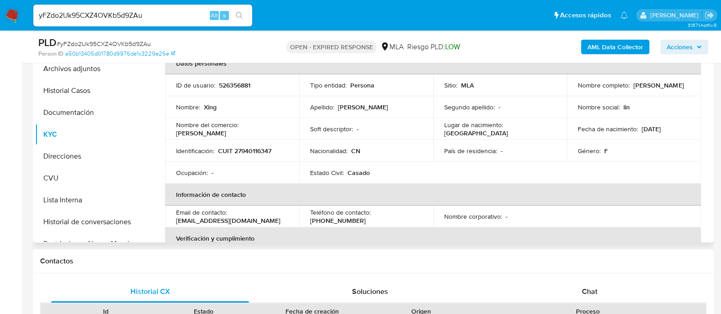
click at [256, 142] on td "Identificación : CUIT 27940116347" at bounding box center [232, 151] width 134 height 22
click at [254, 148] on p "CUIT 27940116347" at bounding box center [244, 151] width 53 height 8
copy p "27940116347"
click at [121, 15] on input "yFZdo2Uk95CXZ4OVKb5d9ZAu" at bounding box center [142, 16] width 219 height 12
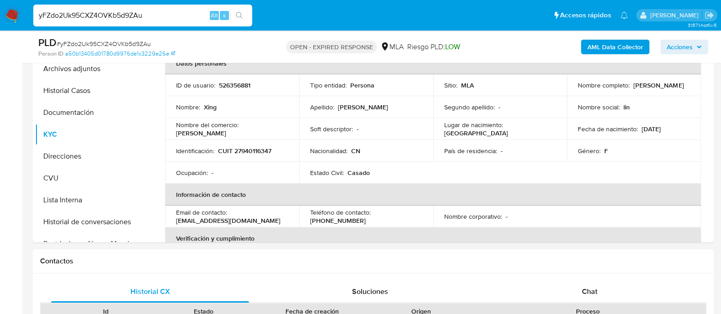
click at [121, 15] on input "yFZdo2Uk95CXZ4OVKb5d9ZAu" at bounding box center [142, 16] width 219 height 12
paste input "8i8nefKWI3DBtWEORgeZbmof"
type input "8i8nefKWI3DBtWEORgeZbmof"
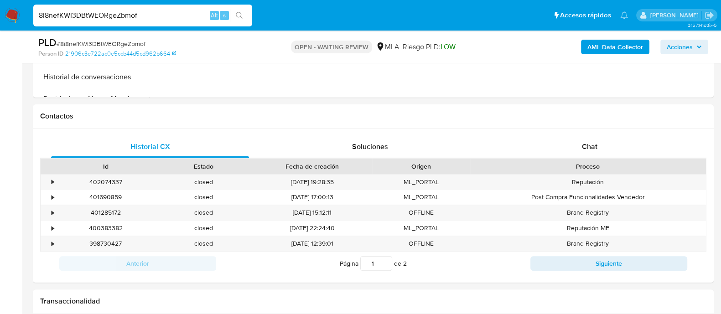
select select "10"
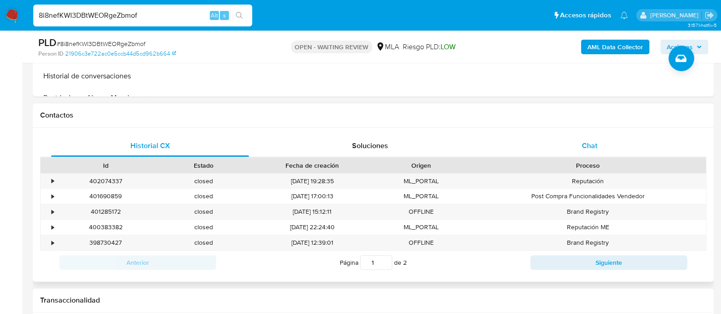
click at [558, 146] on div "Chat" at bounding box center [590, 146] width 198 height 22
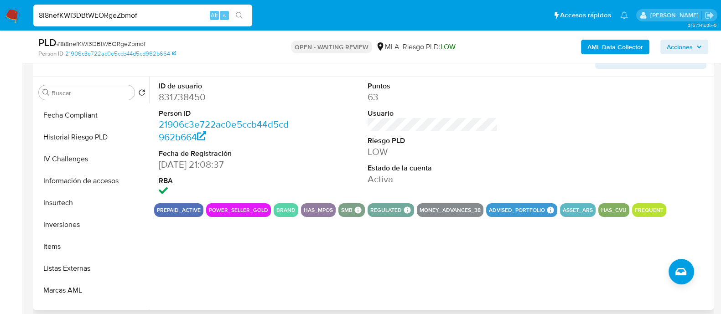
scroll to position [371, 0]
click at [57, 244] on button "Items" at bounding box center [88, 247] width 107 height 22
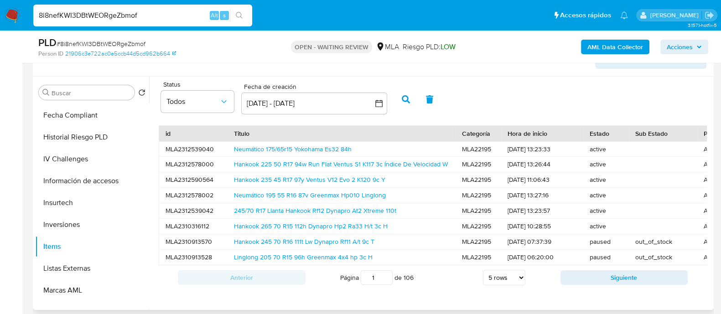
scroll to position [166, 0]
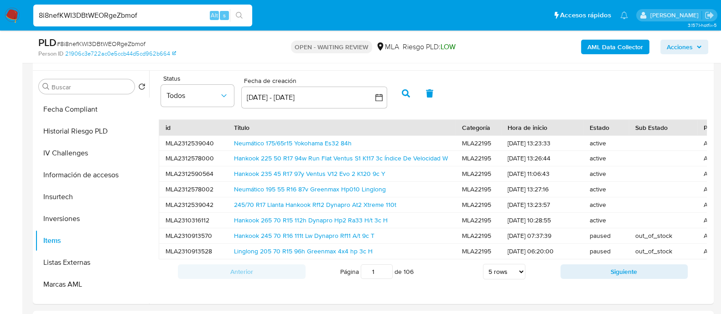
click at [122, 15] on input "8i8nefKWI3DBtWEORgeZbmof" at bounding box center [142, 16] width 219 height 12
paste input "HImiXsKnF2ERIPJ8RIBkl8fM"
type input "HImiXsKnF2ERIPJ8RIBkl8fM"
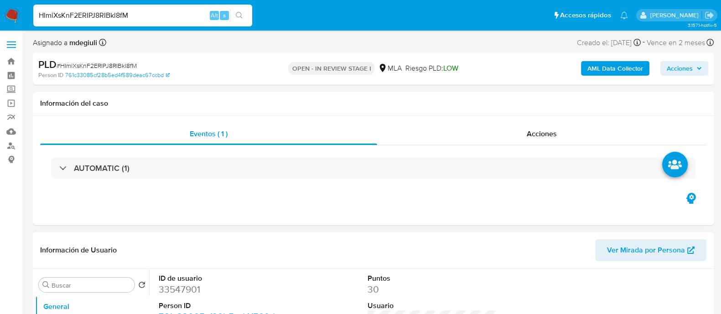
select select "10"
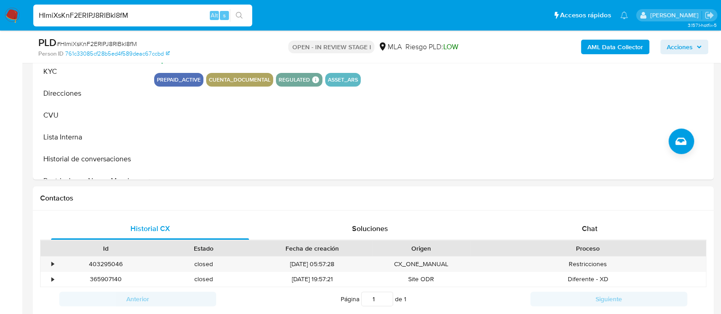
scroll to position [328, 0]
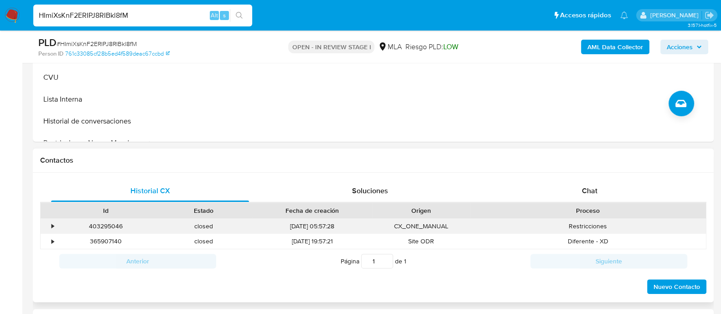
click at [96, 227] on div "403295046" at bounding box center [106, 226] width 98 height 15
copy div "403295046"
click at [558, 187] on div "Chat" at bounding box center [590, 191] width 198 height 22
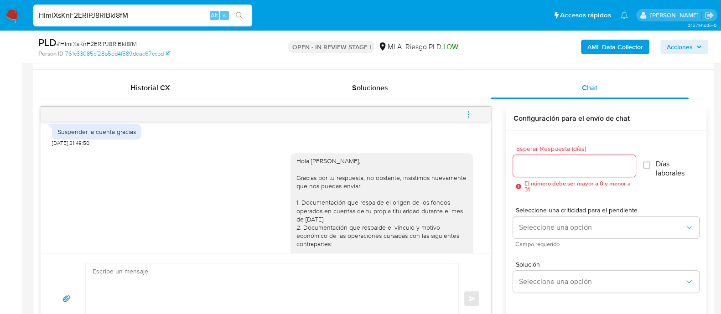
scroll to position [961, 0]
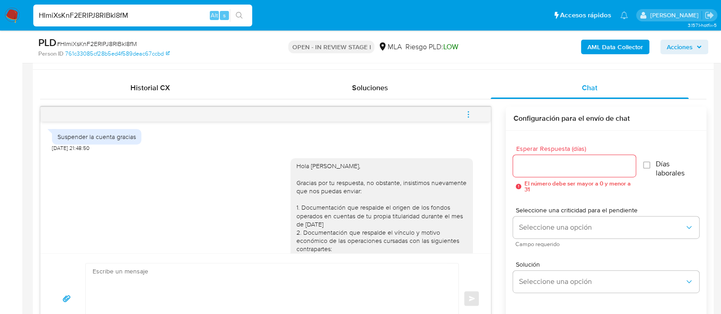
click at [111, 18] on input "HImiXsKnF2ERIPJ8RIBkl8fM" at bounding box center [142, 16] width 219 height 12
click at [110, 19] on input "HImiXsKnF2ERIPJ8RIBkl8fM" at bounding box center [142, 16] width 219 height 12
paste input "qisbEyxUCdRA2zXz9IeKUWrO"
type input "qisbEyxUCdRA2zXz9IeKUWrO"
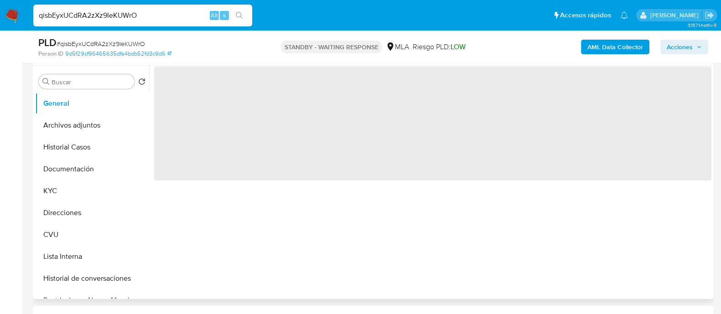
scroll to position [285, 0]
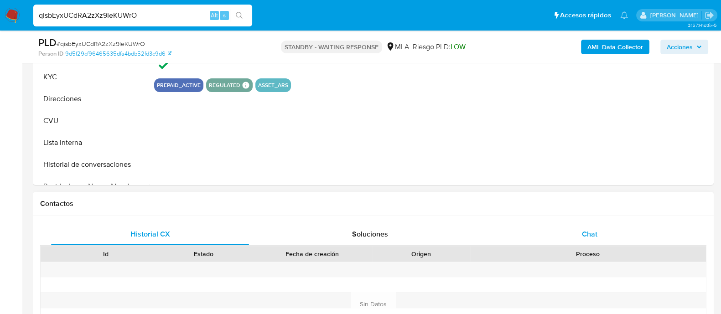
click at [566, 237] on div "Chat" at bounding box center [590, 235] width 198 height 22
select select "10"
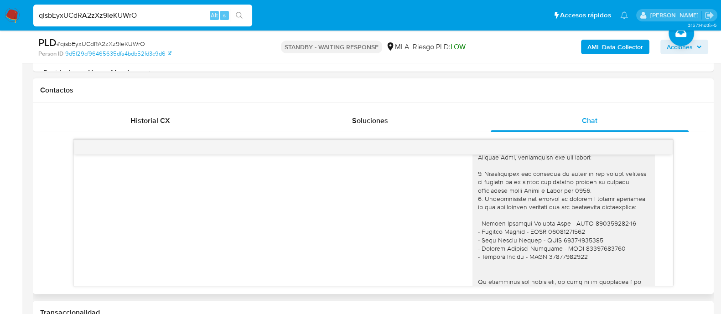
scroll to position [781, 0]
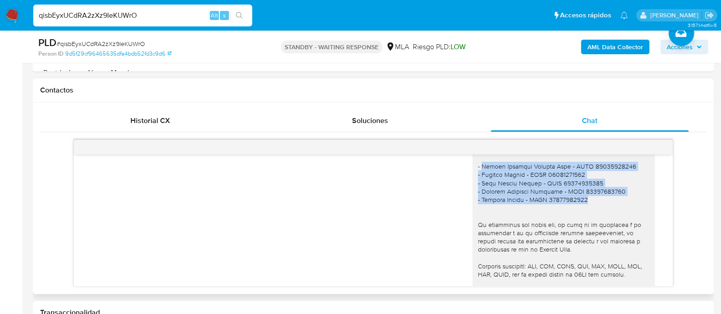
drag, startPoint x: 570, startPoint y: 234, endPoint x: 472, endPoint y: 197, distance: 104.7
click at [478, 197] on div at bounding box center [564, 195] width 172 height 249
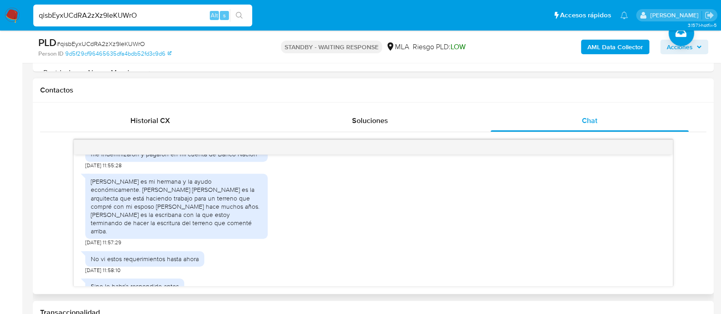
scroll to position [953, 0]
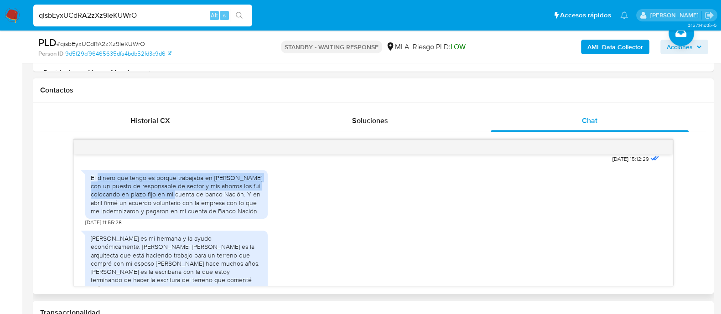
drag, startPoint x: 98, startPoint y: 207, endPoint x: 194, endPoint y: 223, distance: 97.2
click at [194, 215] on div "El dinero que tengo es porque trabajaba en Mirgor con un puesto de responsable …" at bounding box center [177, 195] width 172 height 42
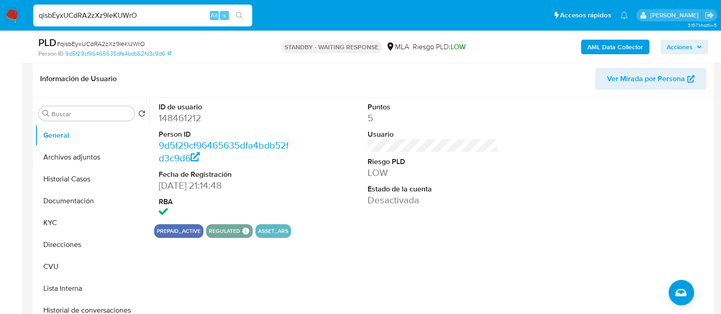
scroll to position [133, 0]
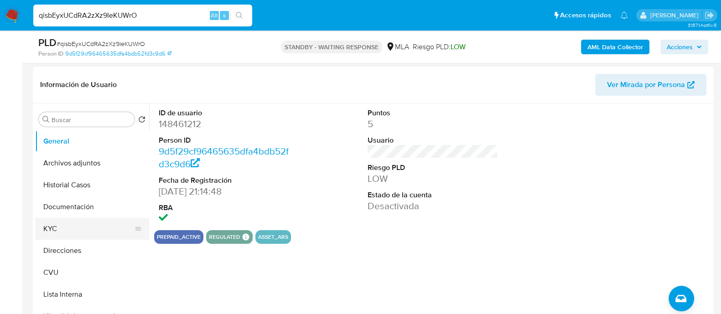
click at [67, 232] on button "KYC" at bounding box center [88, 229] width 107 height 22
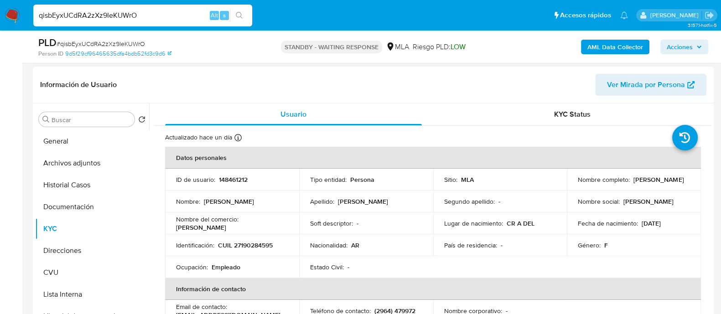
click at [258, 241] on p "CUIL 27190284595" at bounding box center [245, 245] width 55 height 8
copy p "27190284595"
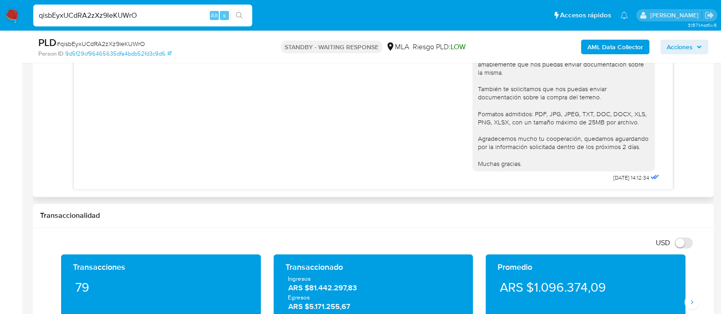
scroll to position [487, 0]
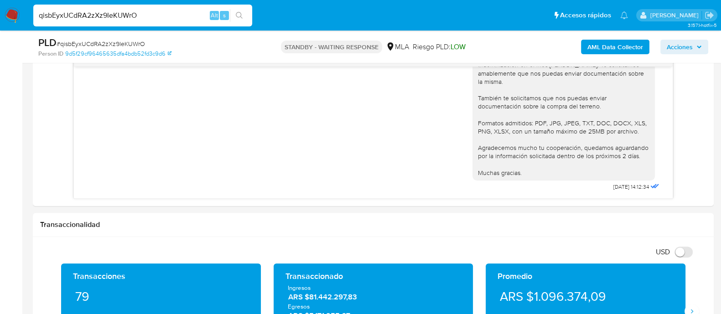
click at [130, 20] on input "qisbEyxUCdRA2zXz9IeKUWrO" at bounding box center [142, 16] width 219 height 12
paste input "mEd68ZWVvcujuU8pgSraOIAu"
type input "mEd68ZWVvcujuU8pgSraOIAu"
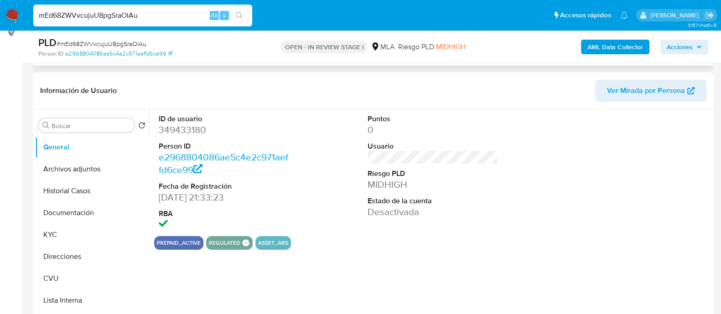
select select "10"
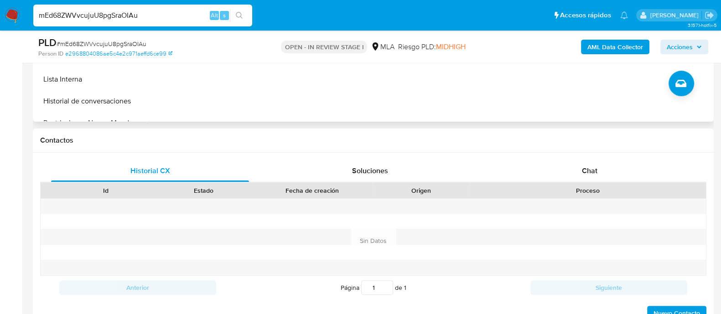
scroll to position [353, 0]
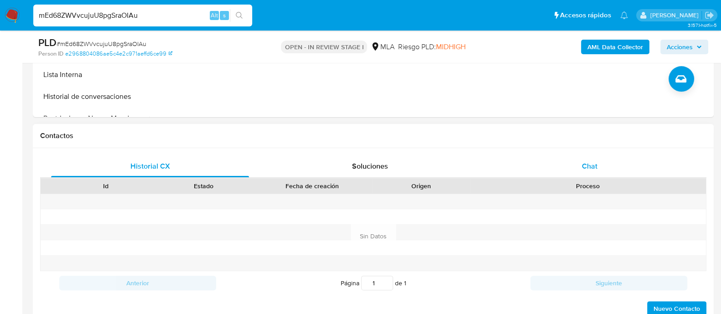
click at [547, 157] on div "Chat" at bounding box center [590, 167] width 198 height 22
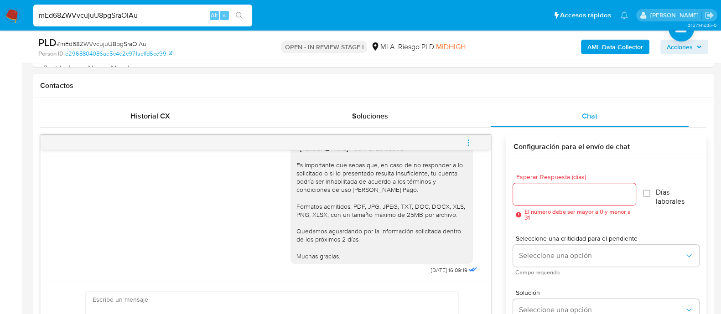
scroll to position [403, 0]
click at [210, 116] on div "Historial CX" at bounding box center [150, 116] width 198 height 22
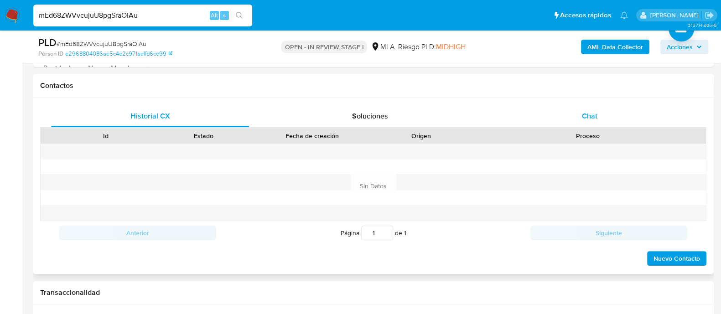
click at [544, 112] on div "Chat" at bounding box center [590, 116] width 198 height 22
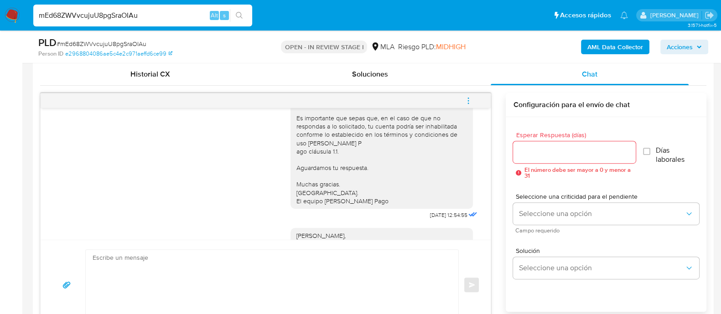
scroll to position [517, 0]
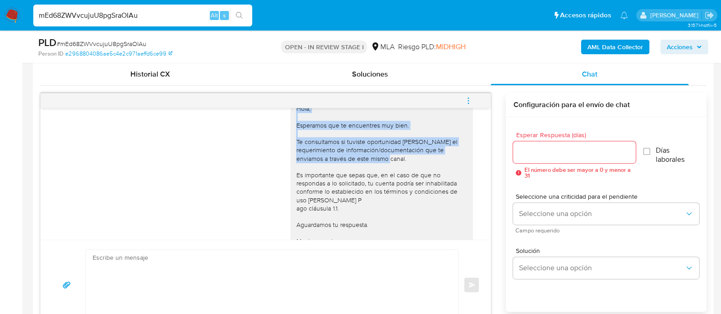
drag, startPoint x: 286, startPoint y: 123, endPoint x: 397, endPoint y: 172, distance: 121.1
click at [397, 172] on div "Hola, Esperamos que te encuentres muy bien. Te consultamos si tuviste oportunid…" at bounding box center [382, 183] width 182 height 165
copy div "Hola, Esperamos que te encuentres muy bien. Te consultamos si tuviste oportunid…"
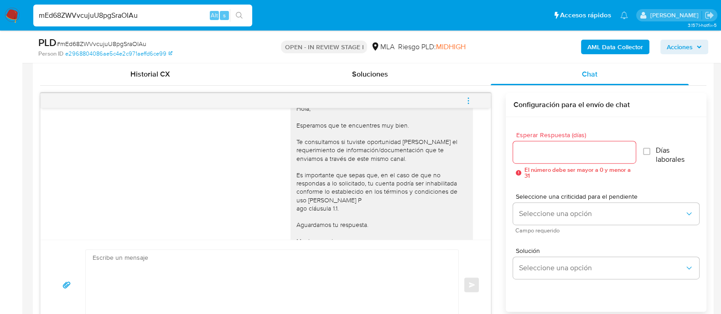
click at [139, 255] on textarea at bounding box center [270, 285] width 354 height 70
paste textarea "Hola, Esperamos que te encuentres muy bien. Te consultamos si tuviste oportunid…"
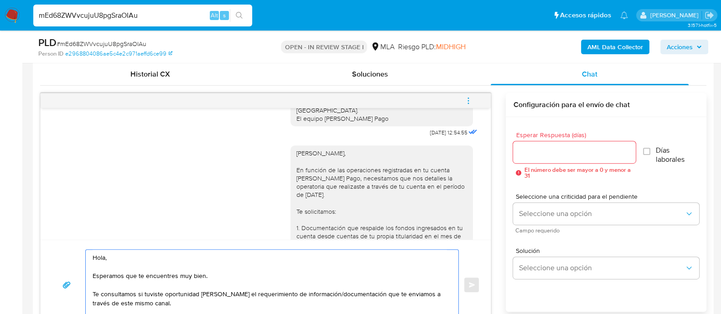
scroll to position [688, 0]
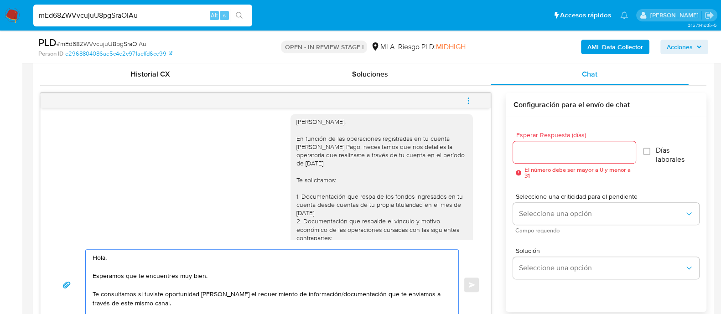
click at [107, 255] on textarea "Hola, Esperamos que te encuentres muy bien. Te consultamos si tuviste oportunid…" at bounding box center [270, 285] width 354 height 70
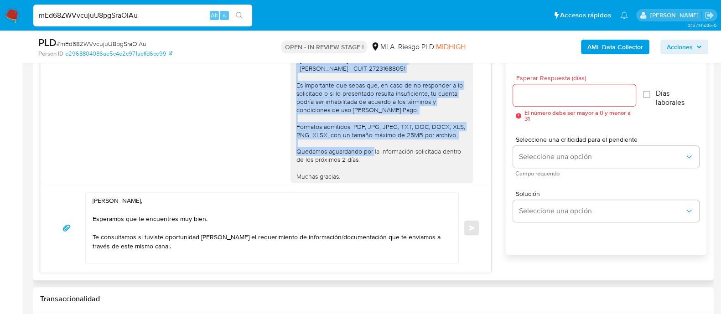
scroll to position [859, 0]
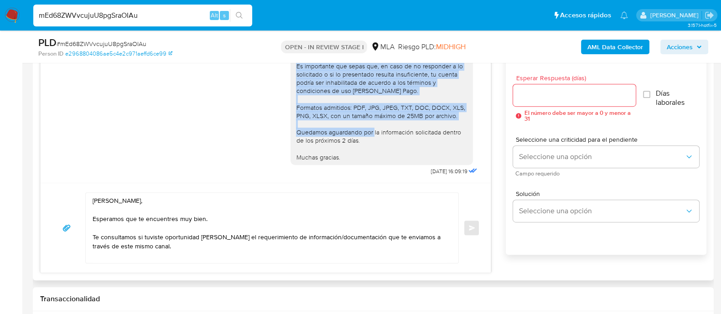
drag, startPoint x: 288, startPoint y: 106, endPoint x: 343, endPoint y: 142, distance: 66.2
click at [361, 132] on div "Hola Agustin, En función de las operaciones registradas en tu cuenta de Mercado…" at bounding box center [382, 32] width 172 height 257
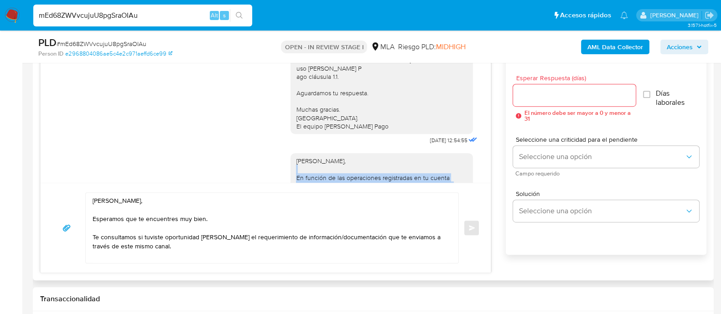
scroll to position [574, 0]
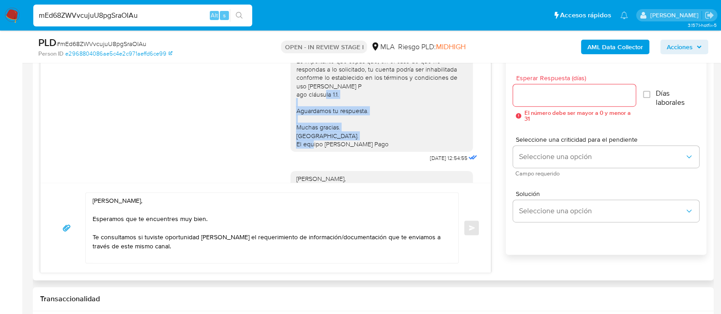
drag, startPoint x: 284, startPoint y: 123, endPoint x: 374, endPoint y: 158, distance: 96.1
click at [374, 152] on div "Hola, Esperamos que te encuentres muy bien. Te consultamos si tuviste oportunid…" at bounding box center [382, 69] width 182 height 165
copy div "Aguardamos tu respuesta. Muchas gracias. Saludos. El equipo de Mercado Pago"
click at [116, 258] on textarea "Hola Agustin, Esperamos que te encuentres muy bien. Te consultamos si tuviste o…" at bounding box center [270, 228] width 354 height 70
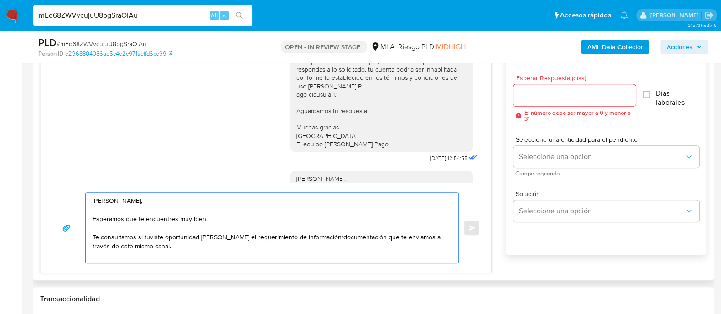
click at [160, 246] on textarea "Hola Agustin, Esperamos que te encuentres muy bien. Te consultamos si tuviste o…" at bounding box center [270, 228] width 354 height 70
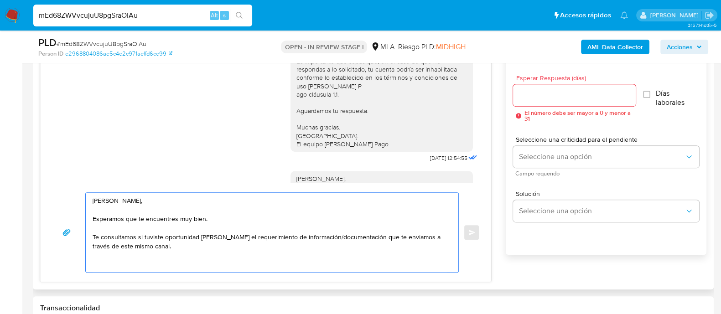
paste textarea "Aguardamos tu respuesta. Muchas gracias. Saludos. El equipo de Mercado Pago"
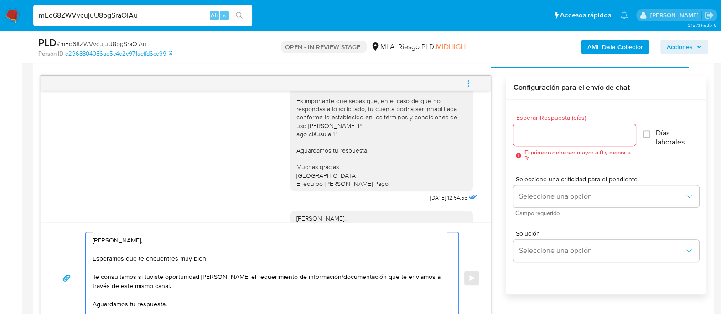
scroll to position [445, 0]
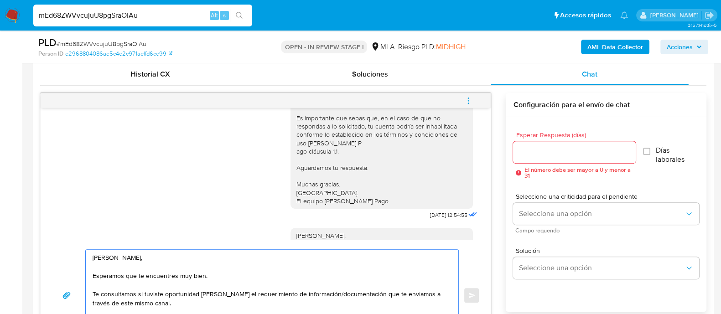
type textarea "Hola Agustin, Esperamos que te encuentres muy bien. Te consultamos si tuviste o…"
click at [547, 153] on input "Esperar Respuesta (días)" at bounding box center [574, 152] width 122 height 12
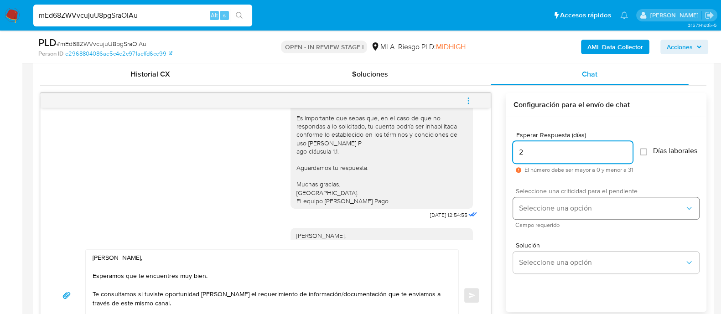
type input "2"
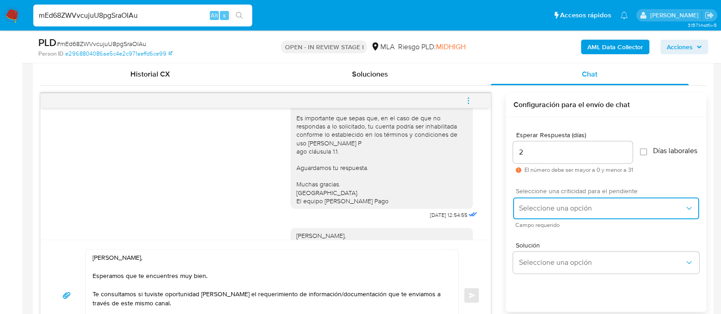
click at [537, 213] on span "Seleccione una opción" at bounding box center [602, 208] width 166 height 9
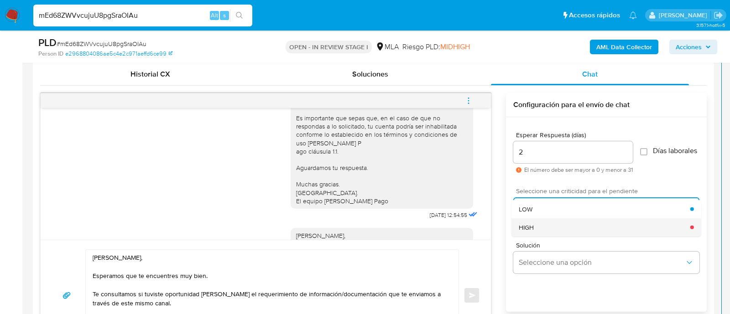
click at [525, 231] on span "HIGH" at bounding box center [526, 227] width 15 height 8
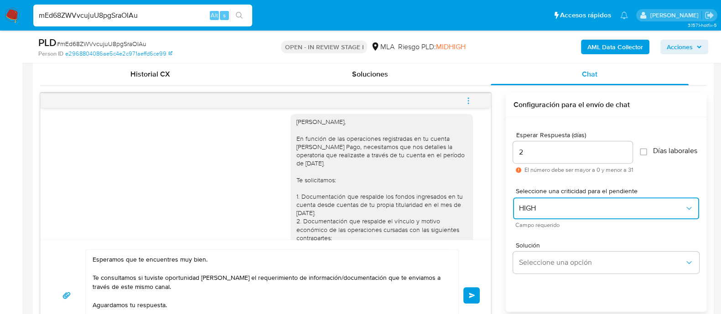
scroll to position [25, 0]
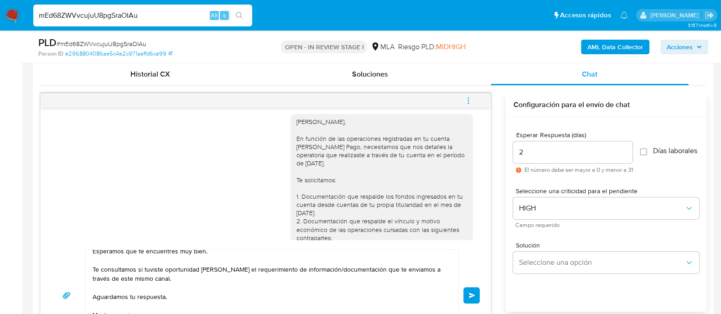
click at [468, 292] on button "Enviar" at bounding box center [471, 295] width 16 height 16
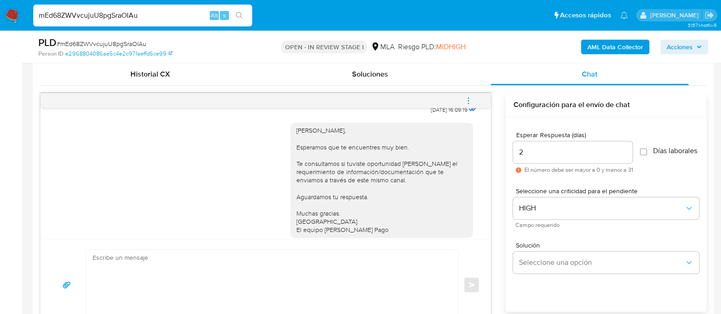
scroll to position [946, 0]
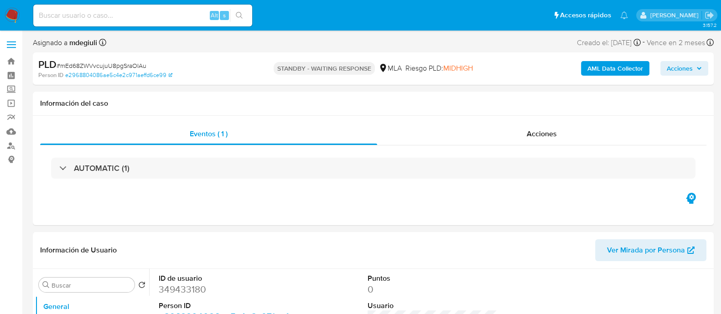
select select "10"
click at [68, 10] on input at bounding box center [142, 16] width 219 height 12
paste input "UU47lE3VZucUt9RTcPKEooEu"
type input "UU47lE3VZucUt9RTcPKEooEu"
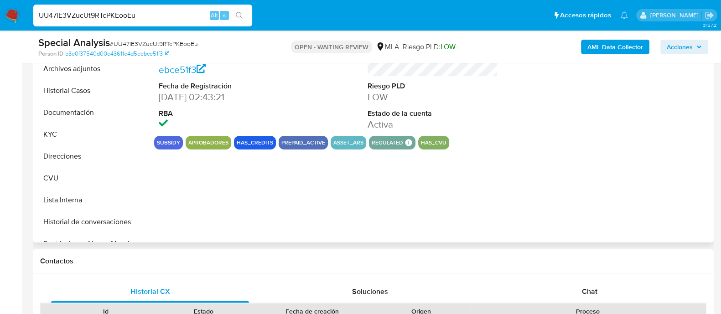
select select "10"
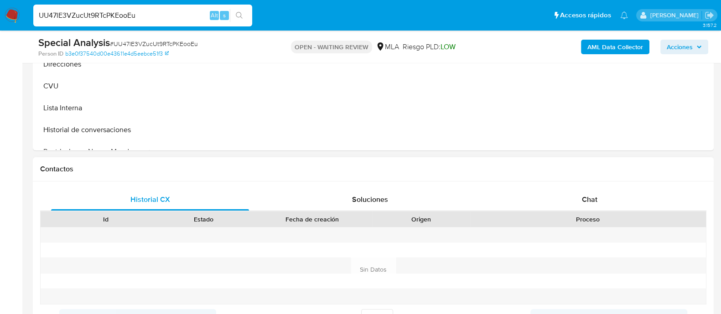
scroll to position [342, 0]
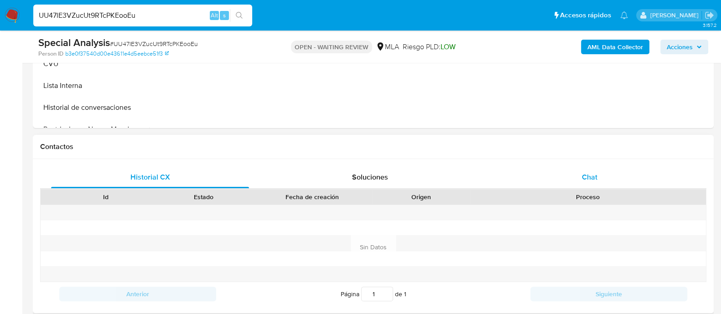
click at [553, 181] on div "Chat" at bounding box center [590, 178] width 198 height 22
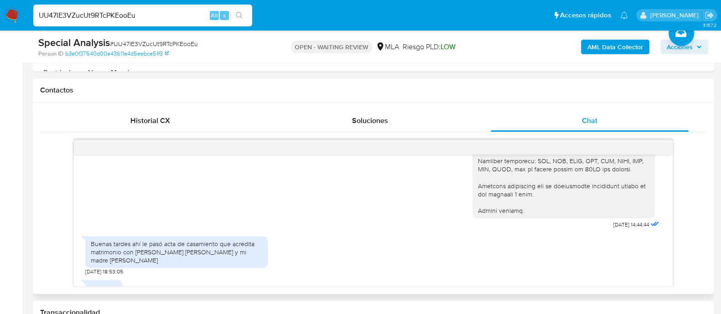
scroll to position [1297, 0]
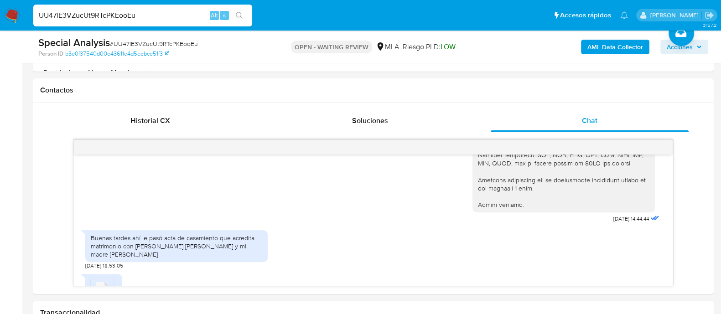
click at [107, 13] on input "UU47lE3VZucUt9RTcPKEooEu" at bounding box center [142, 16] width 219 height 12
paste input "0pEzxxI1OuD29BVSHb4cTQ1H"
type input "0pEzxxI1OuD29BVSHb4cTQ1H"
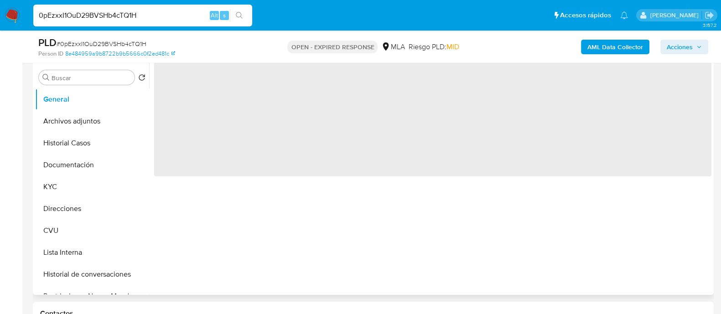
scroll to position [364, 0]
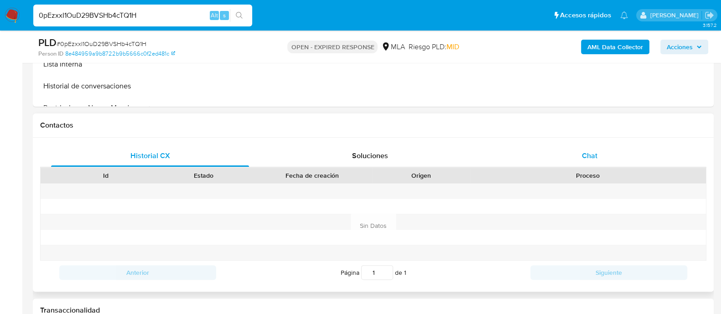
select select "10"
click at [563, 148] on div "Chat" at bounding box center [590, 156] width 198 height 22
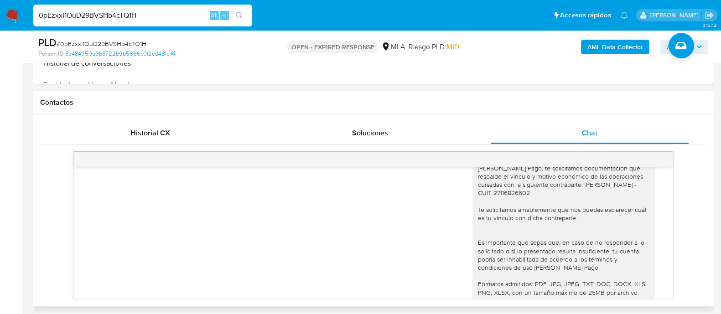
scroll to position [505, 0]
click at [11, 14] on img at bounding box center [13, 16] width 16 height 16
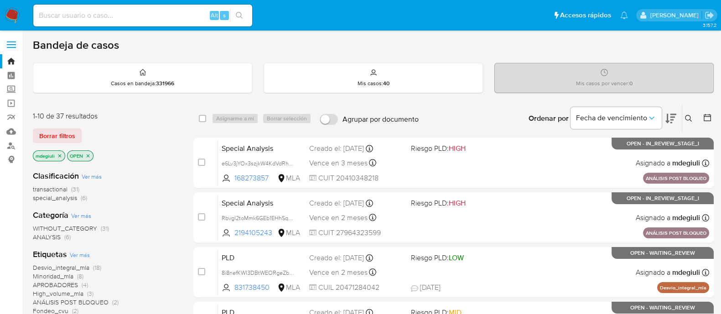
click at [688, 119] on icon at bounding box center [688, 118] width 7 height 7
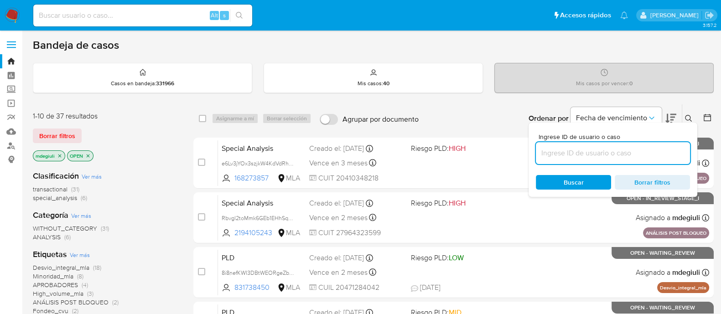
click at [577, 151] on input at bounding box center [613, 153] width 154 height 12
type input "yFZdo2Uk95CXZ4OVKb5d9ZAu"
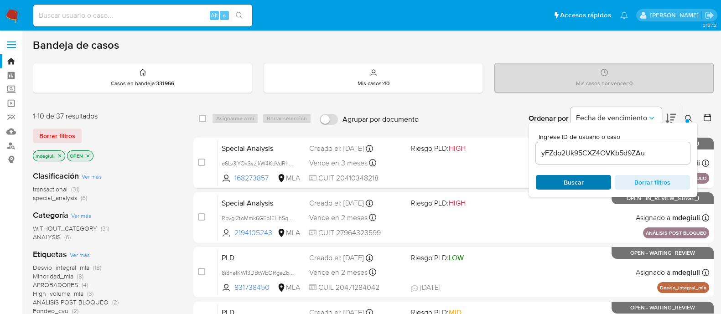
click at [573, 179] on span "Buscar" at bounding box center [574, 182] width 20 height 15
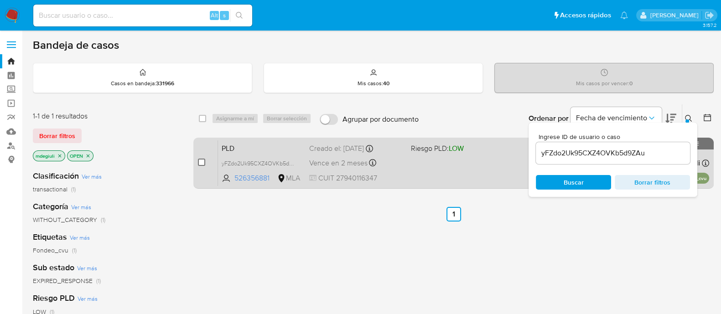
click at [198, 160] on input "checkbox" at bounding box center [201, 162] width 7 height 7
checkbox input "true"
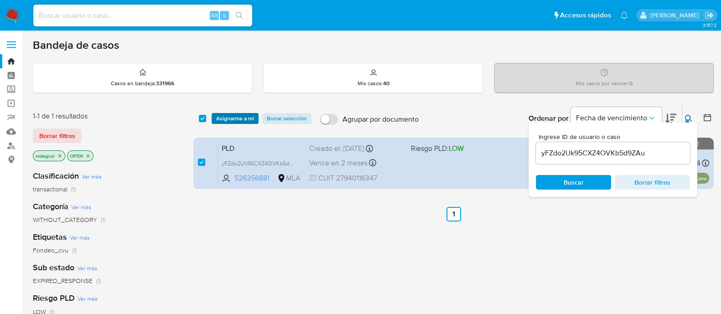
click at [240, 117] on span "Asignarme a mí" at bounding box center [235, 118] width 38 height 9
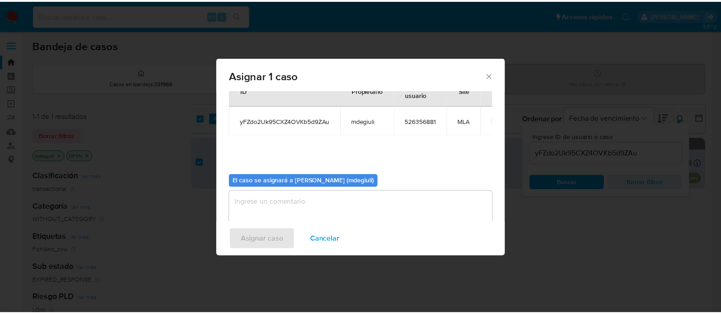
scroll to position [47, 0]
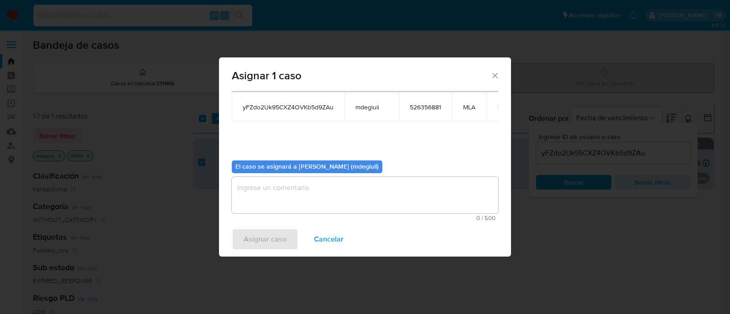
click at [317, 189] on textarea "assign-modal" at bounding box center [365, 195] width 266 height 36
click at [283, 231] on span "Asignar caso" at bounding box center [265, 239] width 43 height 20
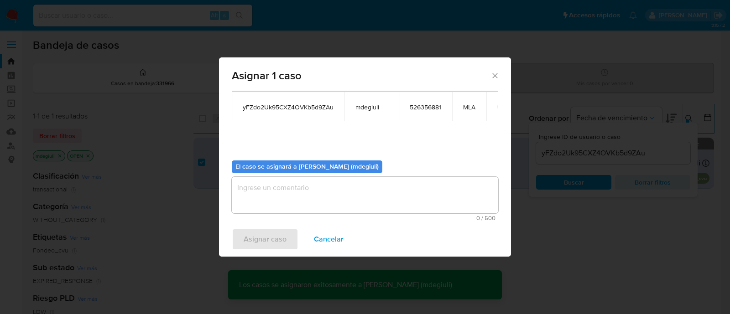
checkbox input "false"
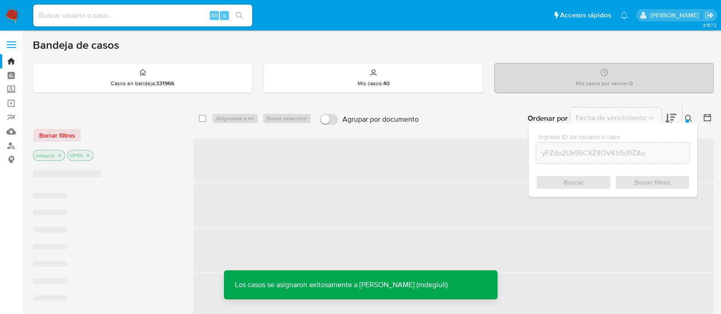
click at [164, 15] on input at bounding box center [142, 16] width 219 height 12
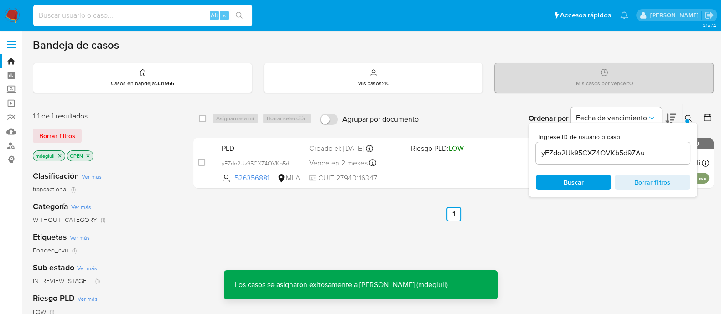
paste input "yFZdo2Uk95CXZ4OVKb5d9ZAu"
type input "yFZdo2Uk95CXZ4OVKb5d9ZAu"
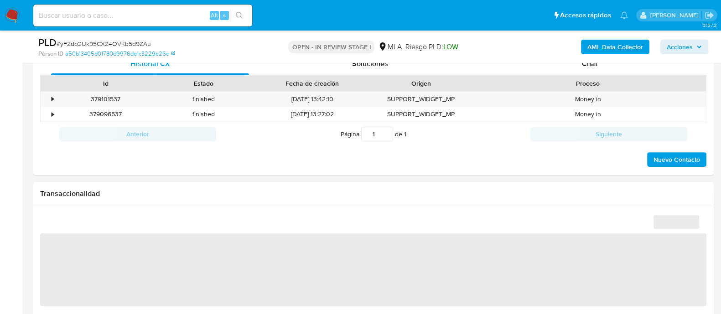
select select "10"
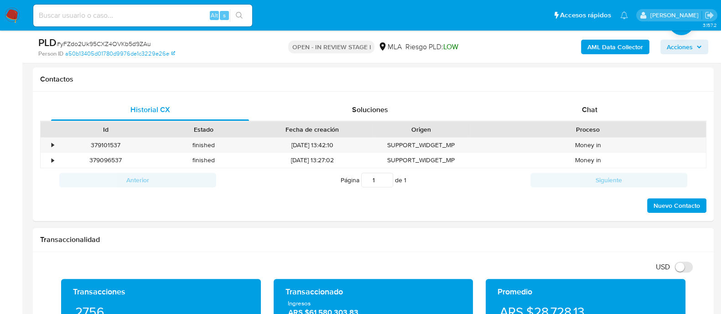
scroll to position [399, 0]
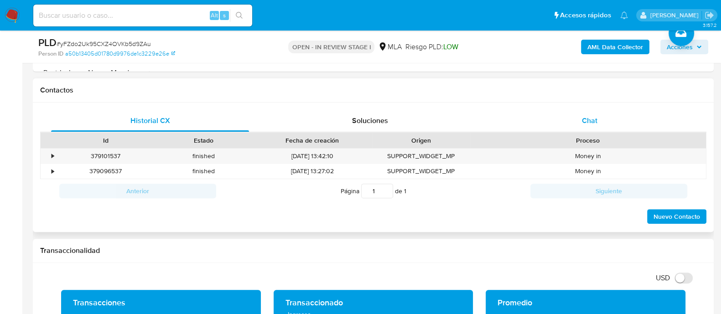
click at [568, 115] on div "Chat" at bounding box center [590, 121] width 198 height 22
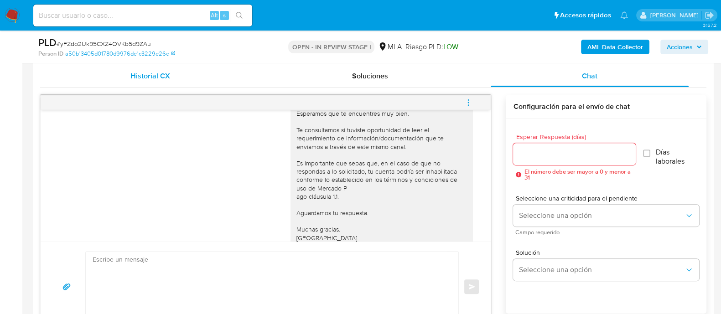
scroll to position [585, 0]
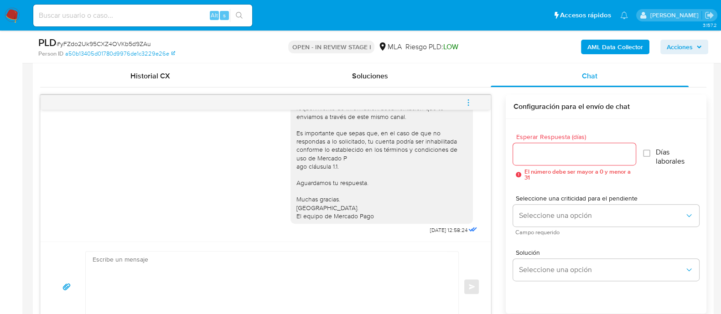
click at [181, 269] on textarea at bounding box center [270, 287] width 354 height 70
paste textarea ""Hola Magali Belen, En función de las operaciones registradas en tu cuenta de M…"
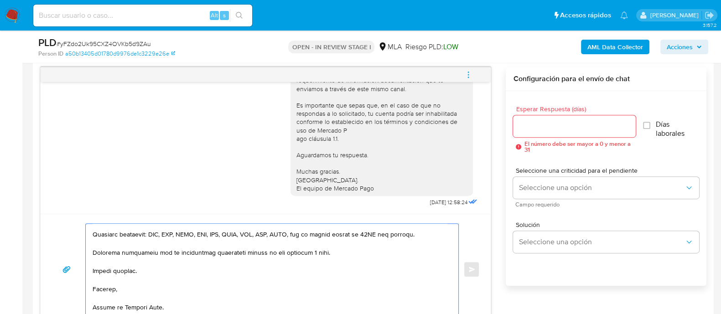
scroll to position [207, 0]
click at [310, 252] on textarea at bounding box center [270, 269] width 354 height 91
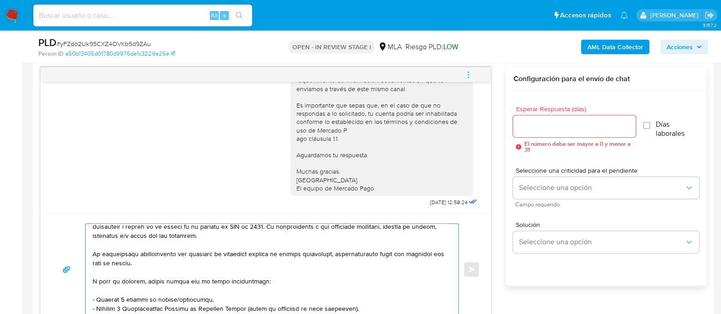
scroll to position [0, 0]
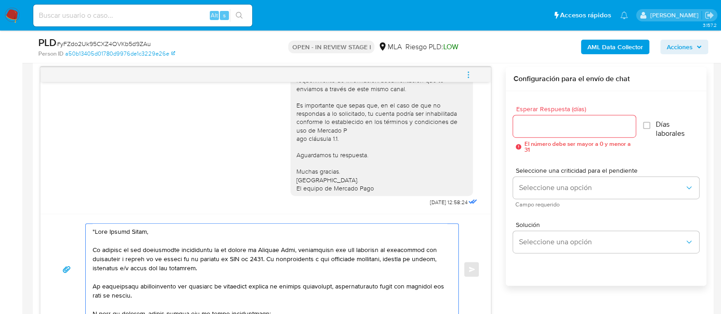
click at [136, 231] on textarea at bounding box center [270, 269] width 354 height 91
click at [233, 254] on textarea at bounding box center [270, 269] width 354 height 91
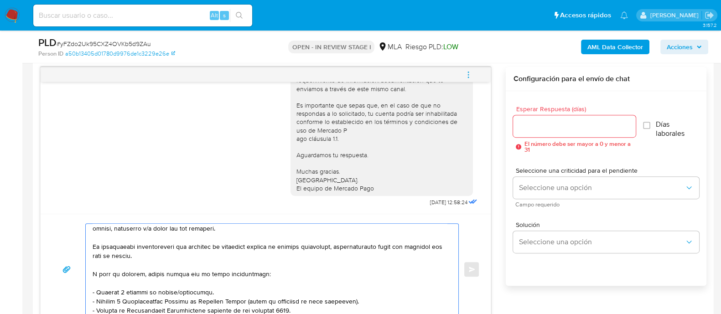
scroll to position [57, 0]
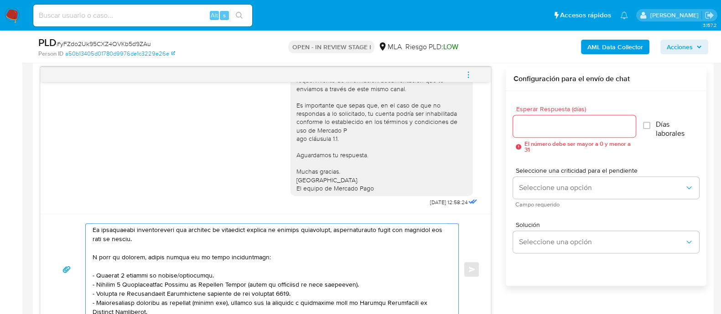
click at [206, 272] on textarea at bounding box center [270, 269] width 354 height 91
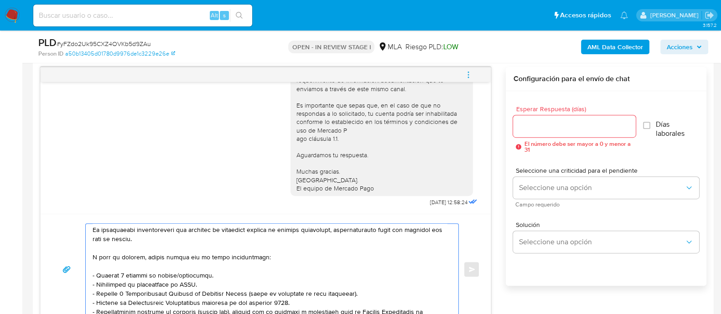
scroll to position [114, 0]
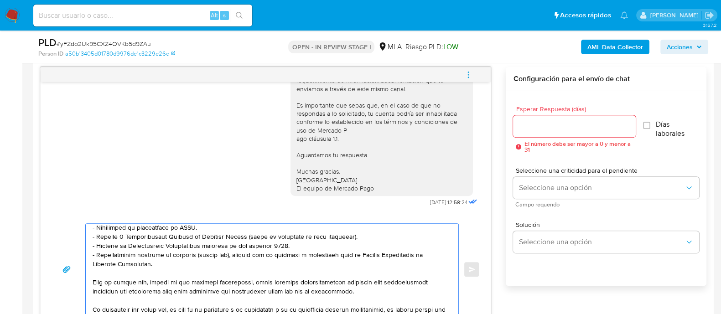
type textarea "Hola Xing Li, En función de las operaciones registradas en tu cuenta de Mercado…"
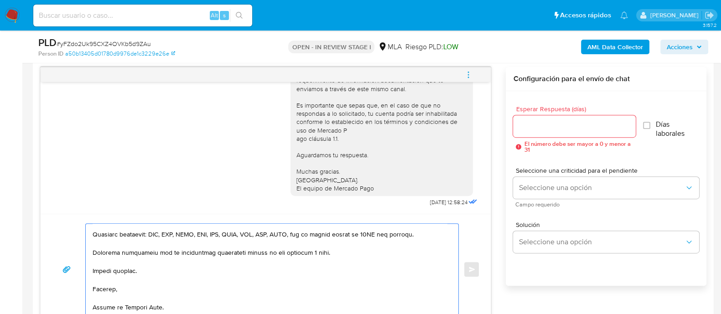
scroll to position [0, 0]
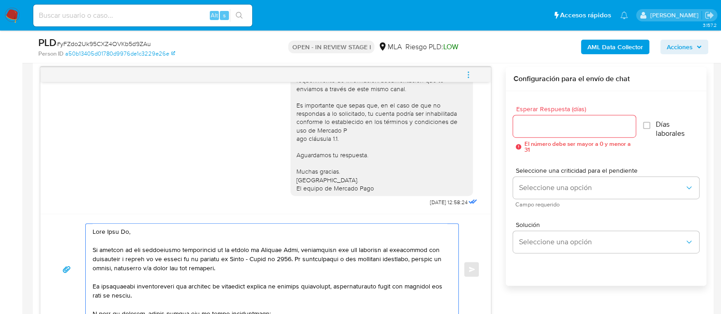
click at [583, 129] on input "Esperar Respuesta (días)" at bounding box center [574, 126] width 122 height 12
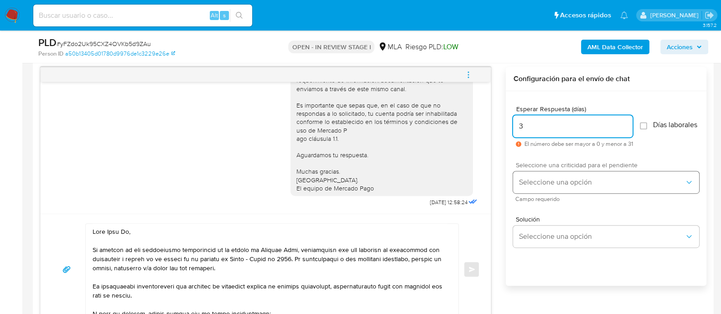
type input "3"
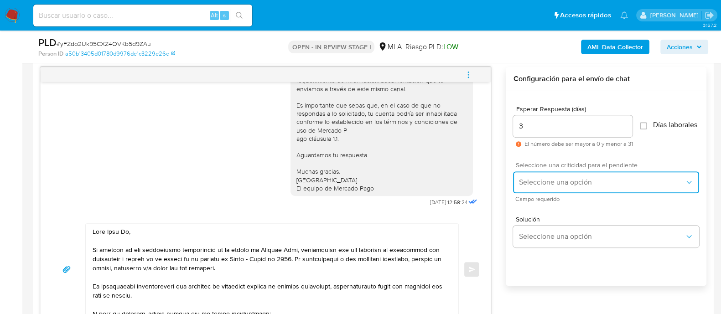
click at [555, 181] on button "Seleccione una opción" at bounding box center [606, 183] width 186 height 22
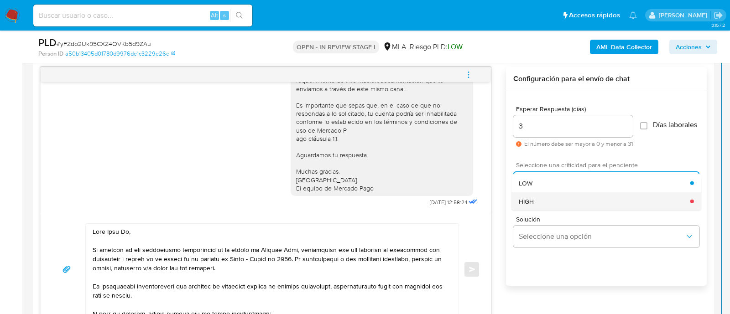
click at [531, 202] on span "HIGH" at bounding box center [526, 201] width 15 height 8
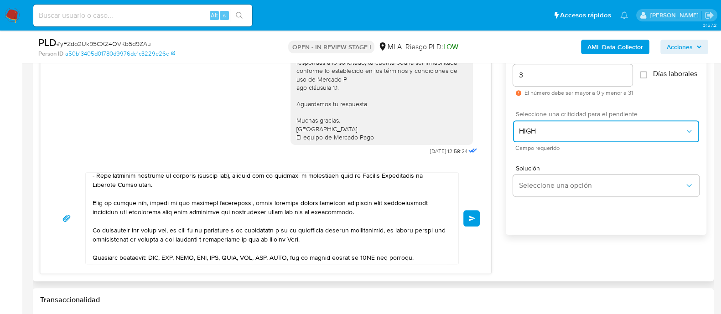
scroll to position [216, 0]
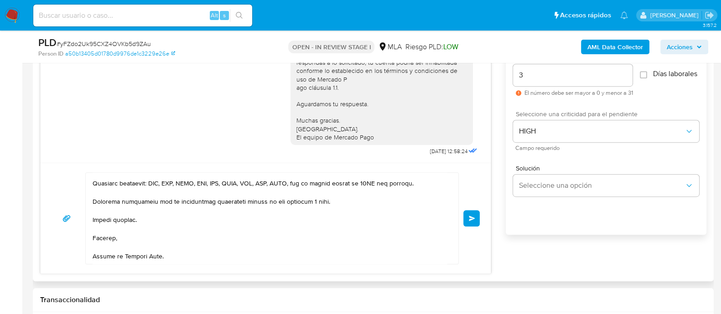
click at [470, 219] on span "Enviar" at bounding box center [472, 218] width 6 height 5
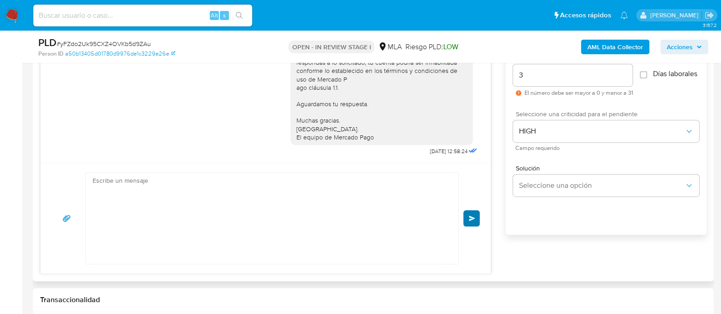
scroll to position [993, 0]
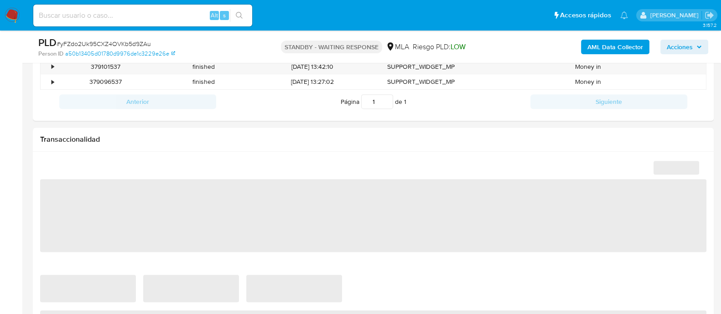
select select "10"
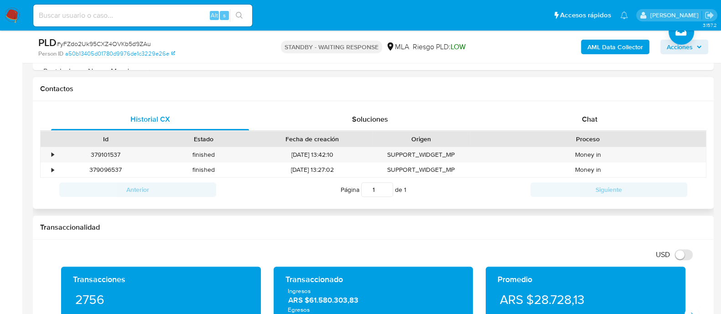
scroll to position [397, 0]
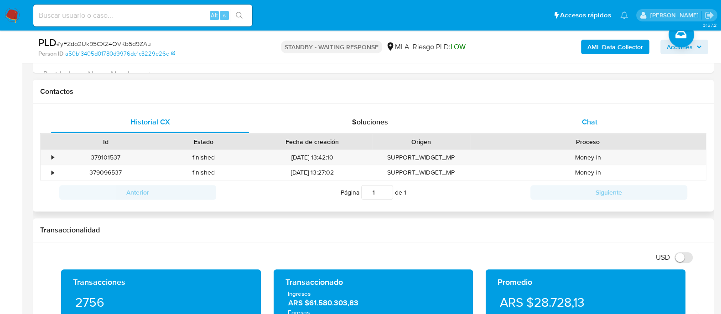
click at [594, 117] on span "Chat" at bounding box center [590, 122] width 16 height 10
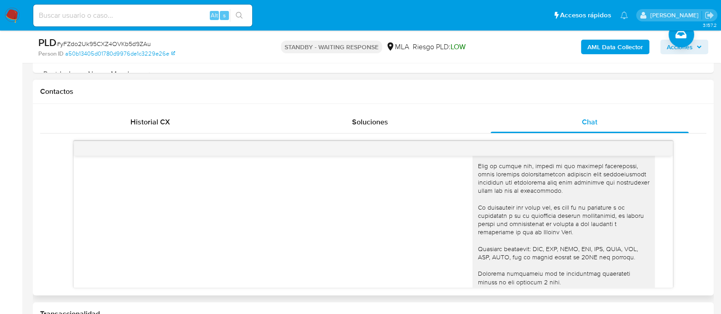
scroll to position [993, 0]
